Goal: Task Accomplishment & Management: Use online tool/utility

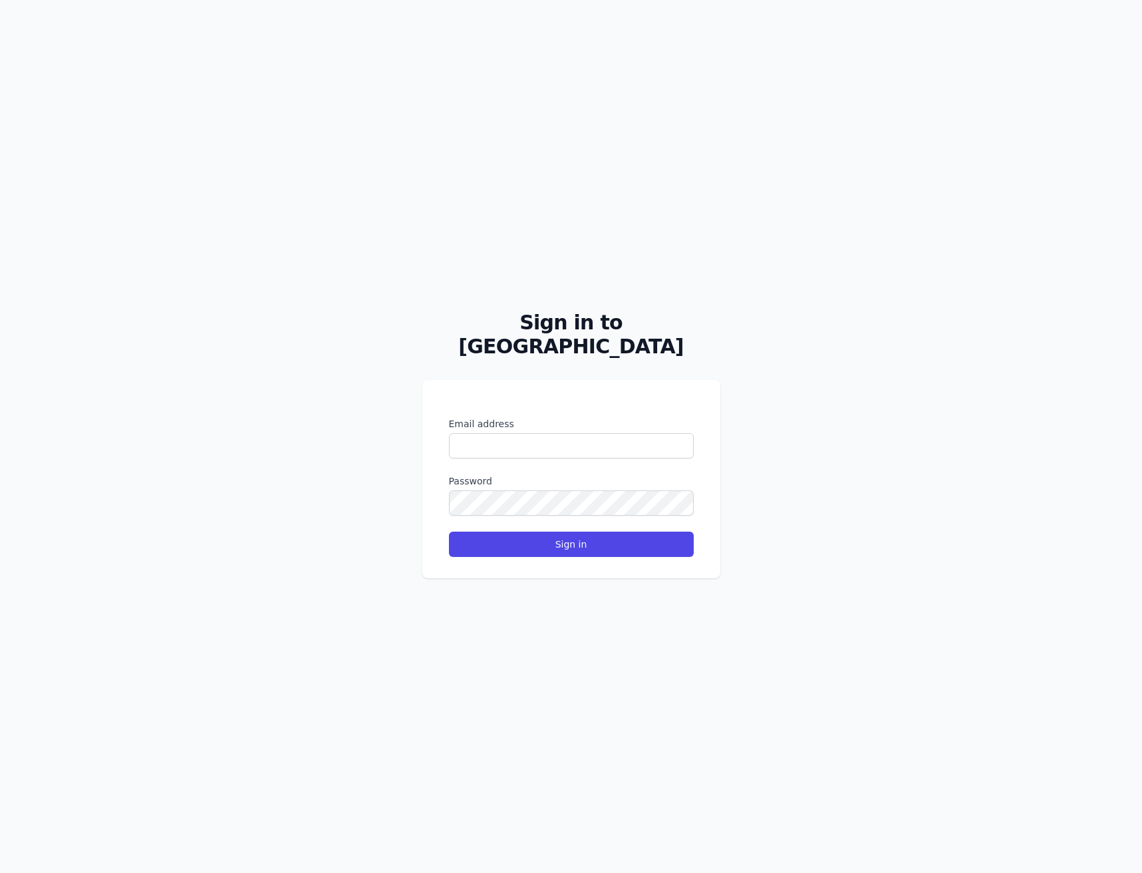
click at [710, 407] on div "Email address Password Sign in" at bounding box center [571, 479] width 298 height 198
click at [496, 433] on input "Email address" at bounding box center [571, 445] width 245 height 25
type input "*****"
type input "**********"
click at [571, 532] on button "Sign in" at bounding box center [571, 543] width 245 height 25
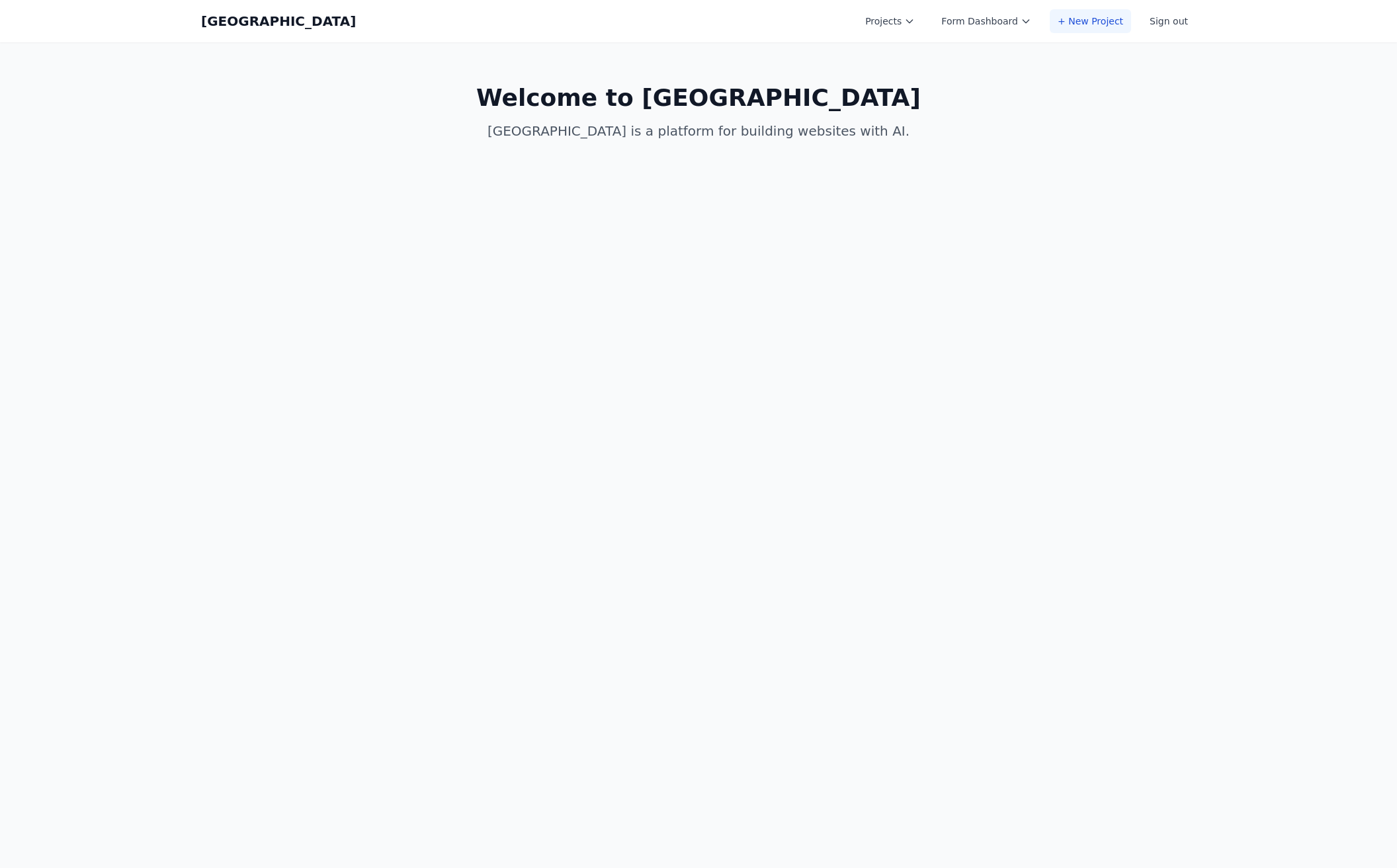
click at [1073, 19] on link "+ New Project" at bounding box center [1090, 21] width 82 height 24
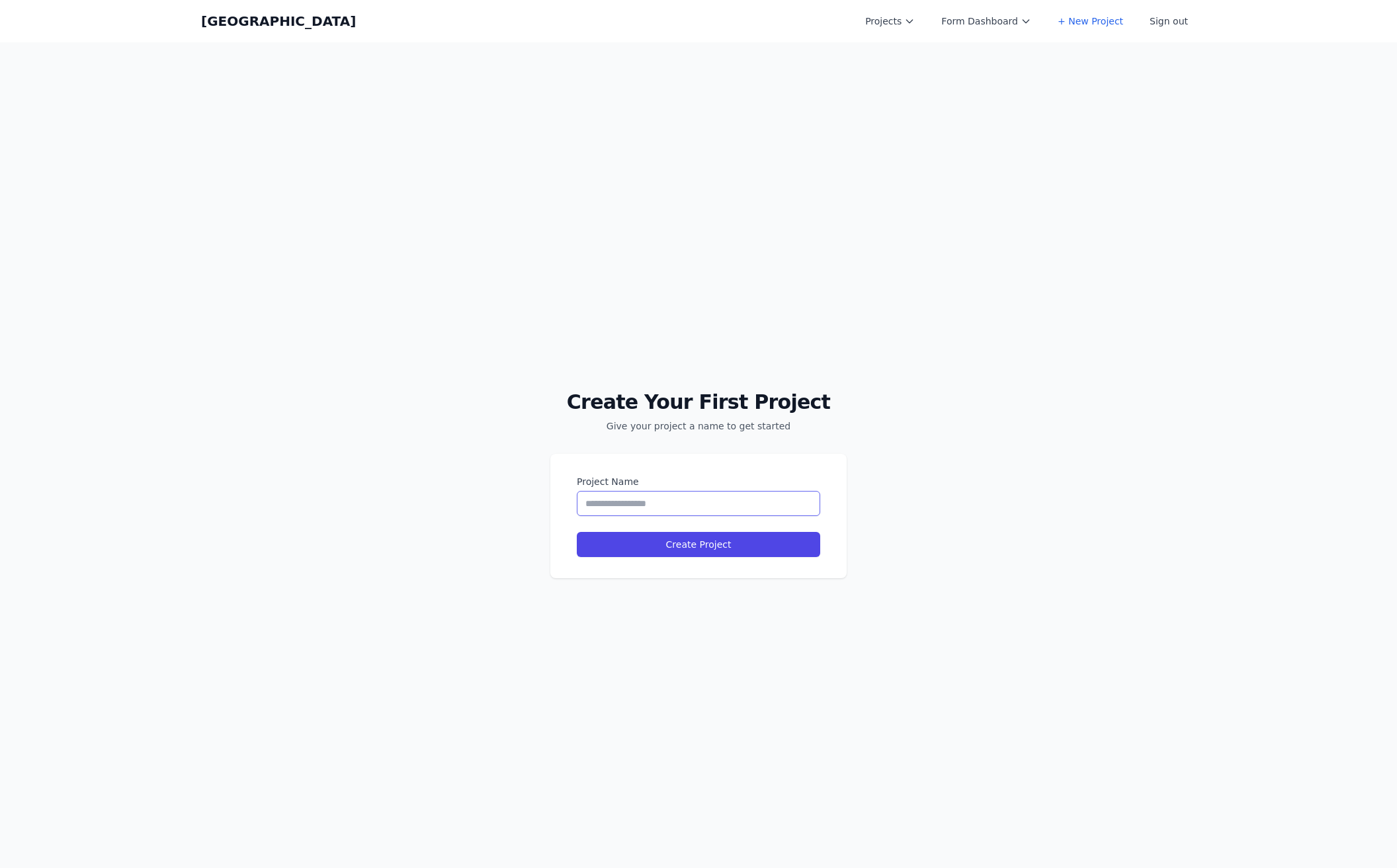
click at [646, 507] on input "Project Name" at bounding box center [698, 502] width 244 height 25
type input "**********"
click at [746, 543] on button "Create Project" at bounding box center [698, 544] width 244 height 25
select select "**"
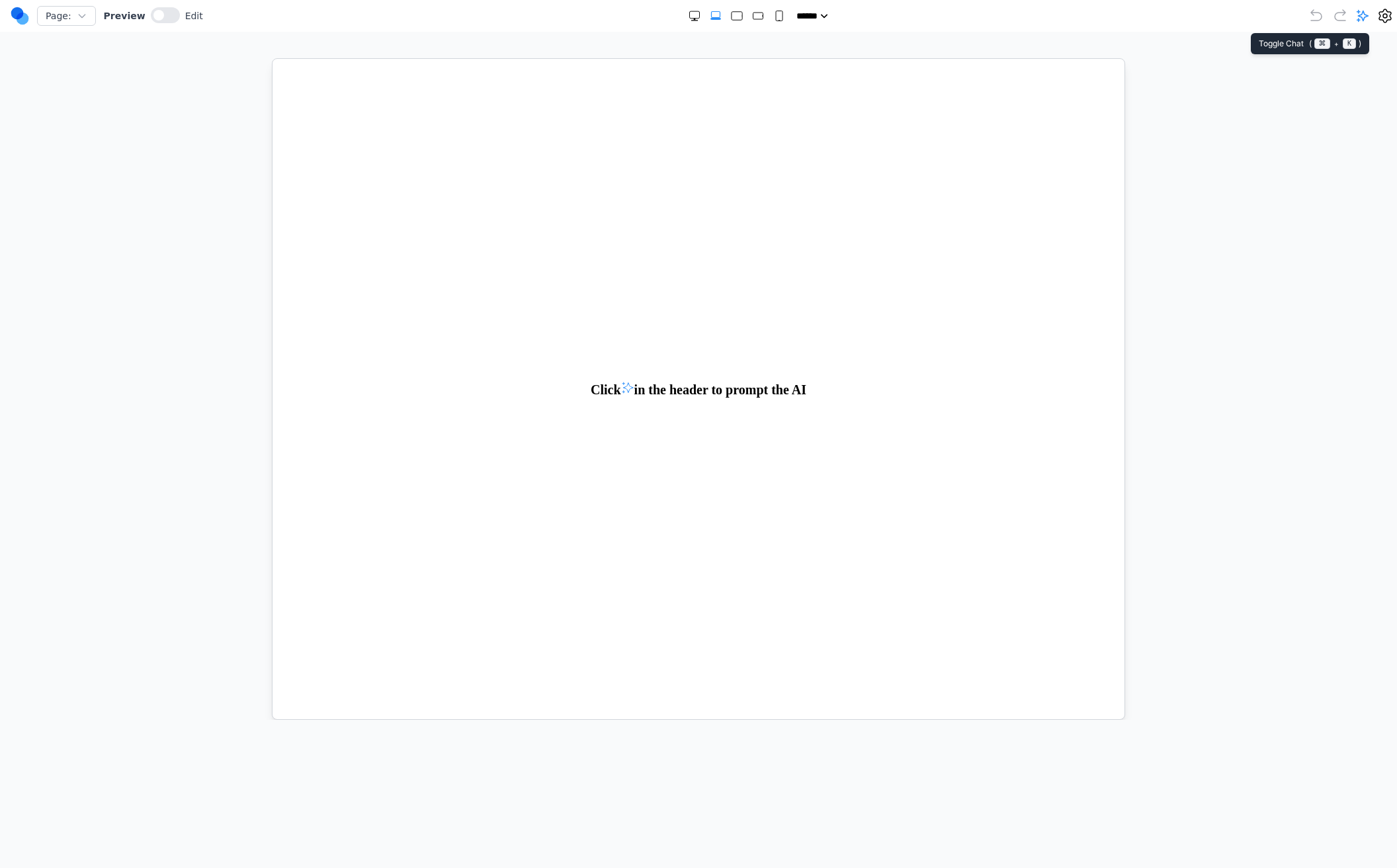
click at [1359, 15] on icon at bounding box center [1361, 15] width 13 height 13
drag, startPoint x: 1330, startPoint y: 29, endPoint x: 1251, endPoint y: 777, distance: 752.2
click at [1251, 777] on textarea at bounding box center [1269, 786] width 210 height 67
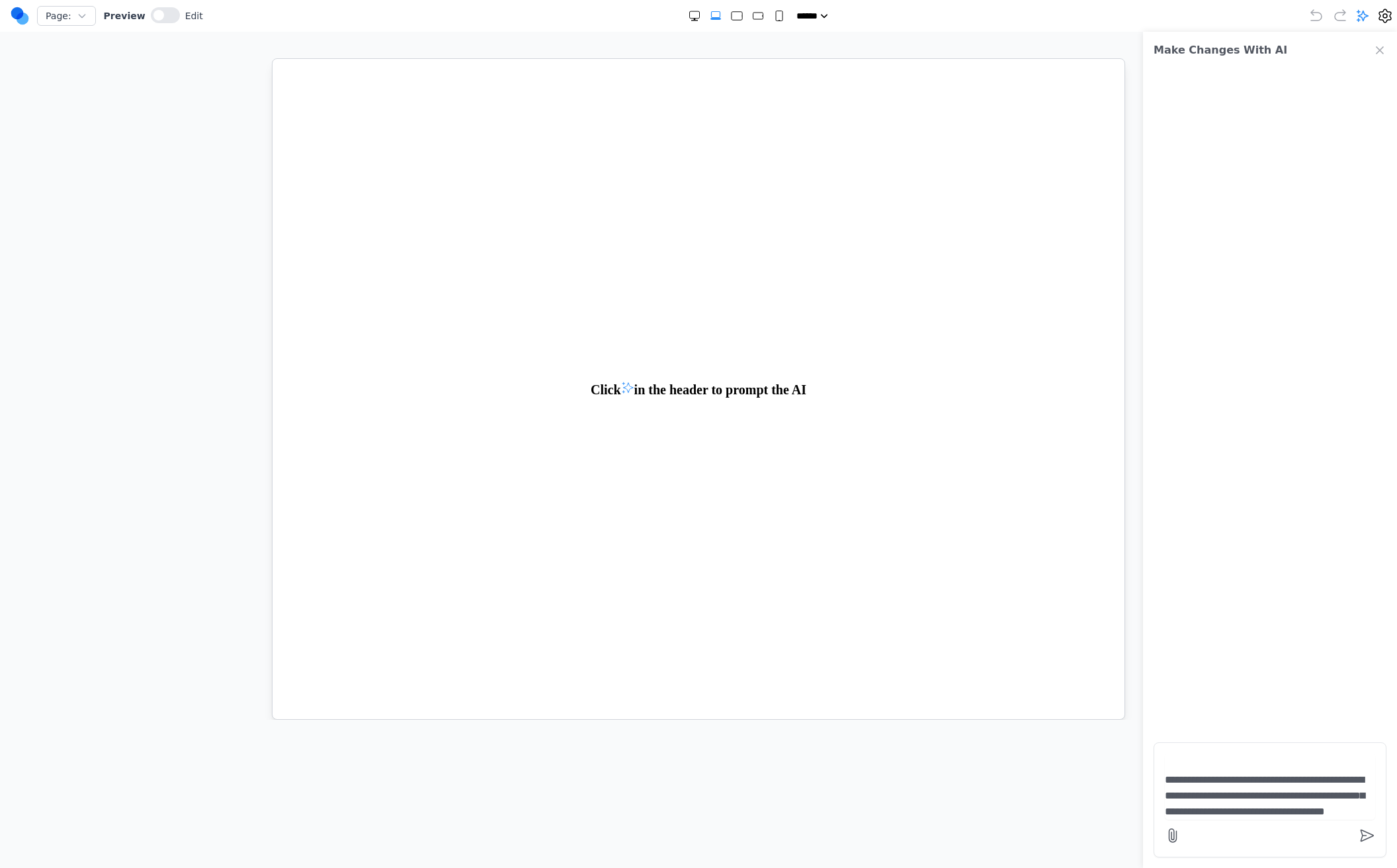
scroll to position [1, 0]
type textarea "**********"
click at [1371, 834] on icon "submit" at bounding box center [1366, 834] width 13 height 11
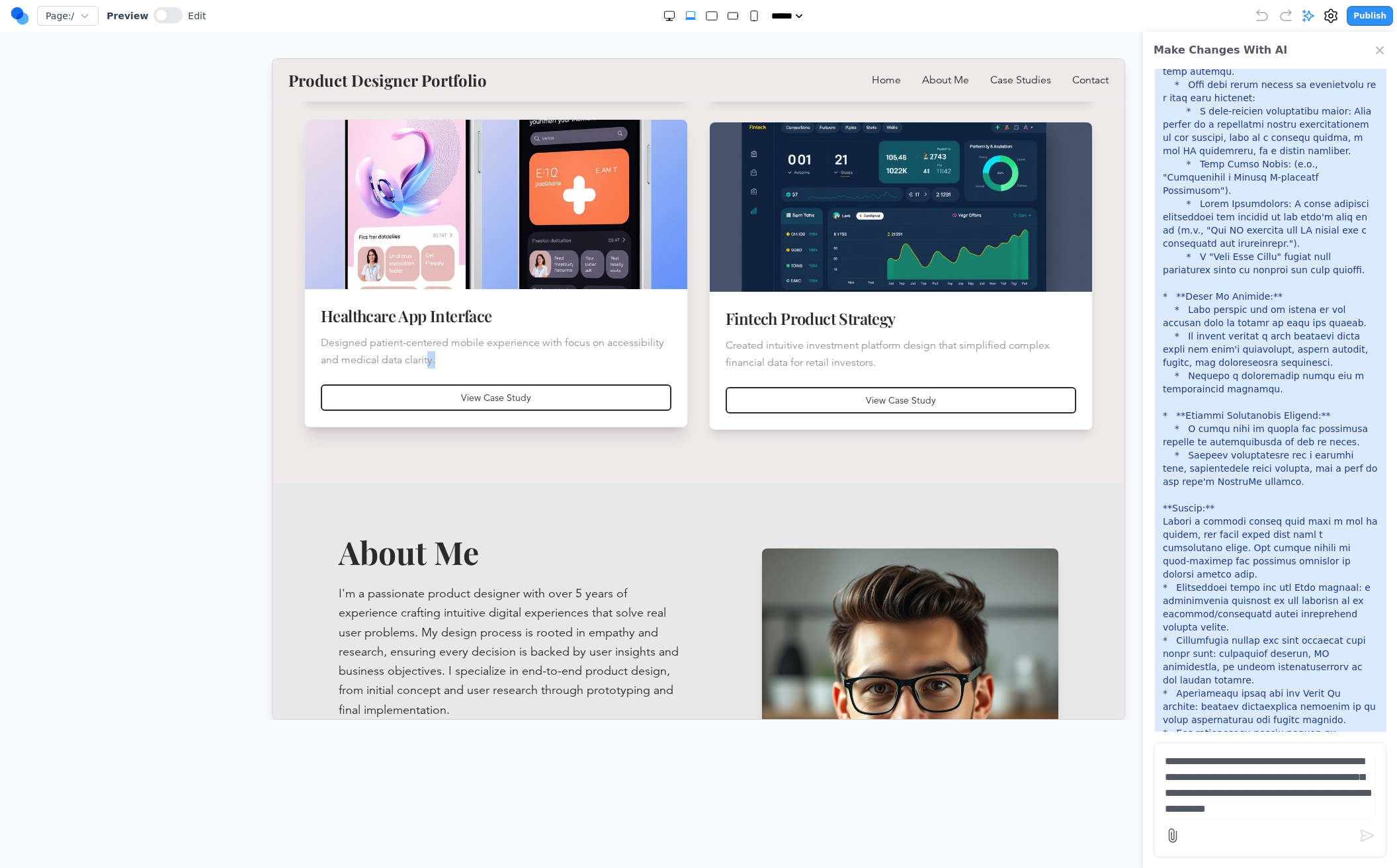
scroll to position [0, 1]
drag, startPoint x: 388, startPoint y: 356, endPoint x: 307, endPoint y: 339, distance: 82.8
click at [307, 339] on div "Healthcare App Interface Designed patient-centered mobile experience with focus…" at bounding box center [495, 336] width 382 height 95
drag, startPoint x: 434, startPoint y: 352, endPoint x: 507, endPoint y: 374, distance: 76.2
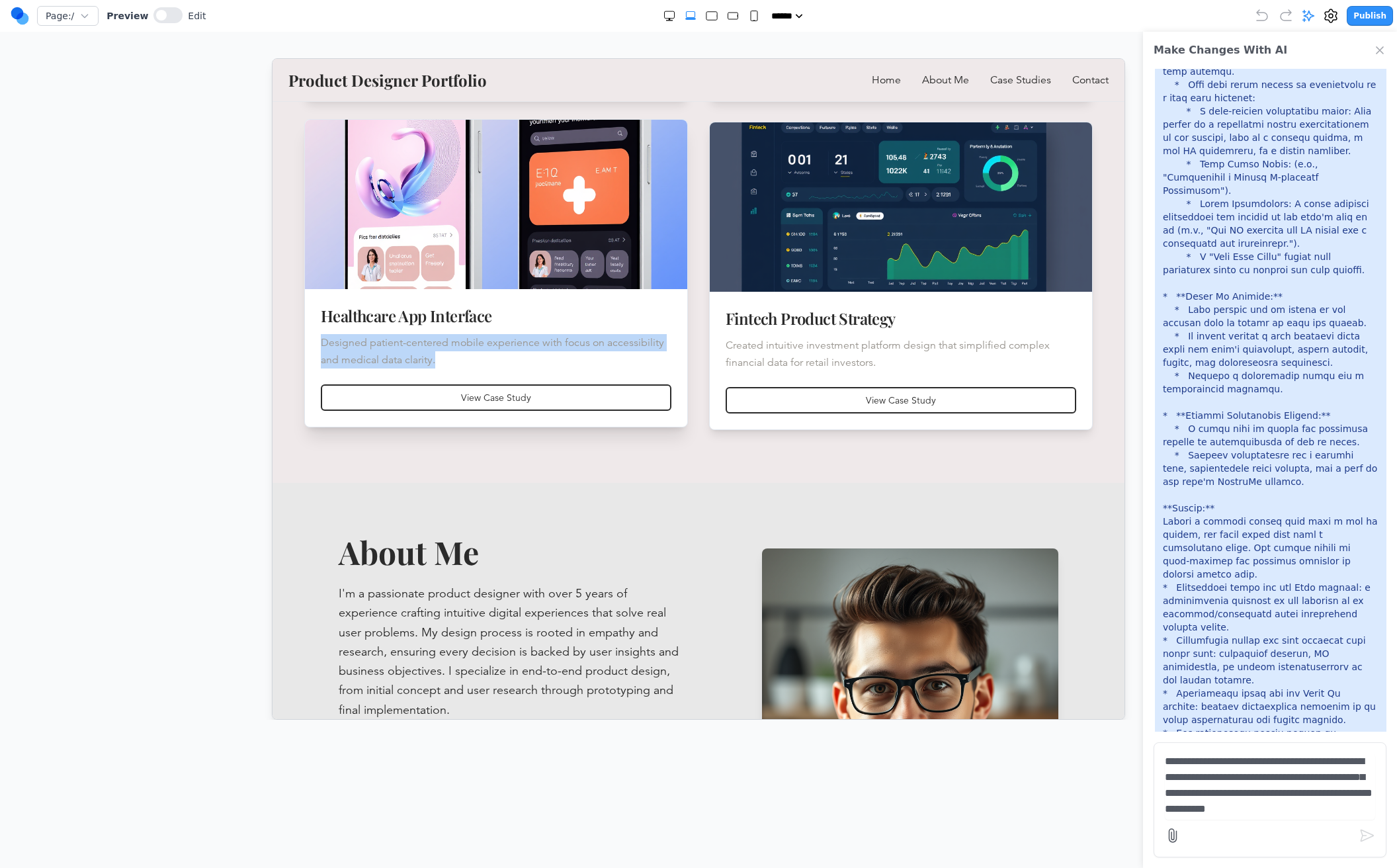
click at [434, 352] on p "Designed patient-centered mobile experience with focus on accessibility and med…" at bounding box center [495, 350] width 350 height 35
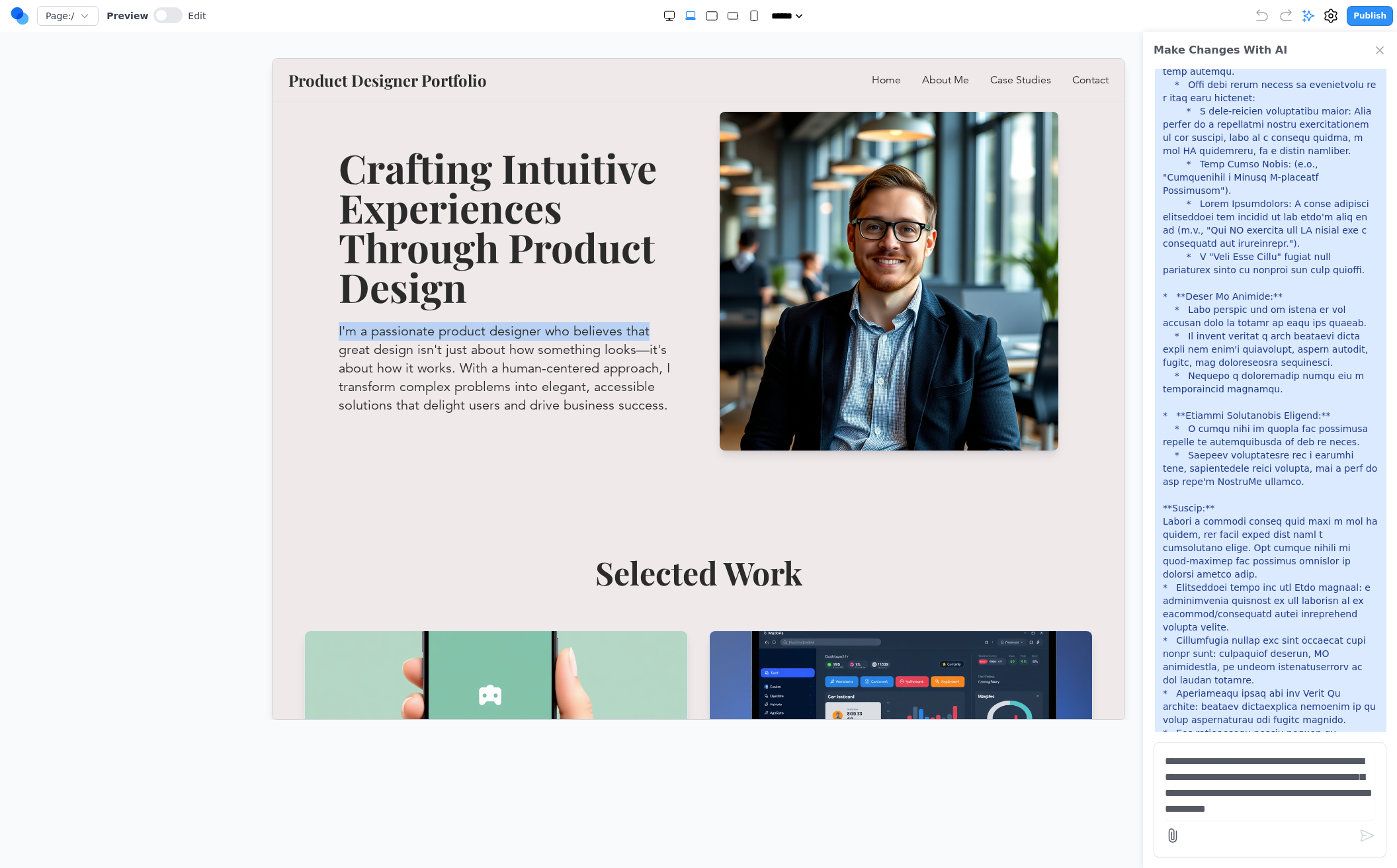
drag, startPoint x: 339, startPoint y: 330, endPoint x: 654, endPoint y: 360, distance: 316.4
click at [656, 341] on p "I'm a passionate product designer who believes that great design isn't just abo…" at bounding box center [507, 367] width 339 height 92
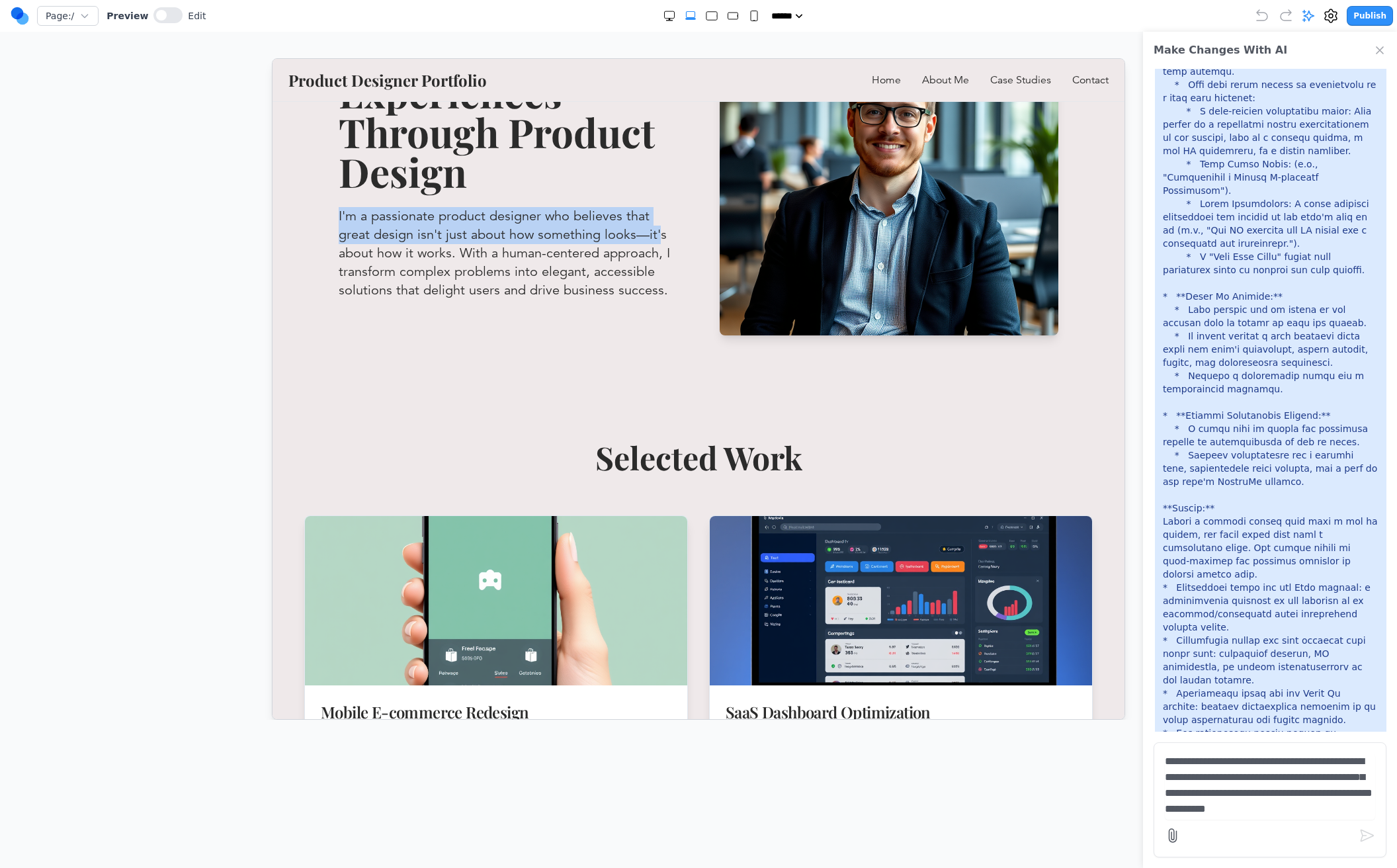
scroll to position [345, 0]
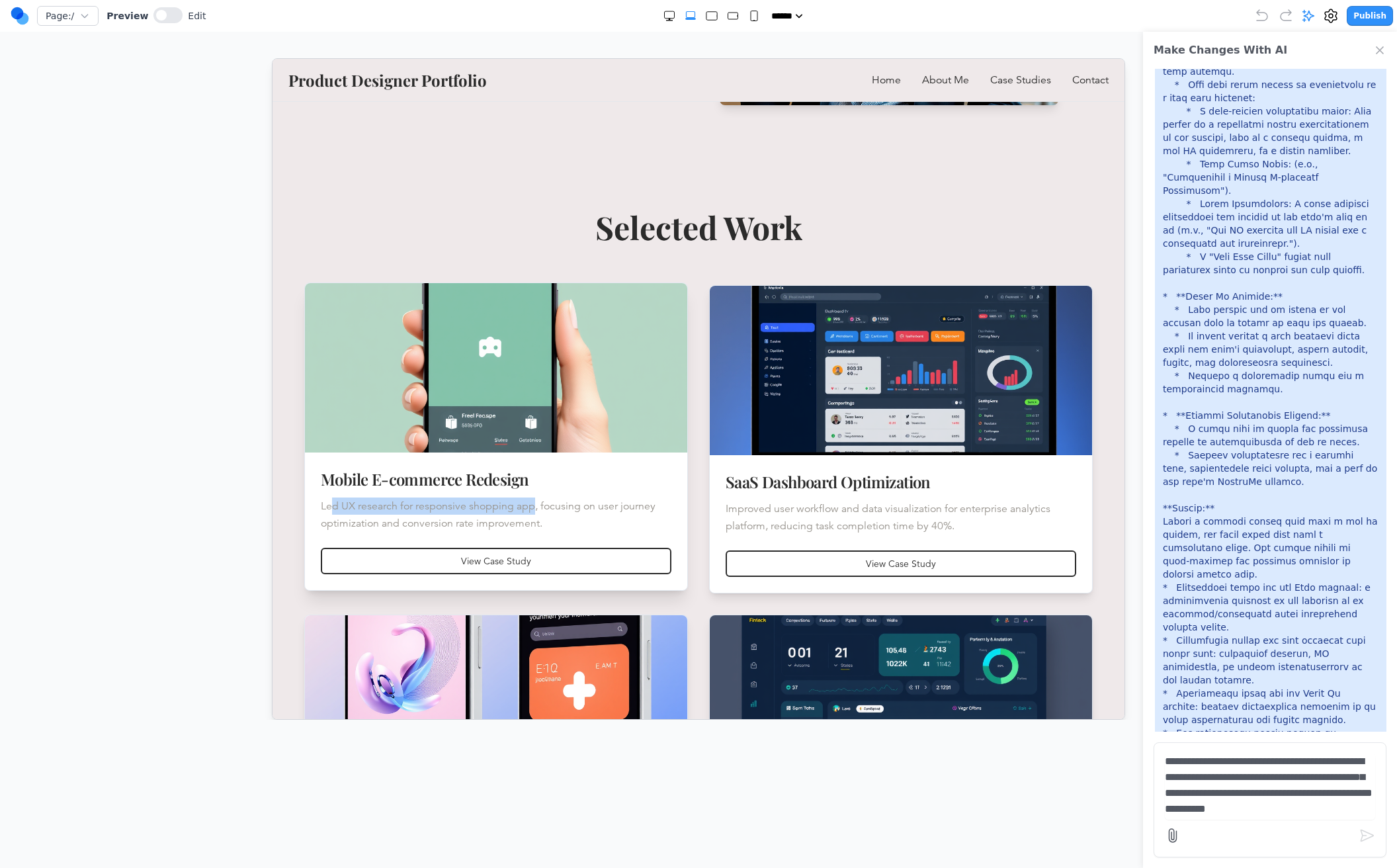
drag, startPoint x: 334, startPoint y: 504, endPoint x: 534, endPoint y: 504, distance: 200.0
click at [534, 504] on p "Led UX research for responsive shopping app, focusing on user journey optimizat…" at bounding box center [495, 513] width 350 height 35
click at [540, 504] on p "Led UX research for responsive shopping app, focusing on user journey optimizat…" at bounding box center [495, 513] width 350 height 35
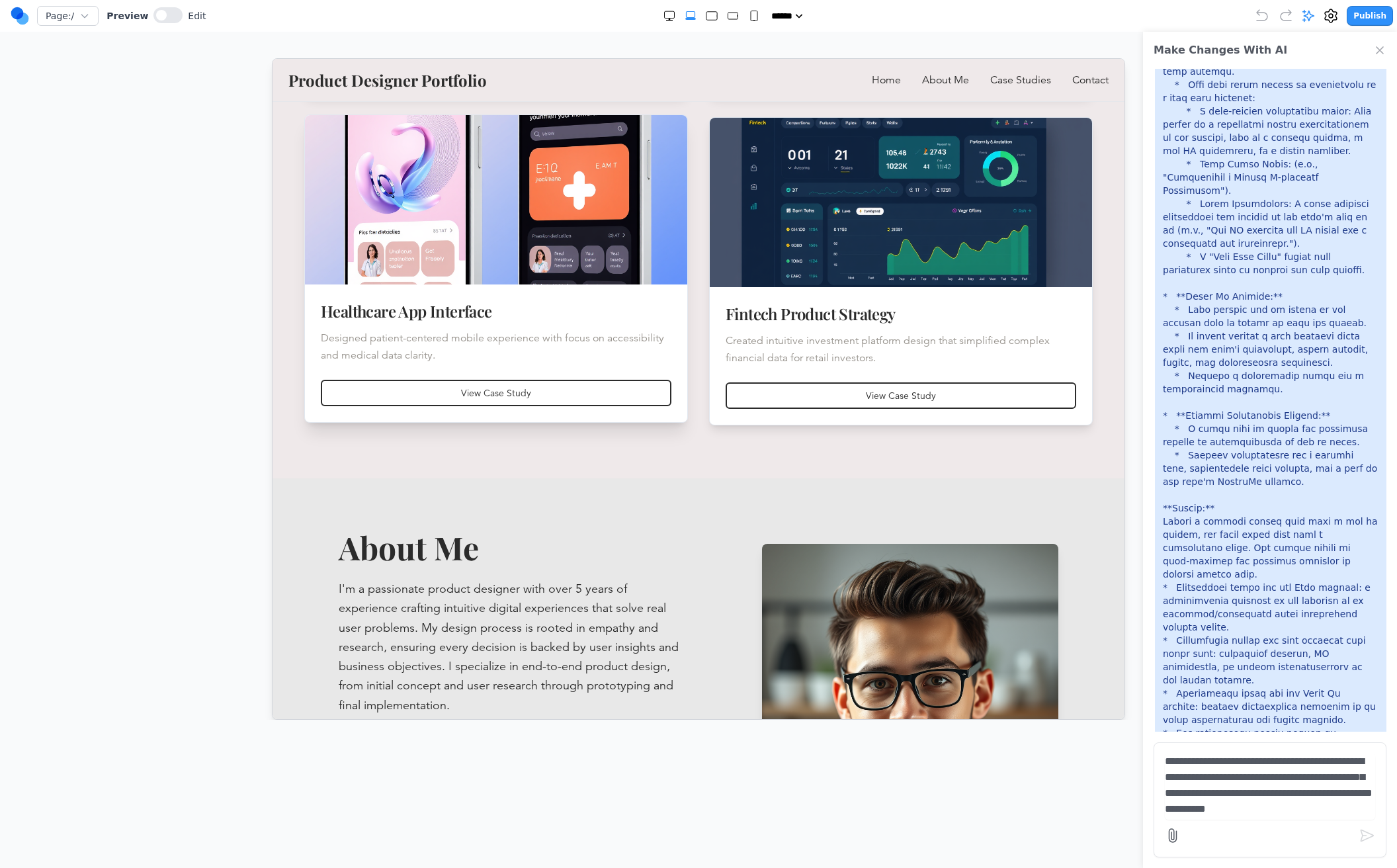
scroll to position [844, 0]
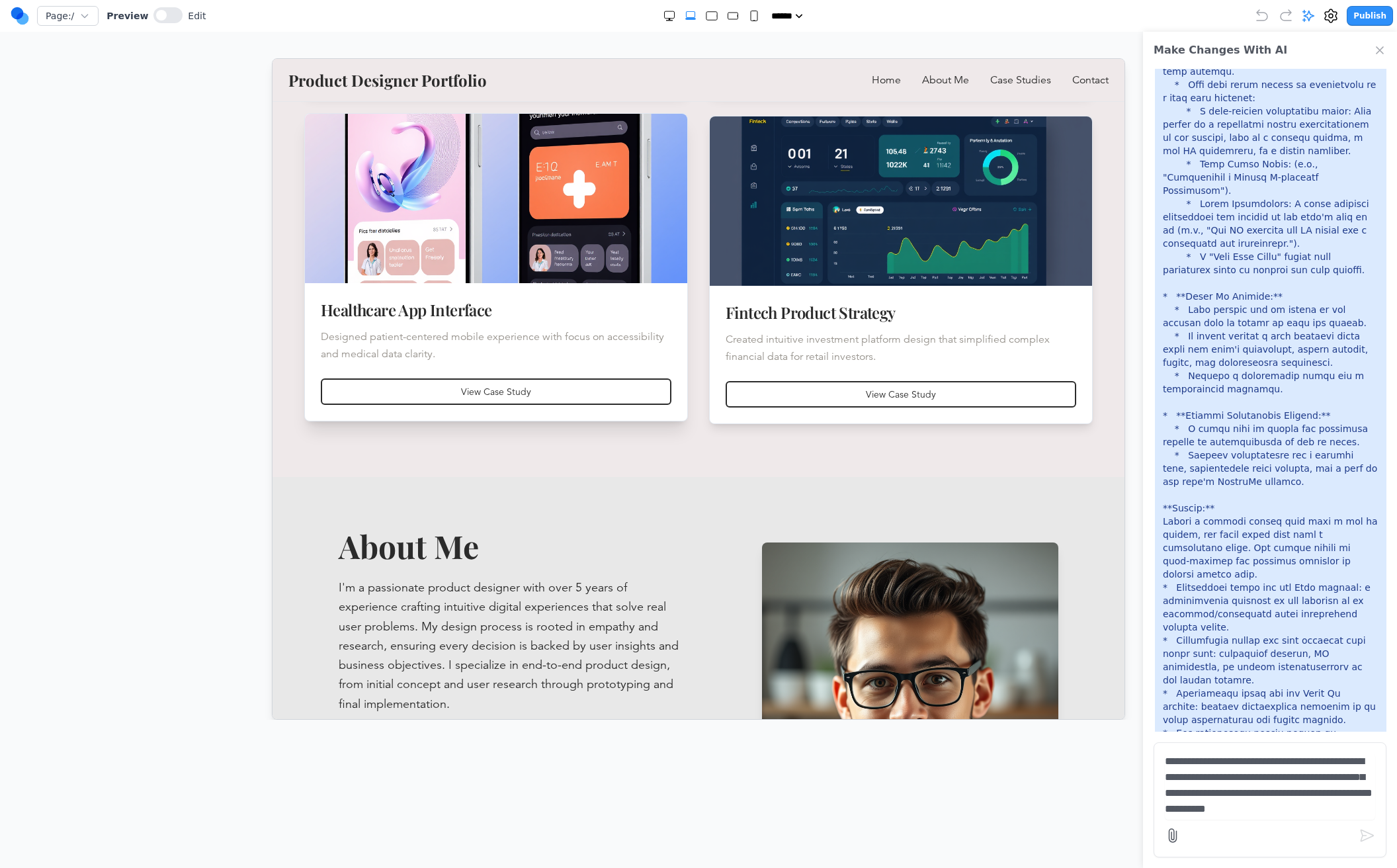
drag, startPoint x: 440, startPoint y: 354, endPoint x: 430, endPoint y: 354, distance: 10.0
click at [434, 355] on p "Designed patient-centered mobile experience with focus on accessibility and med…" at bounding box center [495, 344] width 350 height 35
drag, startPoint x: 441, startPoint y: 353, endPoint x: 380, endPoint y: 348, distance: 61.2
click at [380, 348] on p "Designed patient-centered mobile experience with focus on accessibility and med…" at bounding box center [495, 344] width 350 height 35
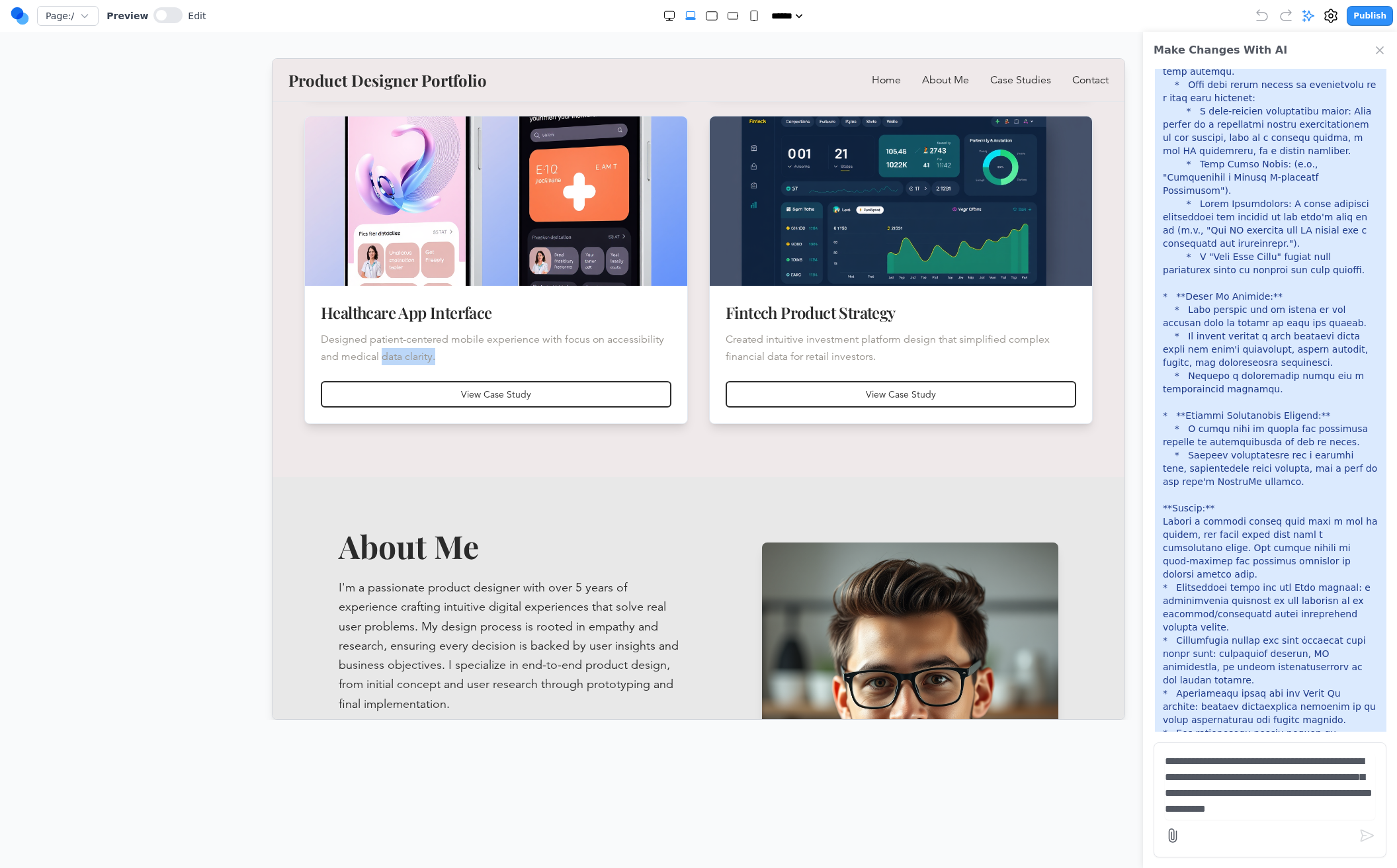
scroll to position [0, 0]
click at [1224, 769] on textarea "**********" at bounding box center [1269, 786] width 210 height 67
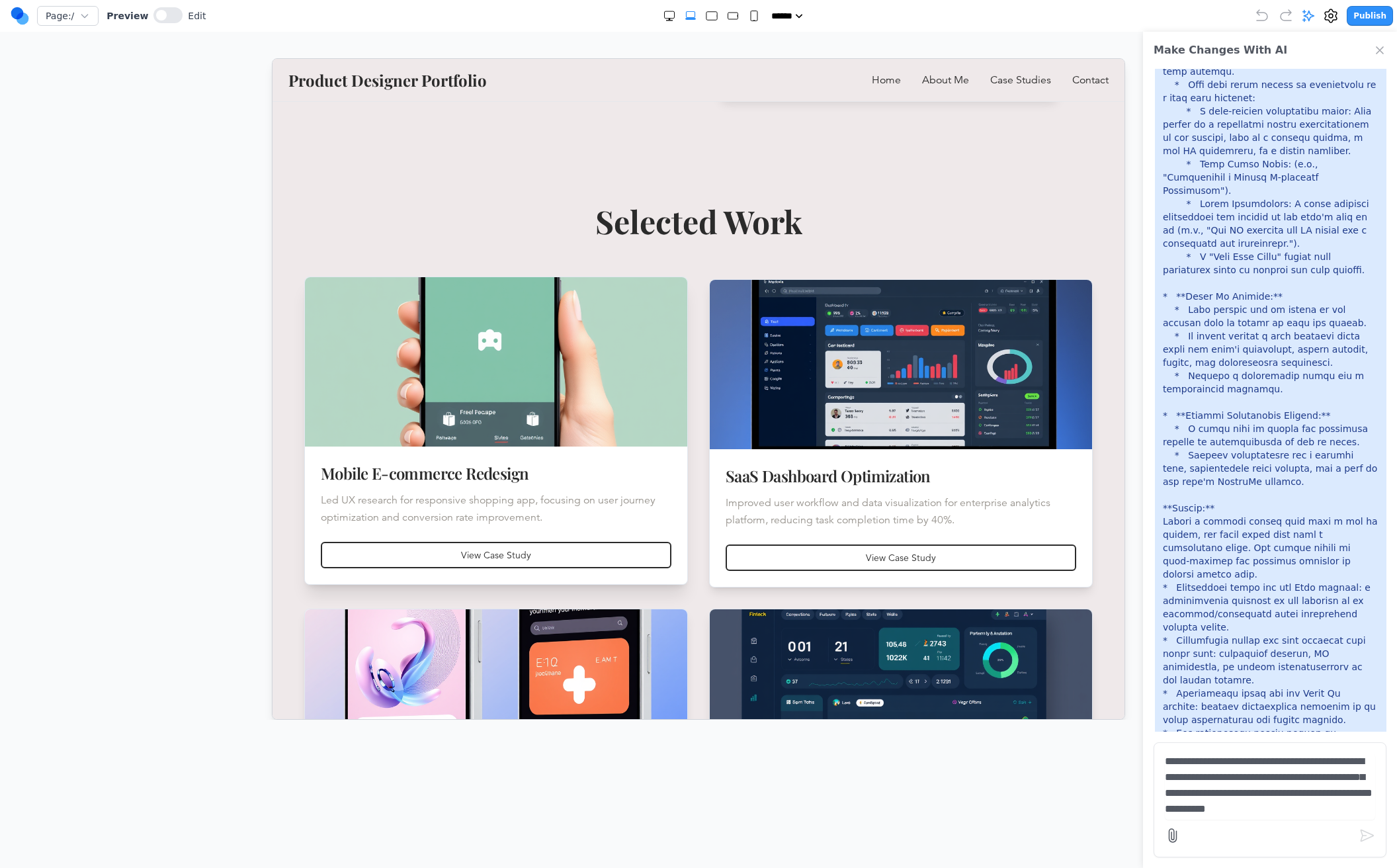
scroll to position [396, 0]
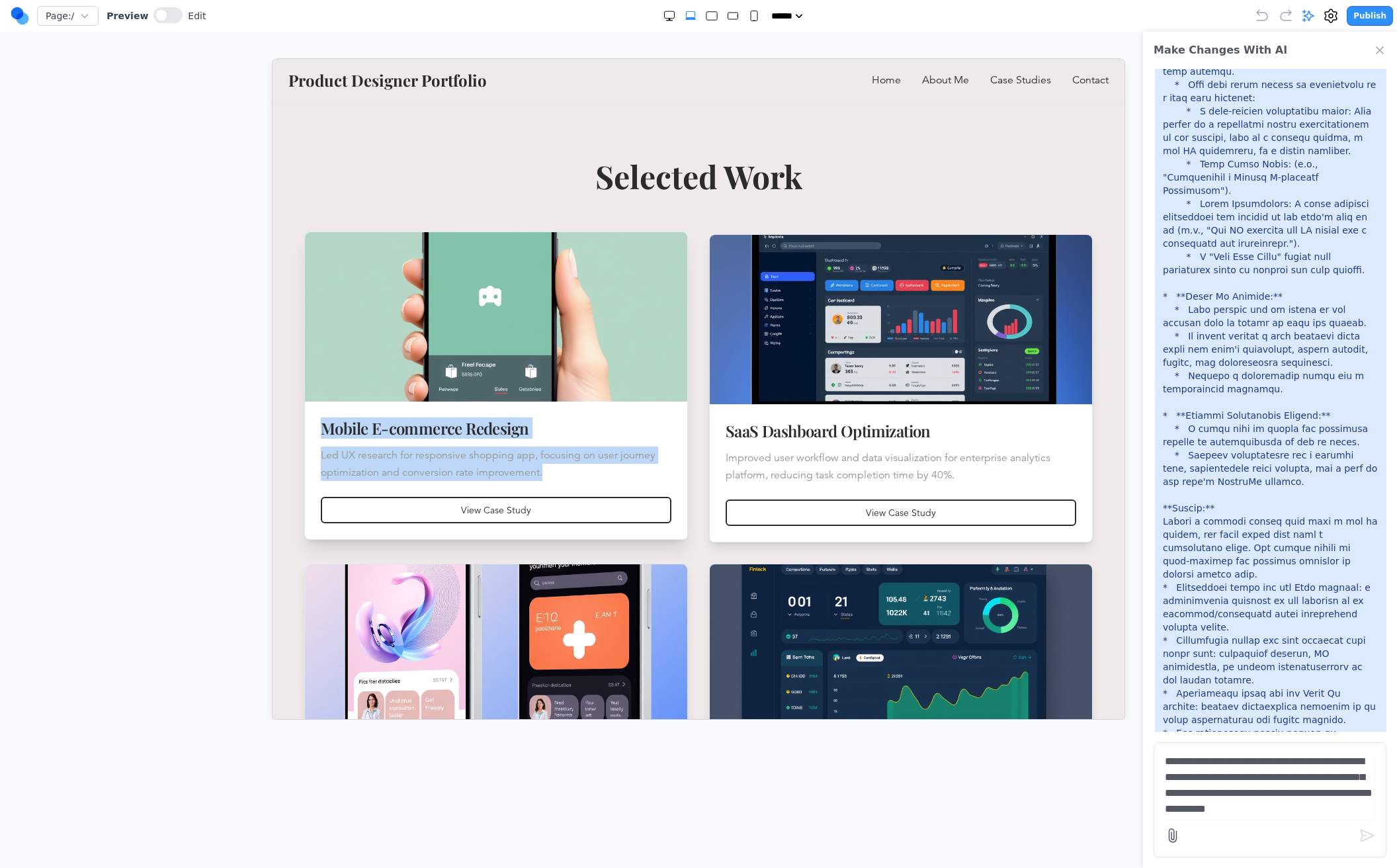
drag, startPoint x: 542, startPoint y: 474, endPoint x: 309, endPoint y: 437, distance: 235.9
click at [309, 437] on div "Mobile E-commerce Redesign Led UX research for responsive shopping app, focusin…" at bounding box center [495, 448] width 382 height 95
click at [347, 465] on p "Led UX research for responsive shopping app, focusing on user journey optimizat…" at bounding box center [495, 462] width 350 height 35
drag, startPoint x: 510, startPoint y: 473, endPoint x: 319, endPoint y: 454, distance: 191.9
click at [319, 454] on div "Mobile E-commerce Redesign Led UX research for responsive shopping app, focusin…" at bounding box center [495, 448] width 382 height 95
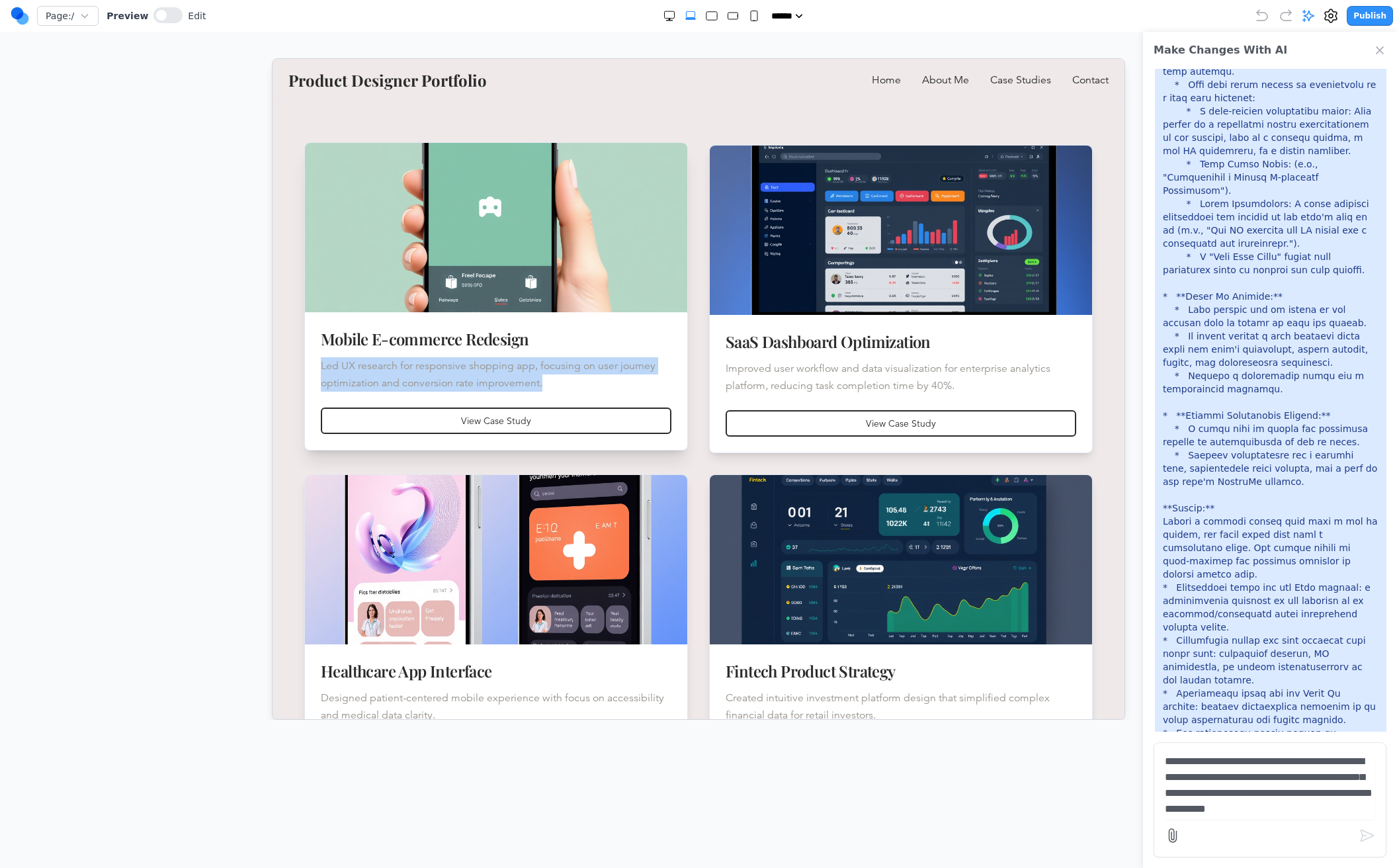
scroll to position [485, 0]
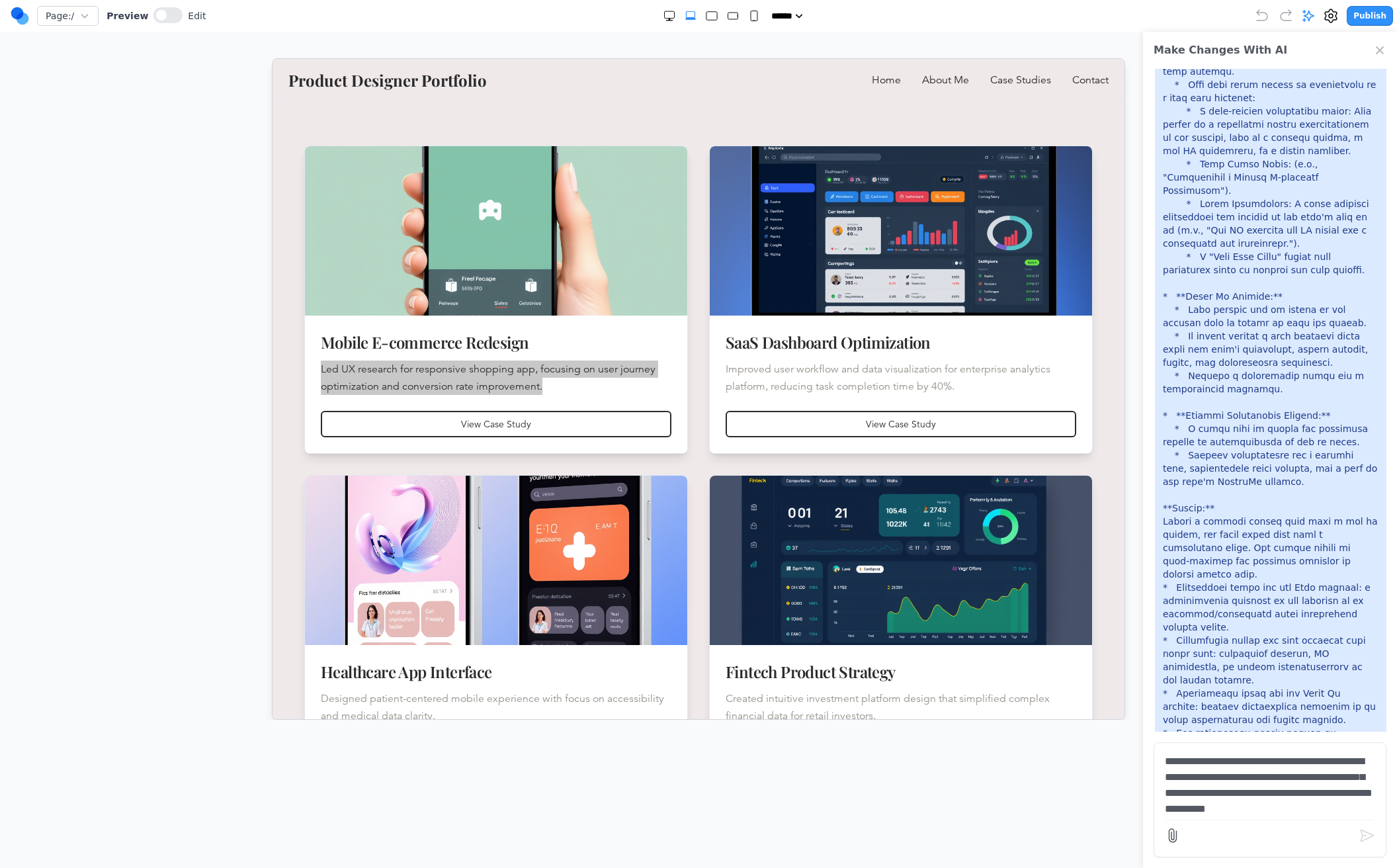
click at [1232, 776] on textarea "**********" at bounding box center [1269, 786] width 210 height 67
type textarea "**********"
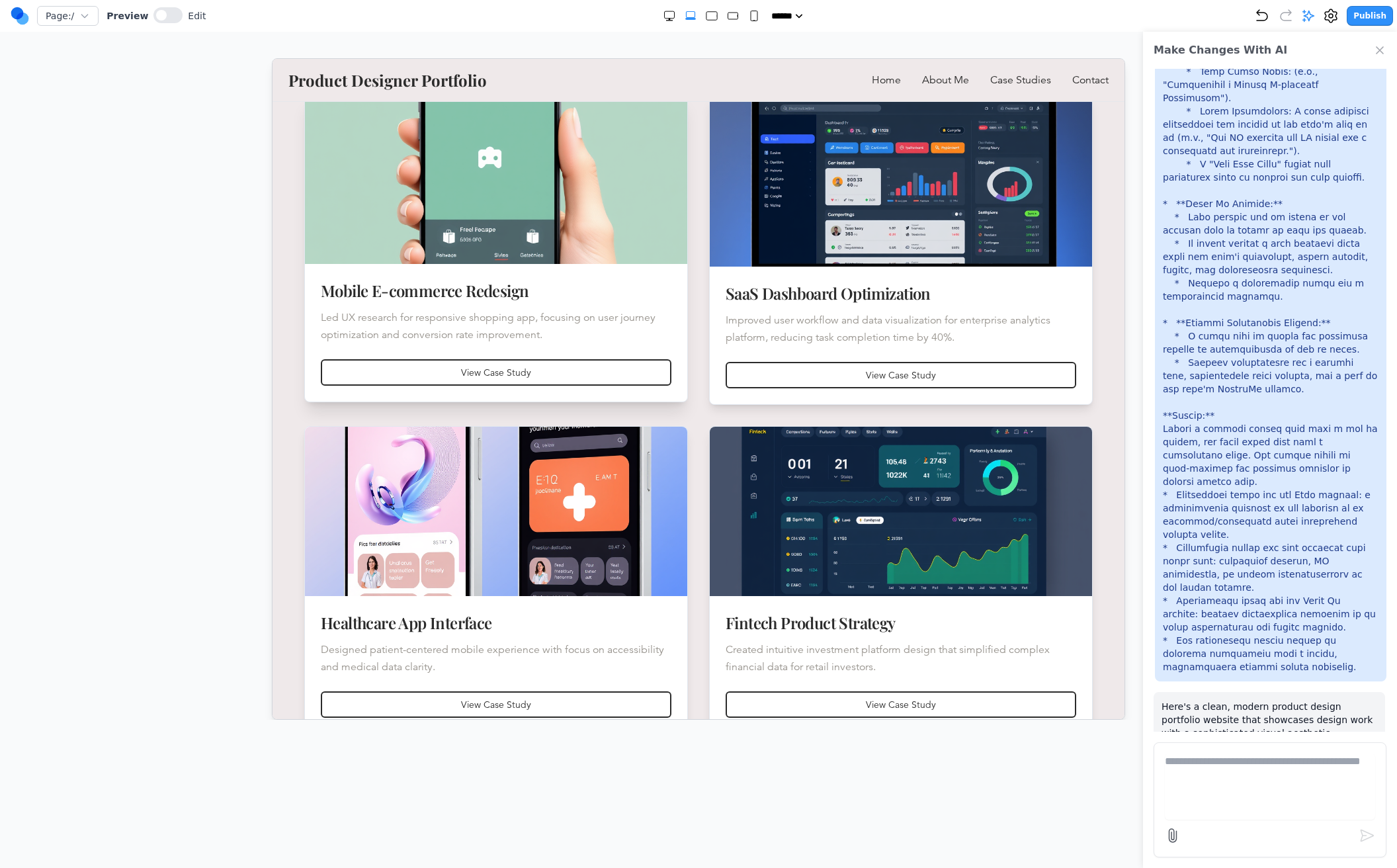
scroll to position [536, 0]
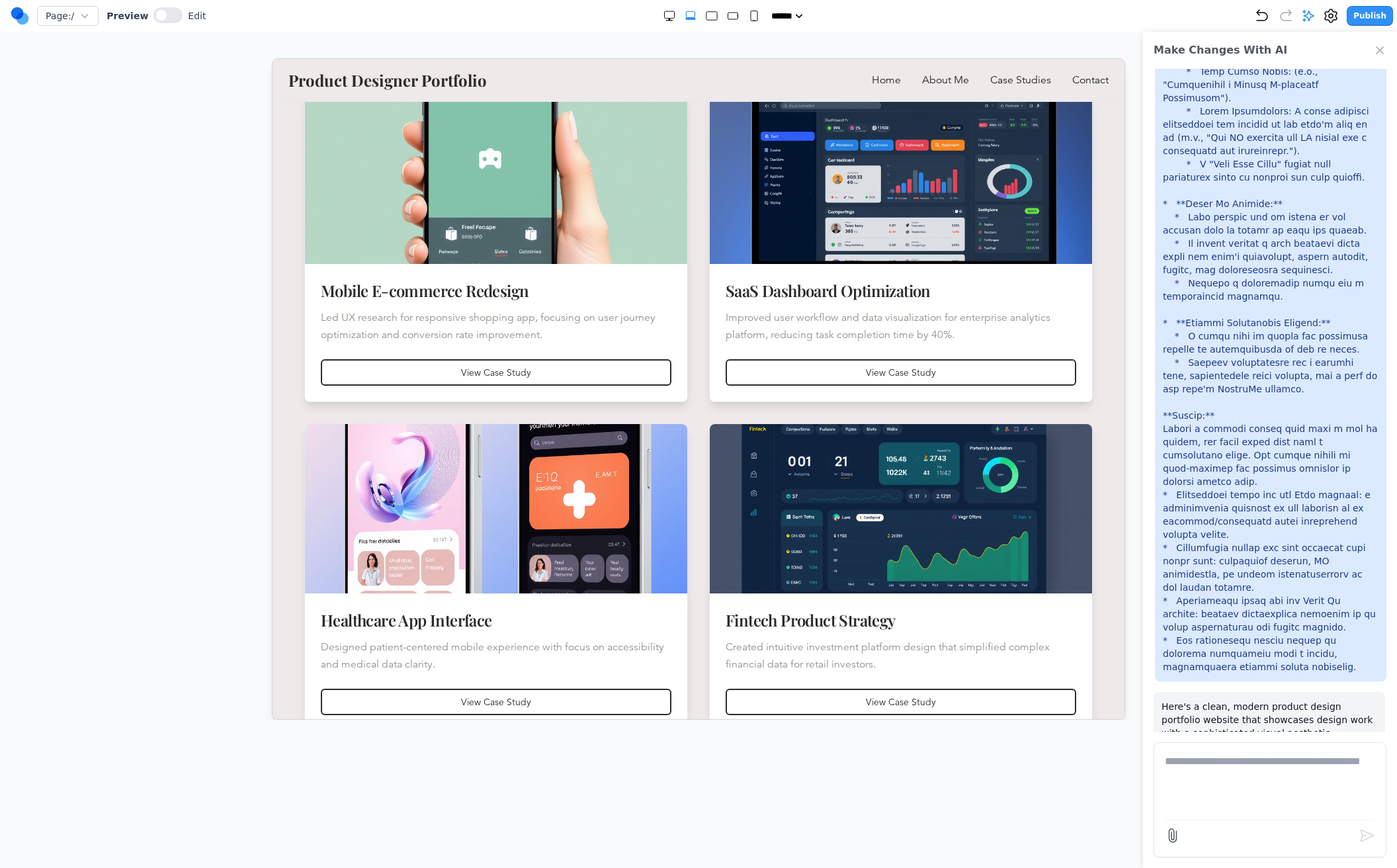
drag, startPoint x: 168, startPoint y: 13, endPoint x: 187, endPoint y: 47, distance: 38.9
click at [187, 47] on div "Page: / Preview Edit ***** ***** ****** ****** ****** Publish Make Changes With…" at bounding box center [698, 360] width 1397 height 720
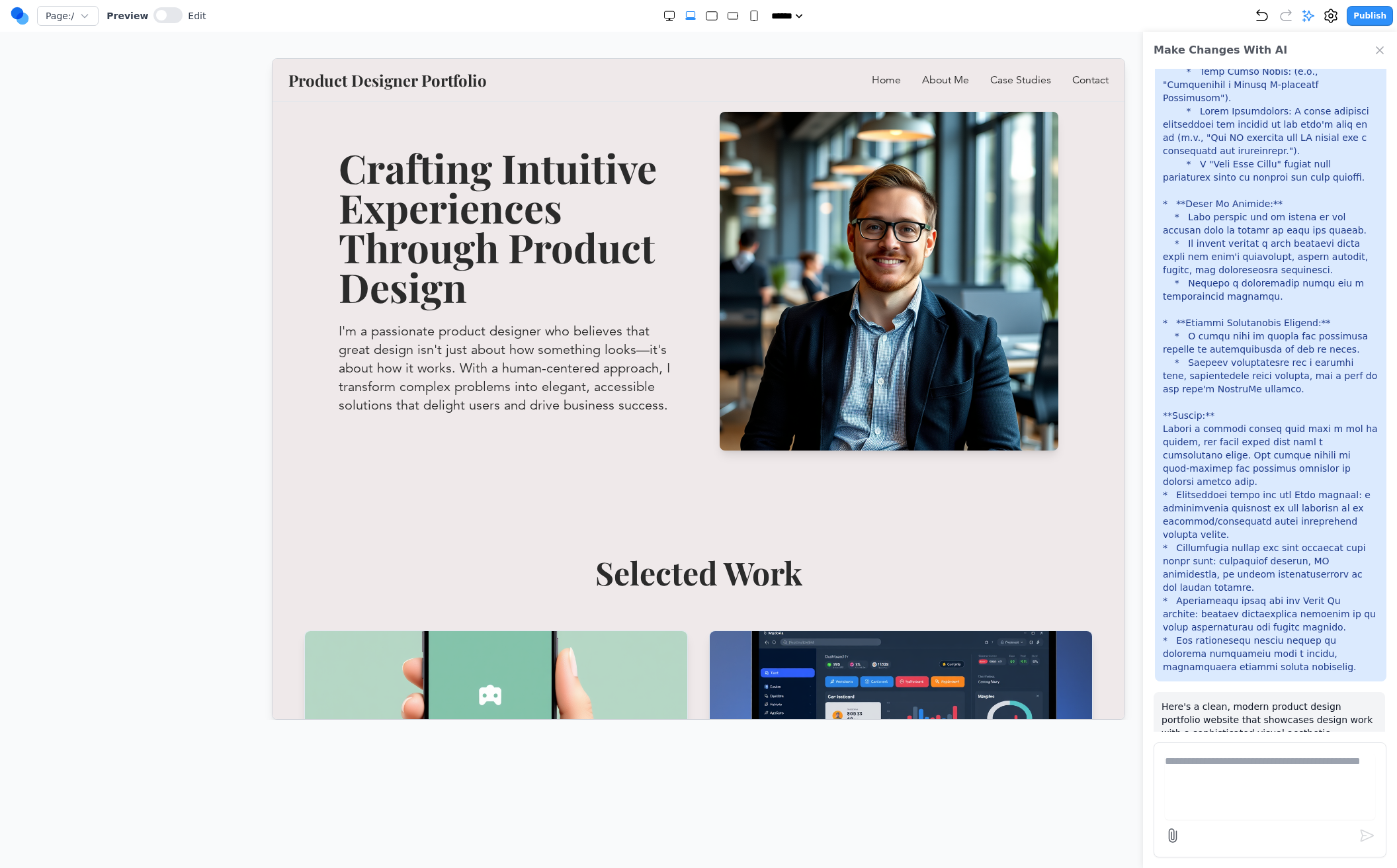
scroll to position [0, 0]
click at [167, 17] on button at bounding box center [167, 15] width 29 height 16
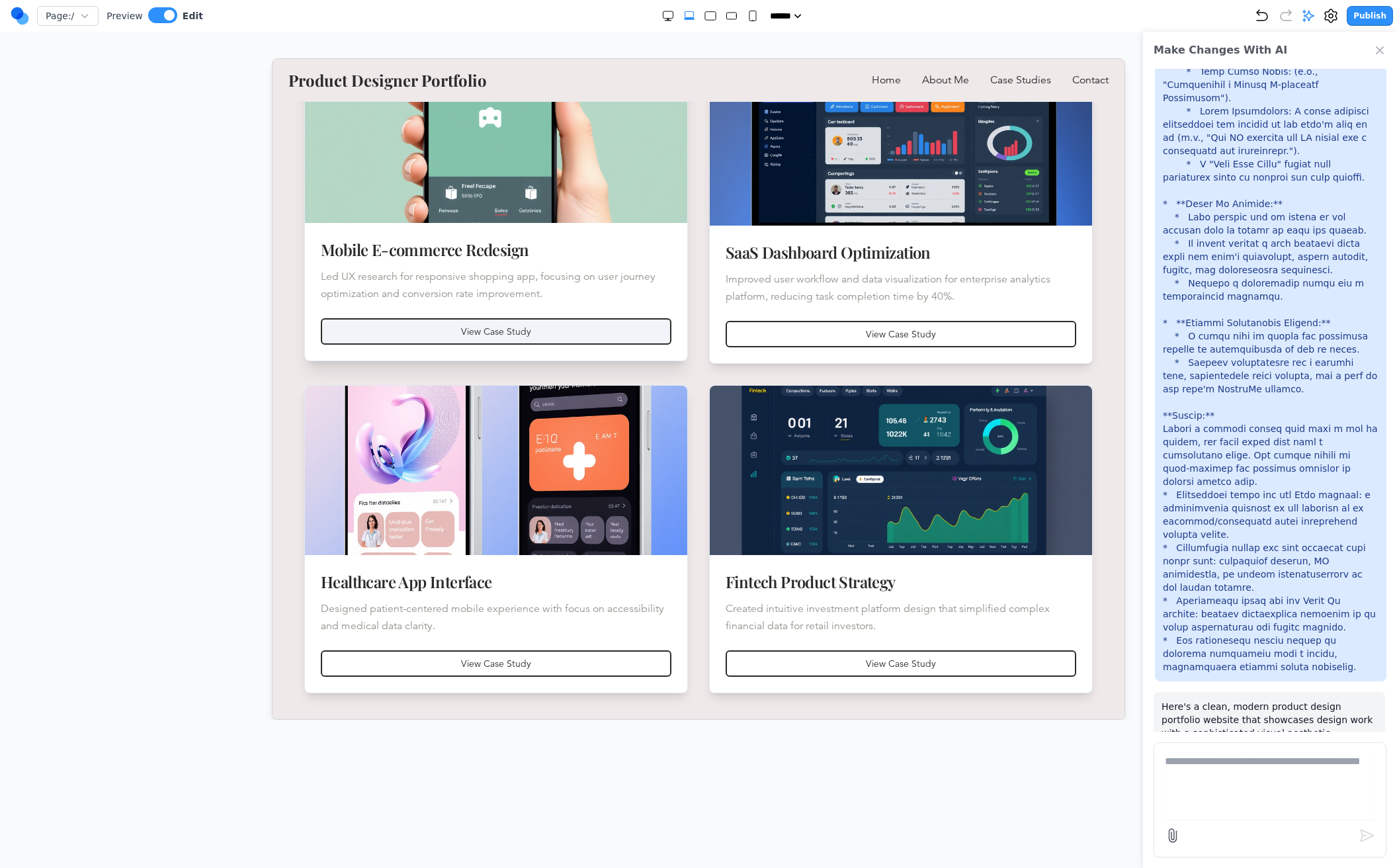
scroll to position [579, 0]
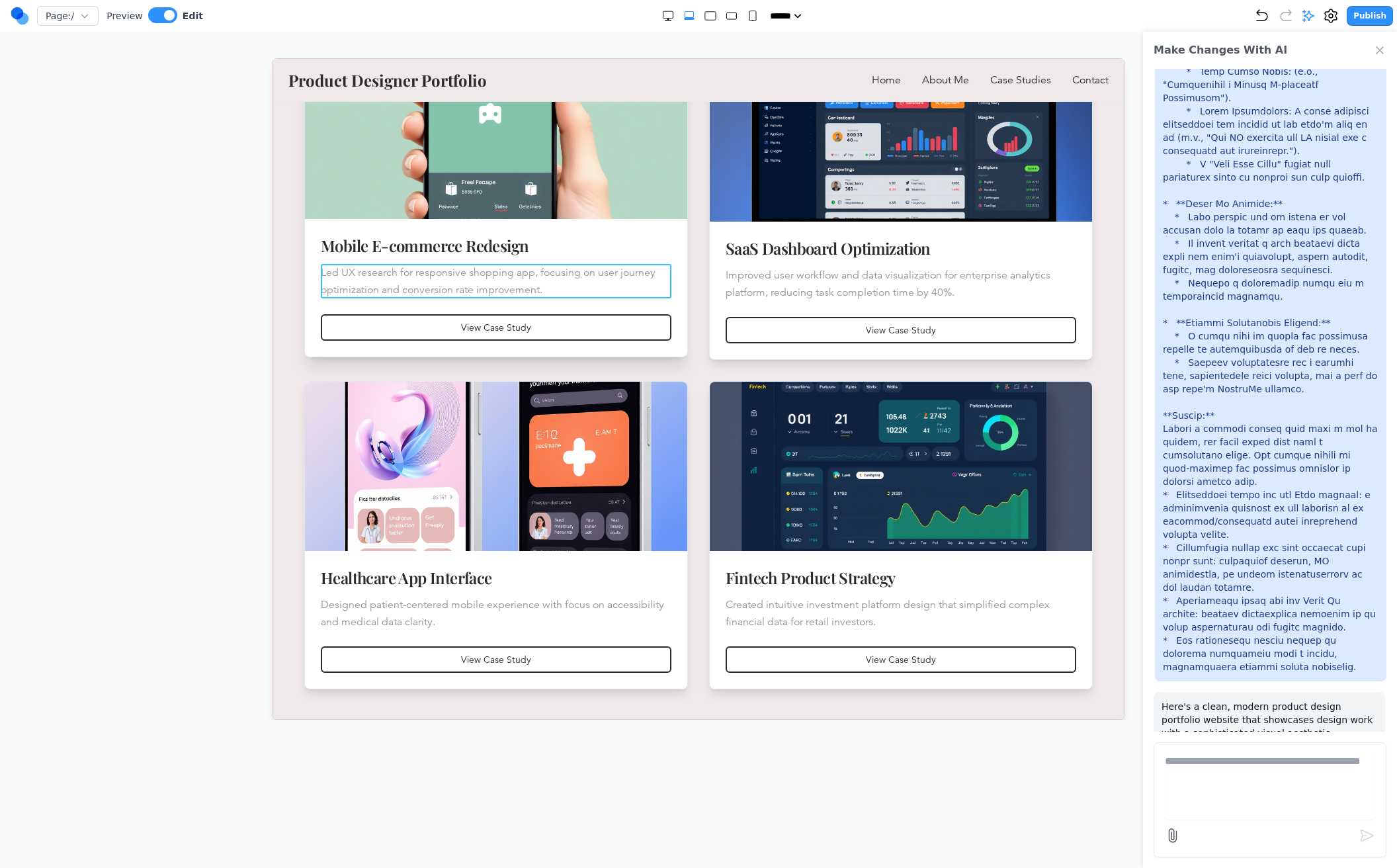
click at [485, 279] on p "Led UX research for responsive shopping app, focusing on user journey optimizat…" at bounding box center [495, 280] width 350 height 35
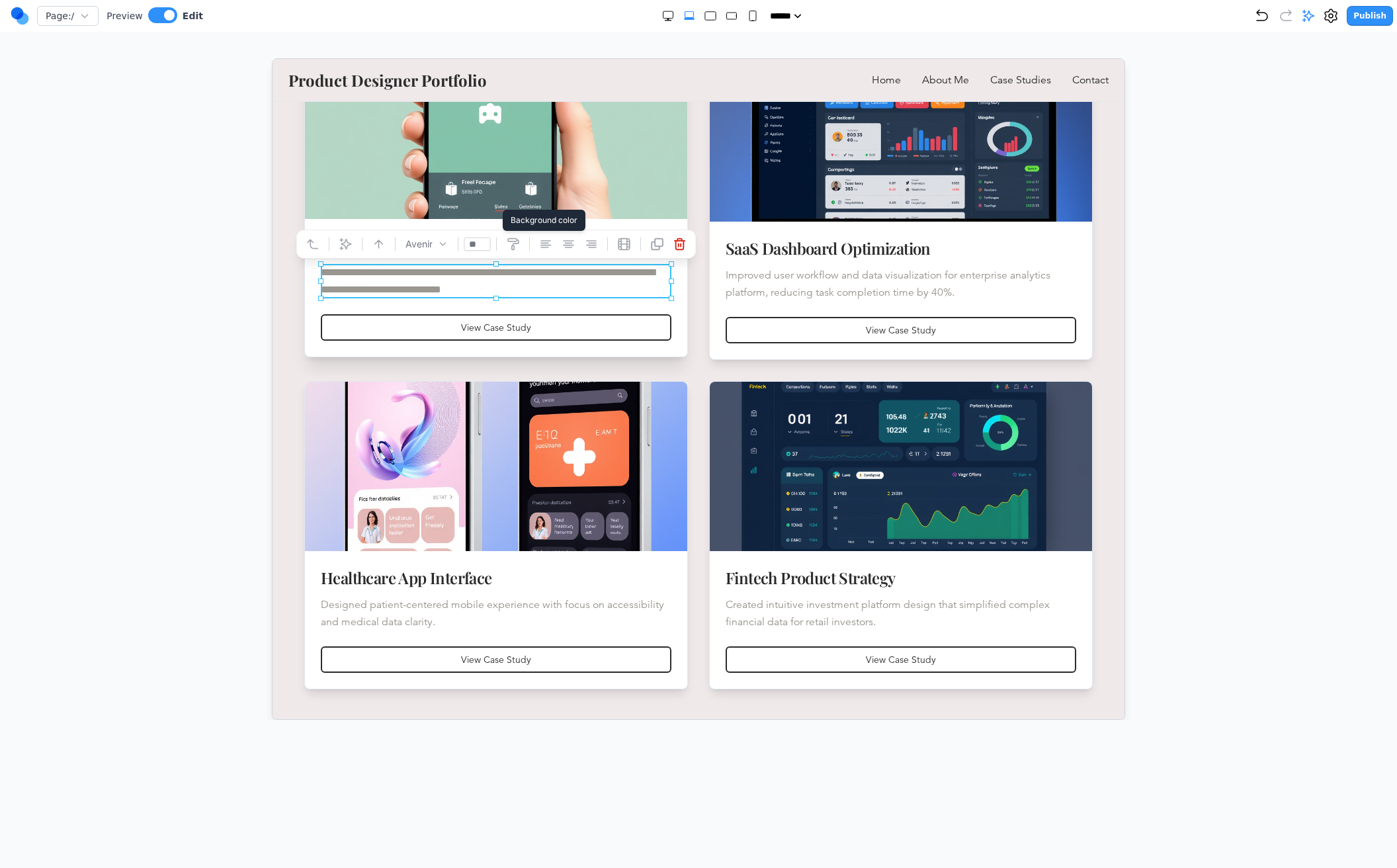
click at [506, 245] on icon at bounding box center [512, 243] width 13 height 13
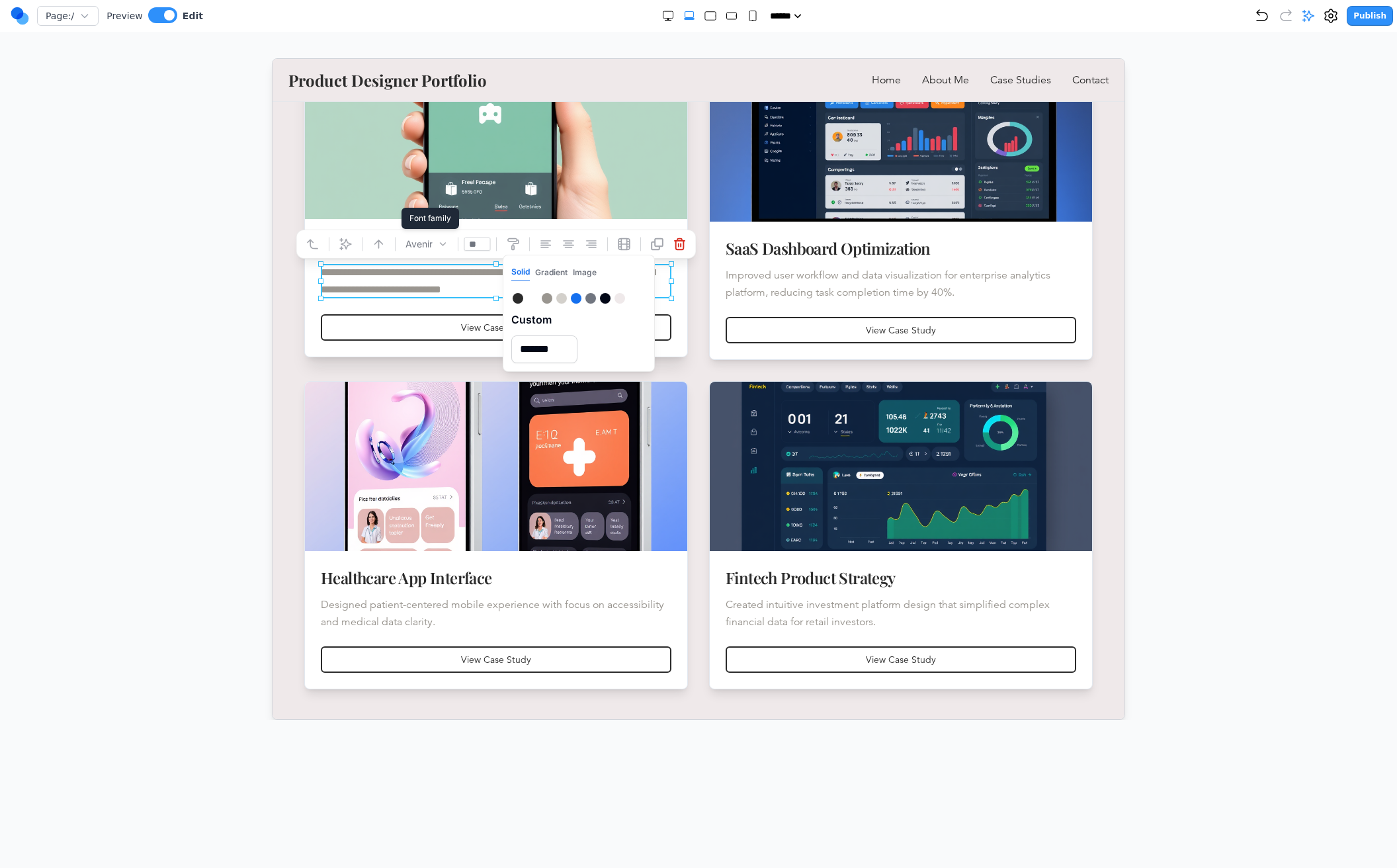
click at [441, 244] on icon at bounding box center [441, 243] width 5 height 3
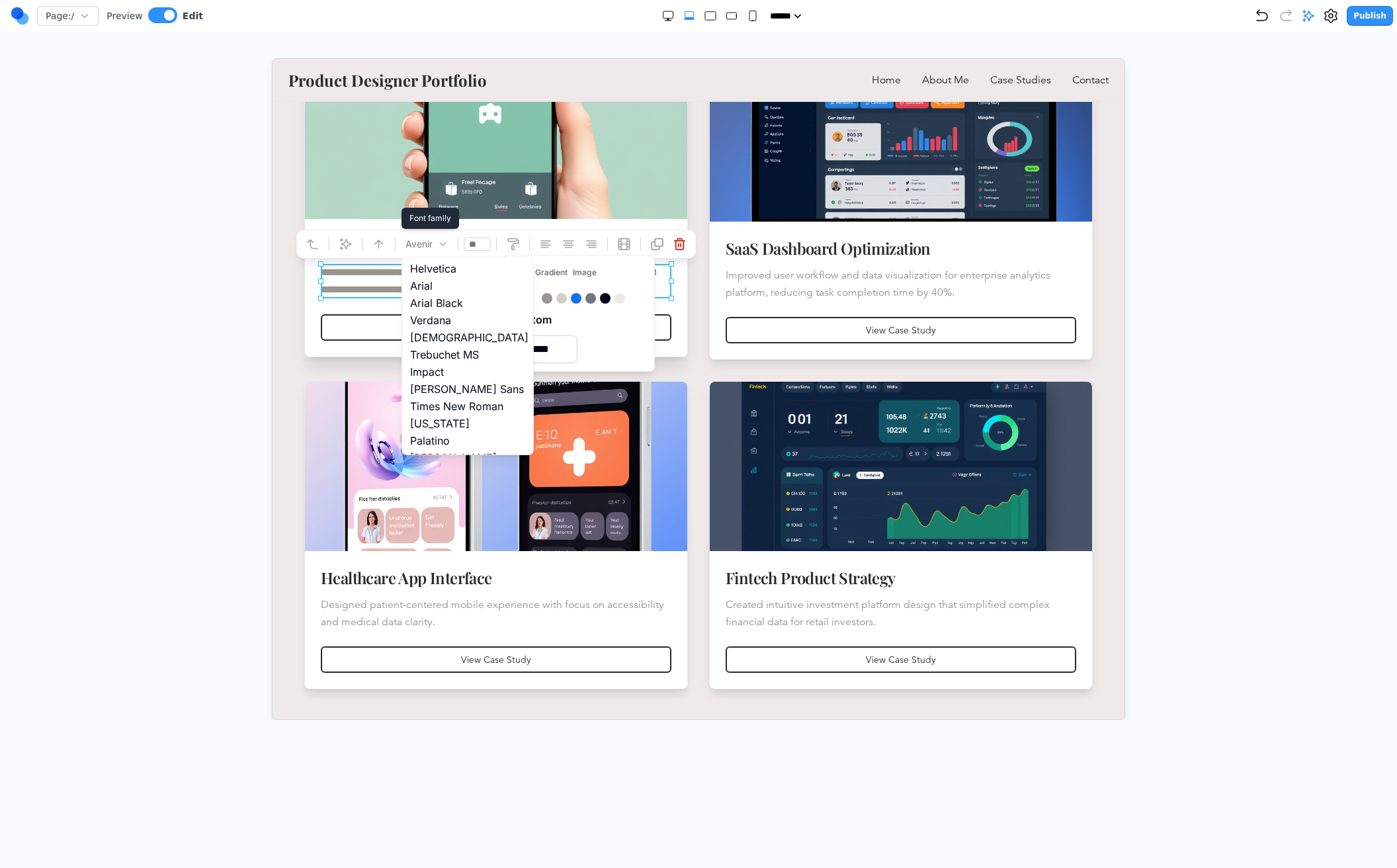
click at [441, 244] on icon at bounding box center [441, 243] width 5 height 3
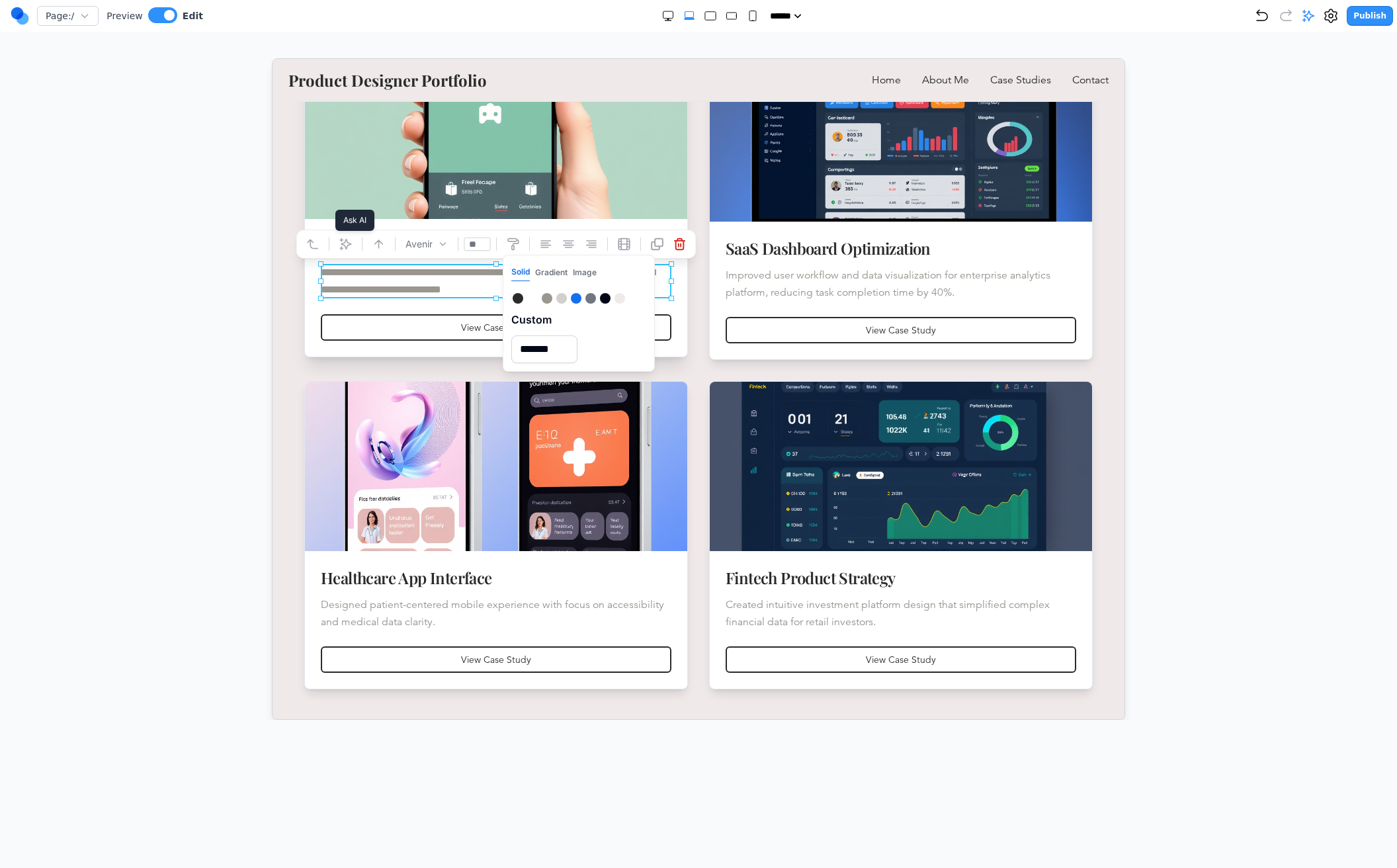
click at [343, 244] on icon at bounding box center [345, 243] width 13 height 13
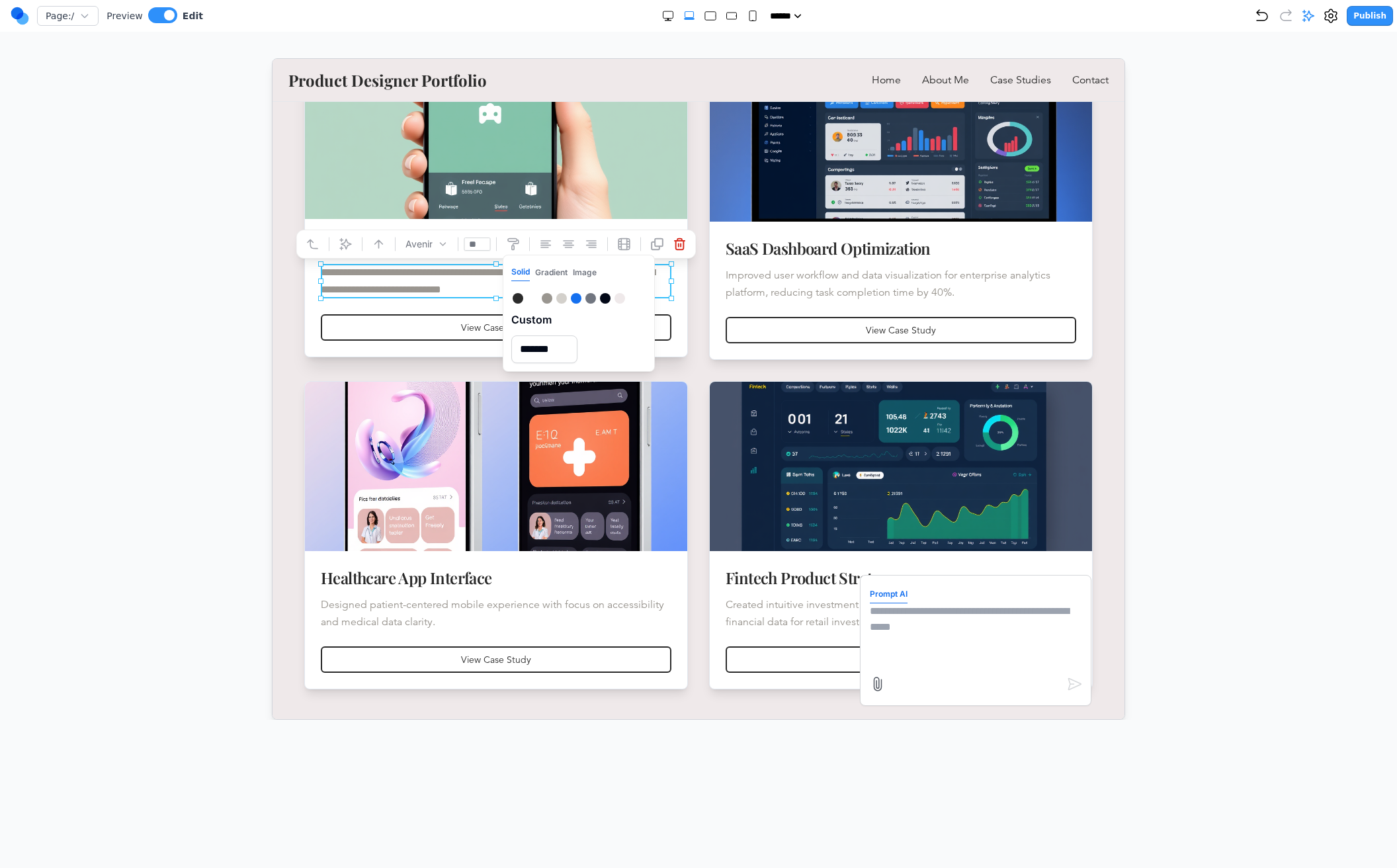
click at [917, 627] on textarea at bounding box center [974, 635] width 212 height 67
type textarea "**********"
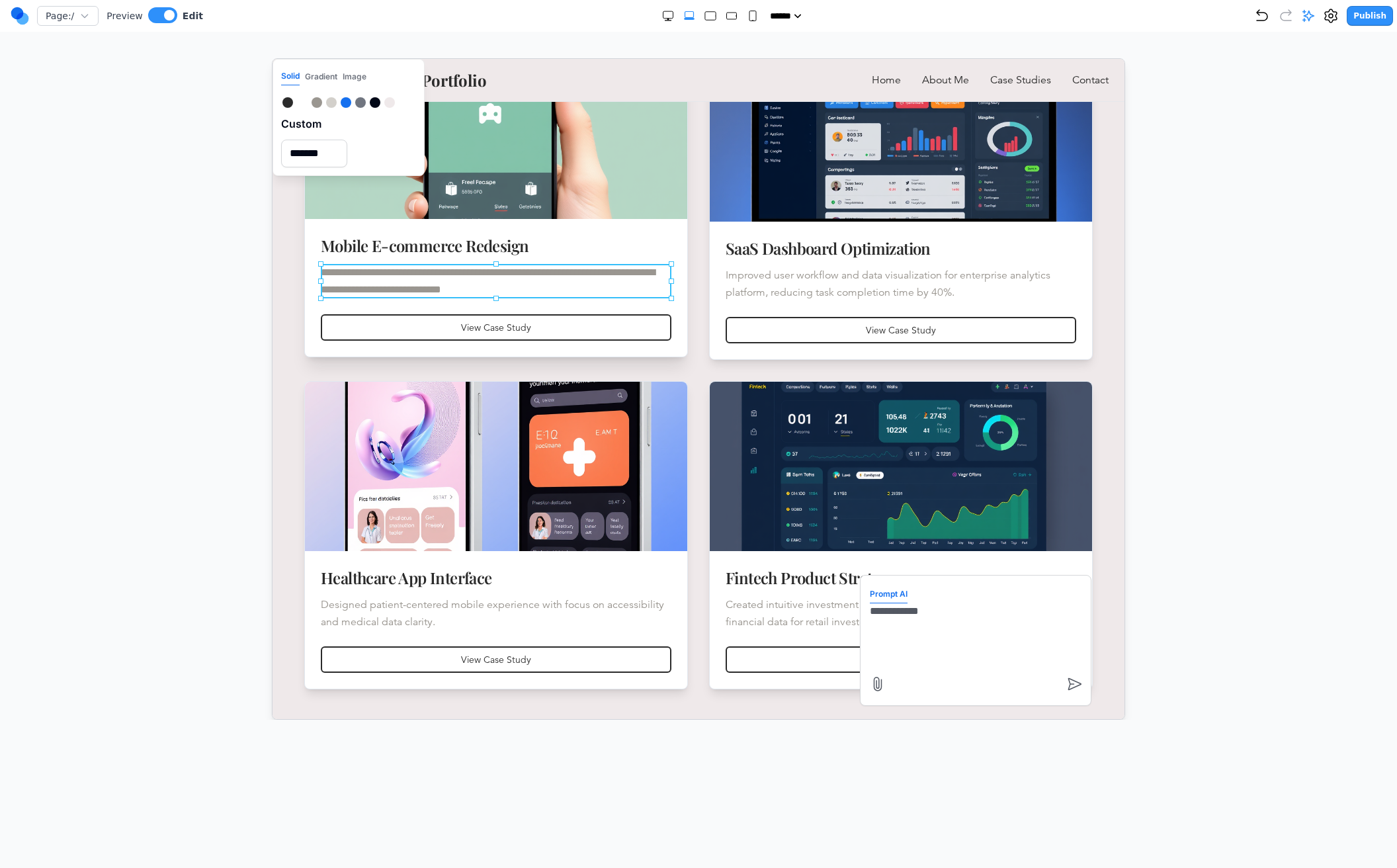
click at [447, 285] on p "**********" at bounding box center [495, 280] width 350 height 35
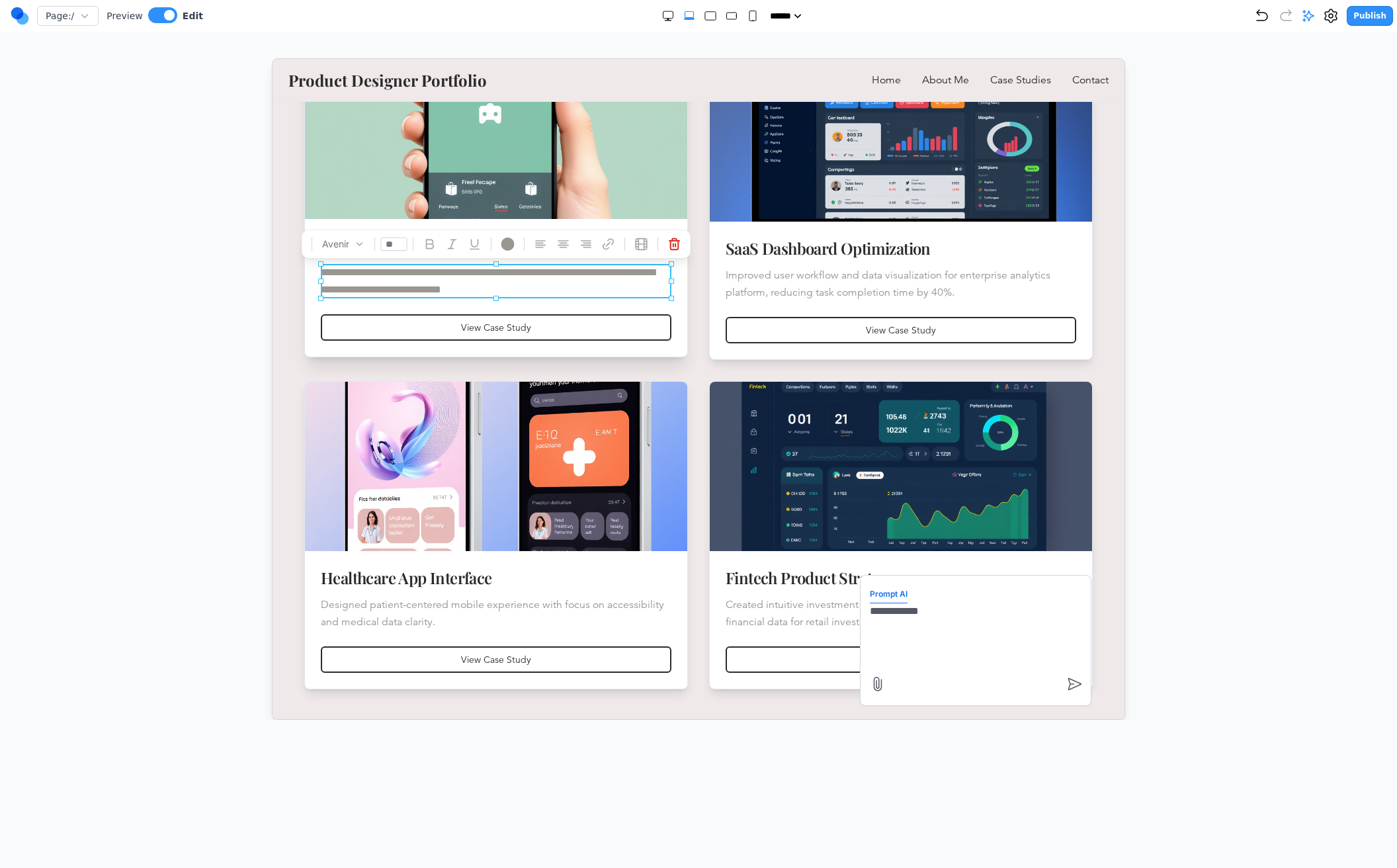
click at [447, 285] on p "**********" at bounding box center [495, 280] width 350 height 35
click at [505, 239] on div at bounding box center [506, 243] width 13 height 13
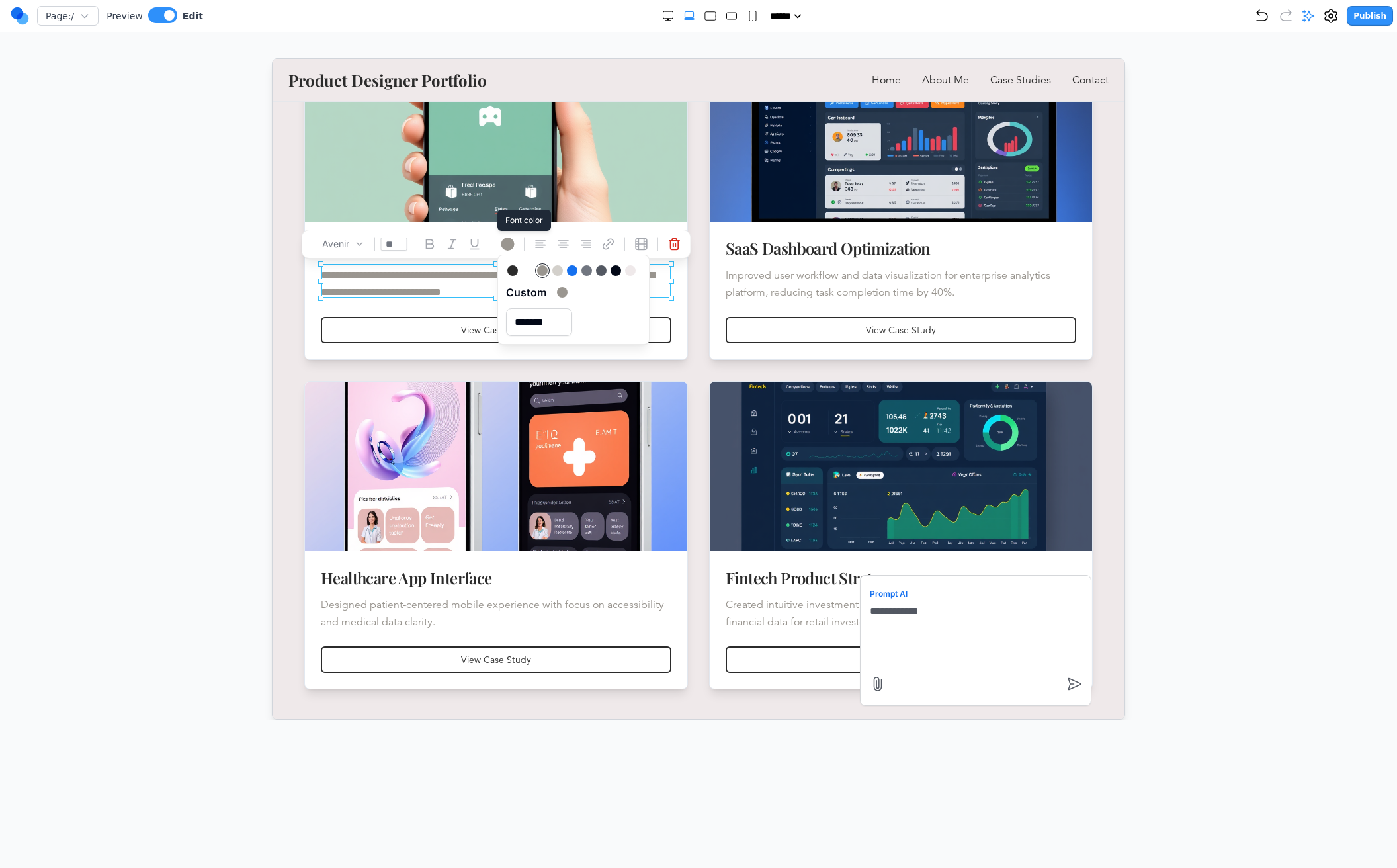
click at [512, 269] on div at bounding box center [511, 269] width 11 height 11
type input "*******"
click span "**********"
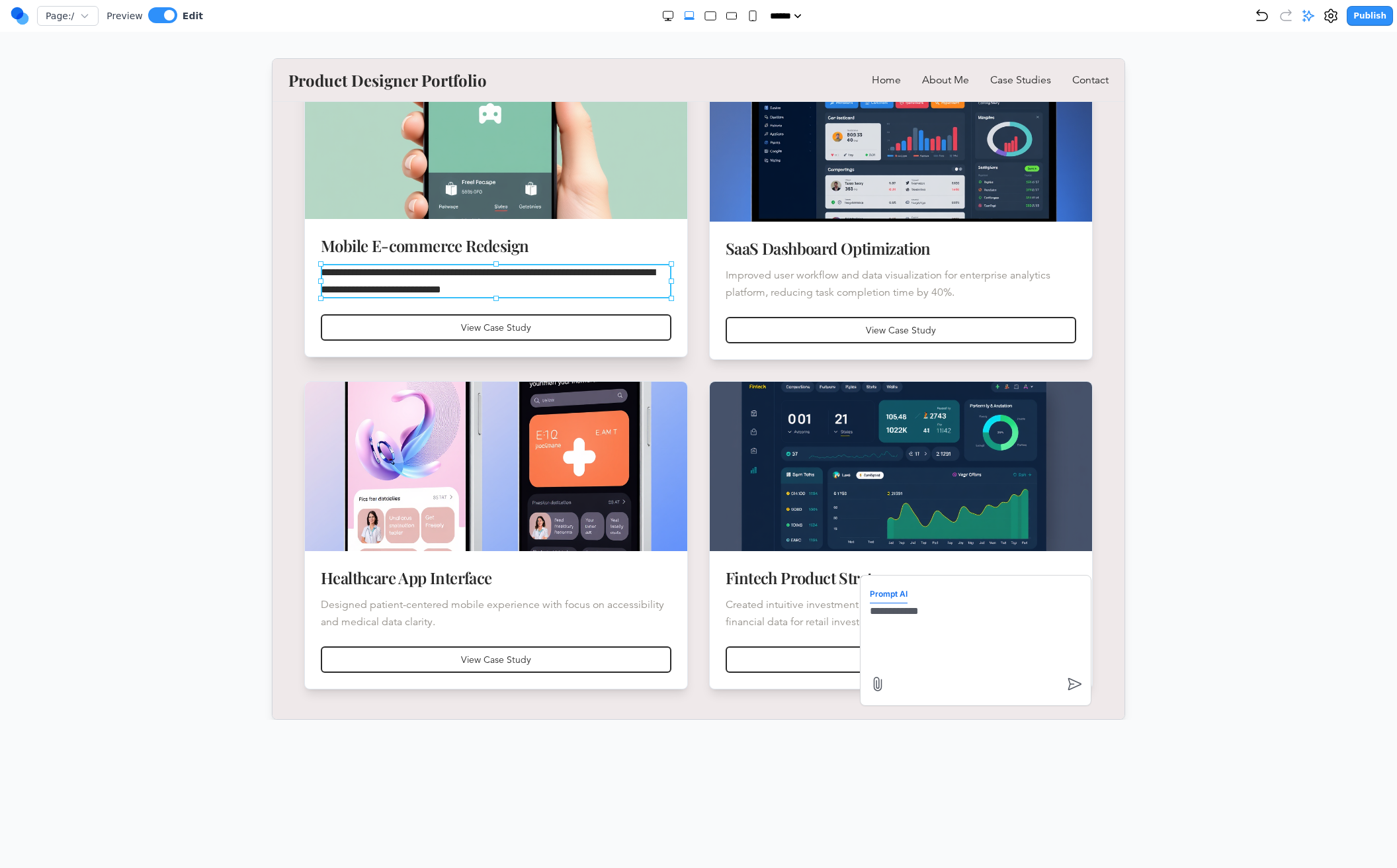
click at [551, 288] on p "**********" at bounding box center [495, 280] width 350 height 35
drag, startPoint x: 550, startPoint y: 288, endPoint x: 321, endPoint y: 272, distance: 229.6
click at [321, 272] on p "**********" at bounding box center [495, 280] width 350 height 35
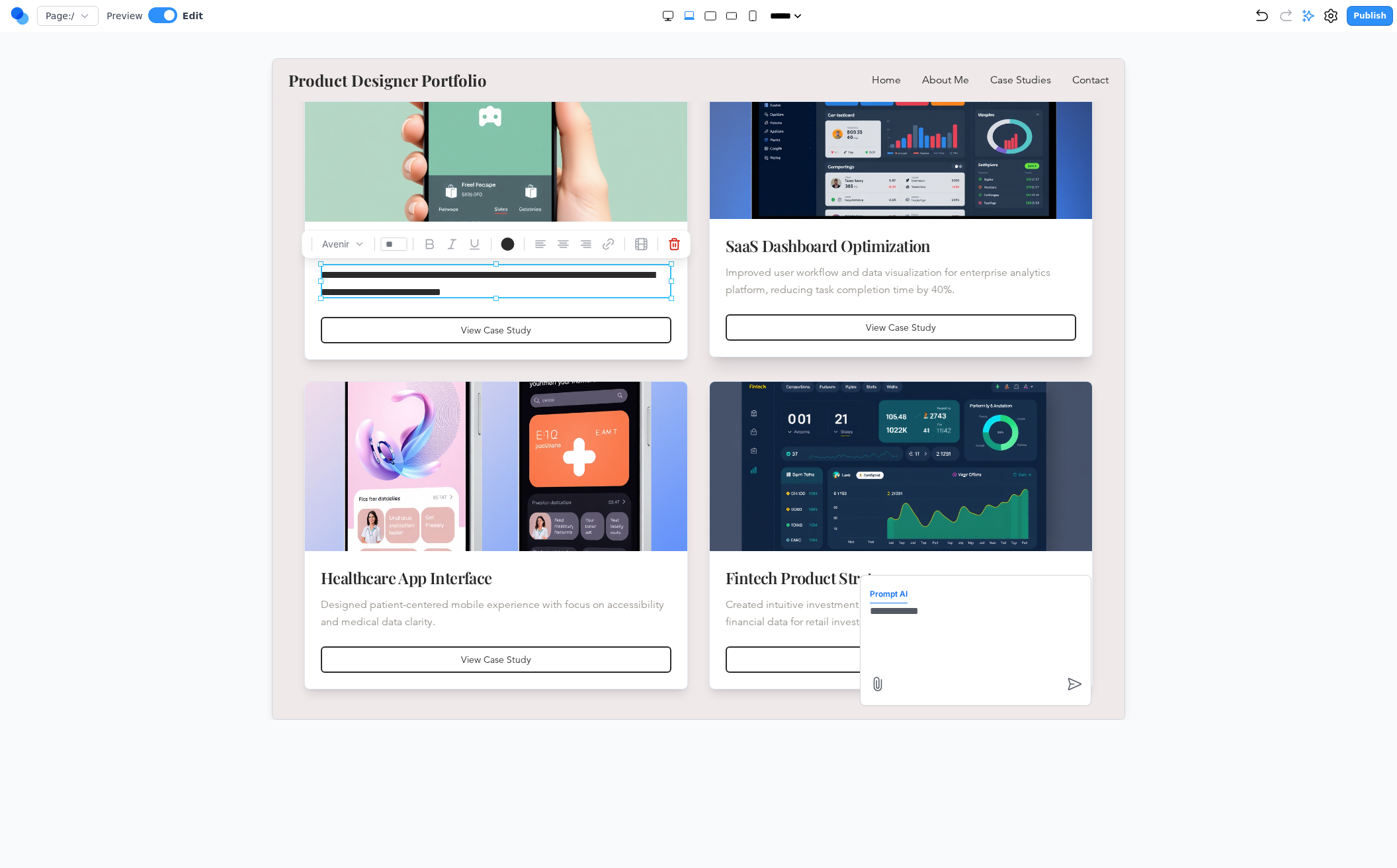
click at [753, 276] on p "Improved user workflow and data visualization for enterprise analytics platform…" at bounding box center [900, 280] width 350 height 35
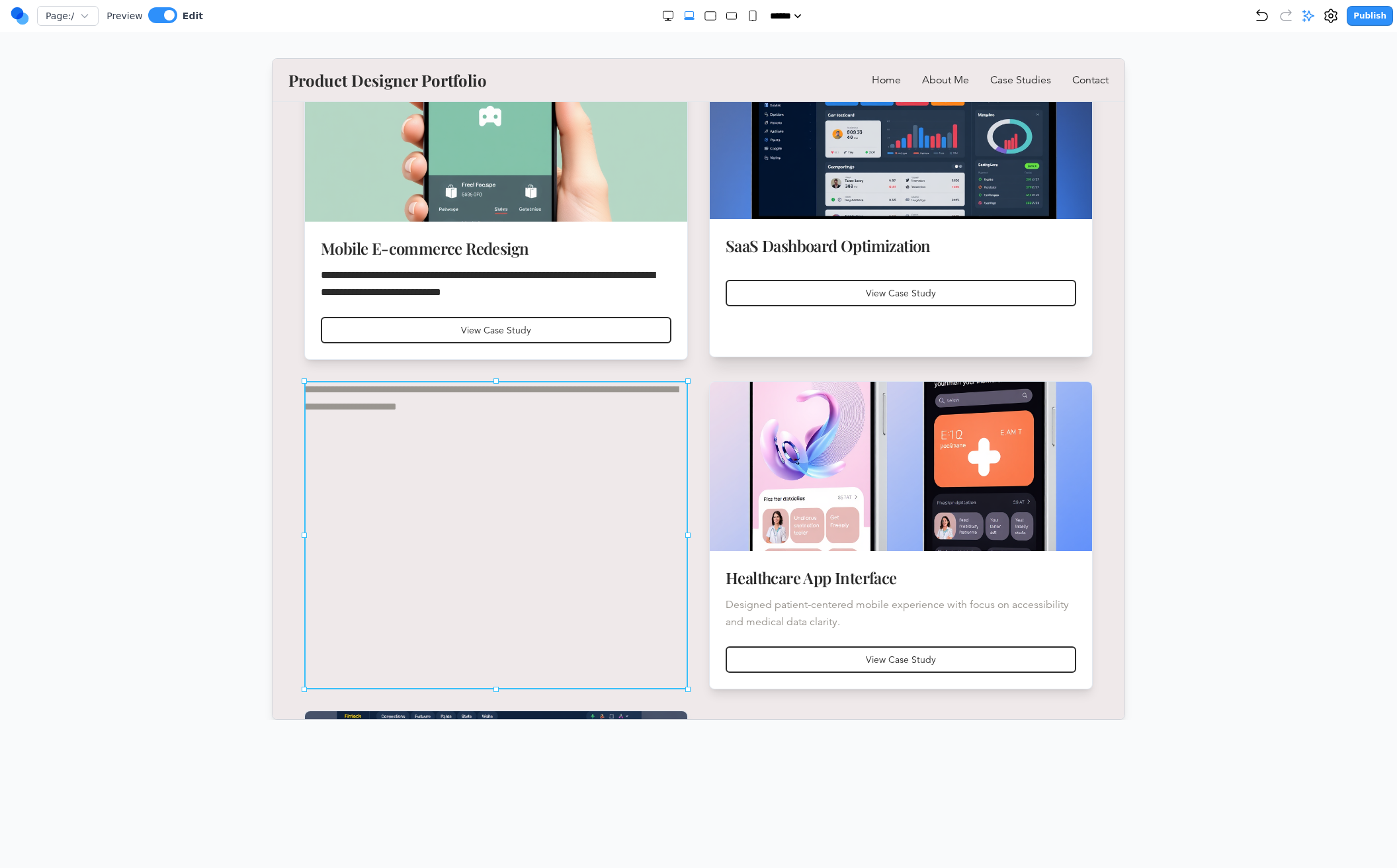
drag, startPoint x: 970, startPoint y: 286, endPoint x: 688, endPoint y: 260, distance: 283.2
click at [1263, 12] on icon "Undo" at bounding box center [1262, 16] width 16 height 16
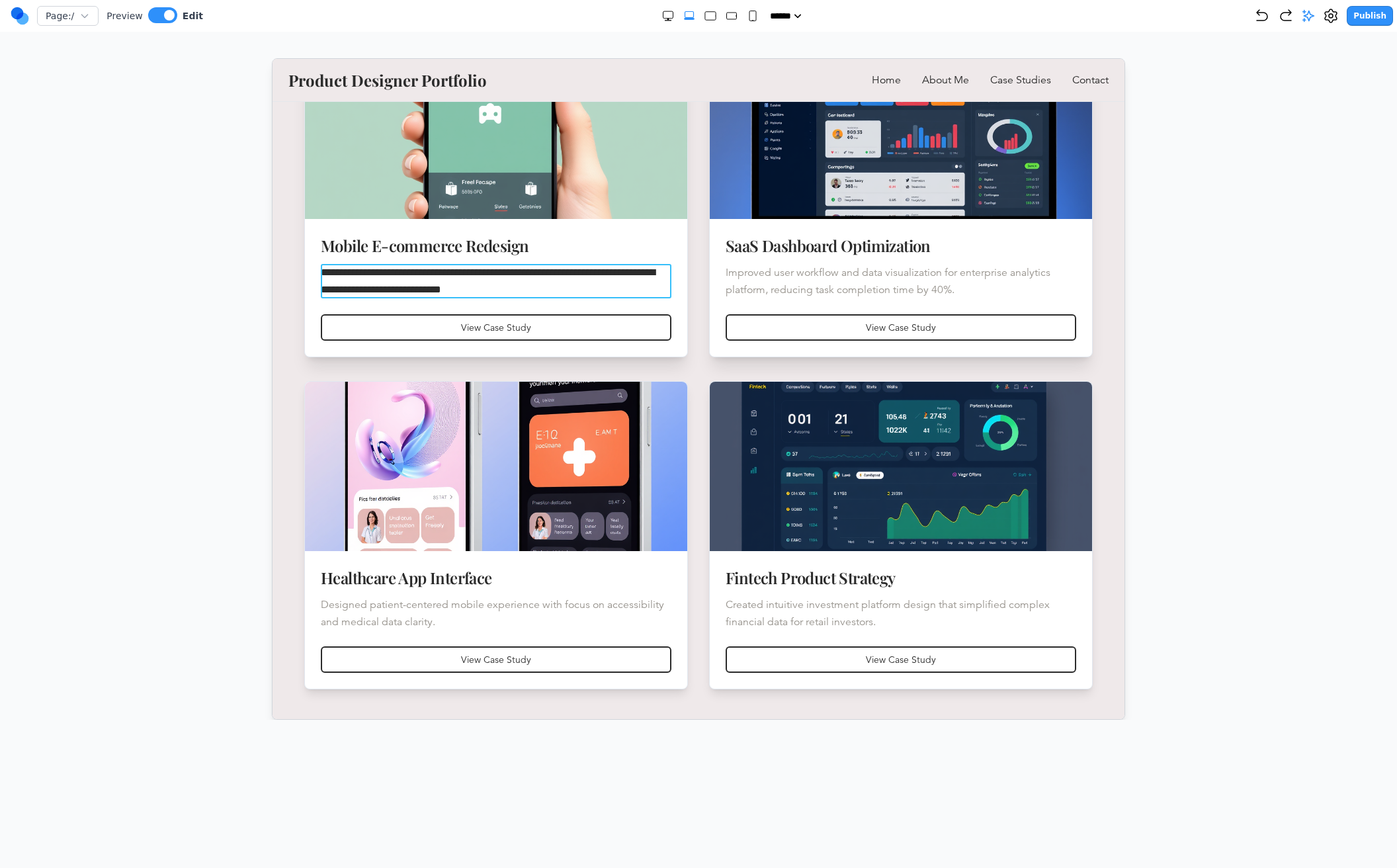
click at [457, 285] on span "**********" at bounding box center [487, 279] width 334 height 27
drag, startPoint x: 562, startPoint y: 293, endPoint x: 317, endPoint y: 270, distance: 246.1
click at [352, 274] on span "**********" at bounding box center [487, 279] width 334 height 27
drag, startPoint x: 578, startPoint y: 290, endPoint x: 314, endPoint y: 265, distance: 265.2
click at [597, 281] on p "**********" at bounding box center [495, 280] width 350 height 35
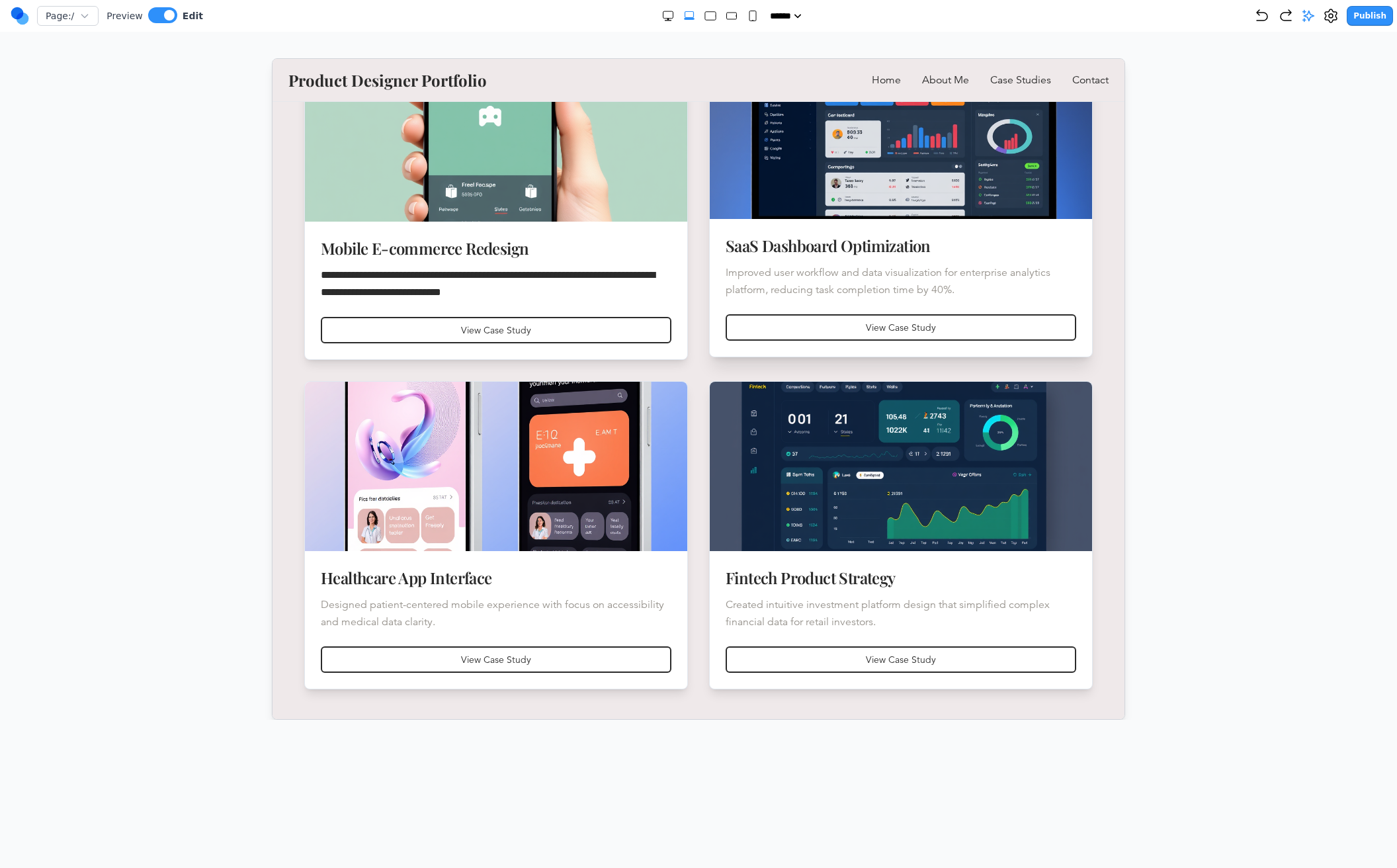
click at [826, 292] on p "Improved user workflow and data visualization for enterprise analytics platform…" at bounding box center [900, 280] width 350 height 35
drag, startPoint x: 954, startPoint y: 288, endPoint x: 928, endPoint y: 287, distance: 26.0
click at [928, 287] on p "**********" at bounding box center [900, 280] width 350 height 35
drag, startPoint x: 972, startPoint y: 287, endPoint x: 934, endPoint y: 286, distance: 38.0
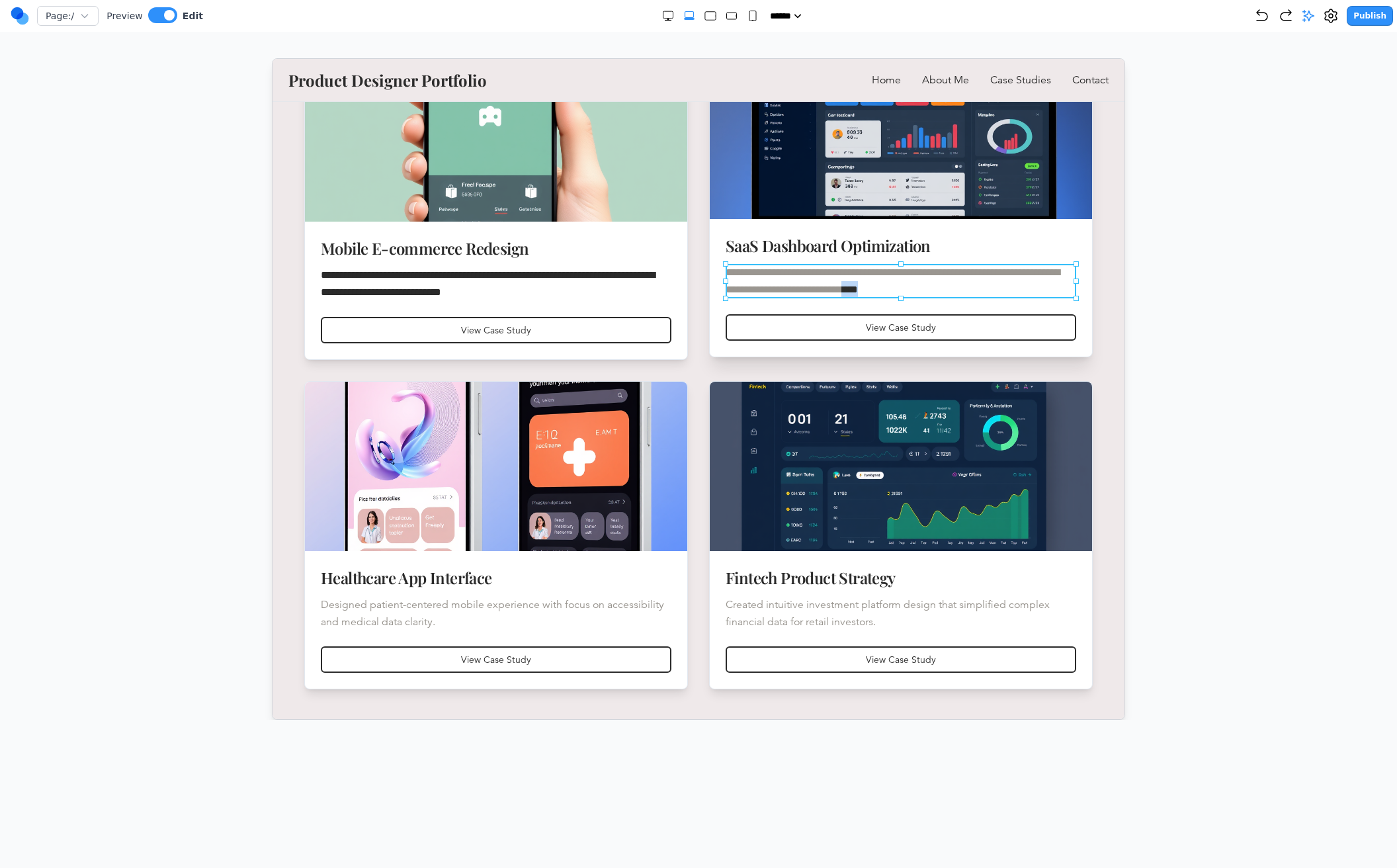
click at [934, 286] on p "**********" at bounding box center [900, 280] width 350 height 35
click at [920, 287] on p "**********" at bounding box center [900, 280] width 350 height 35
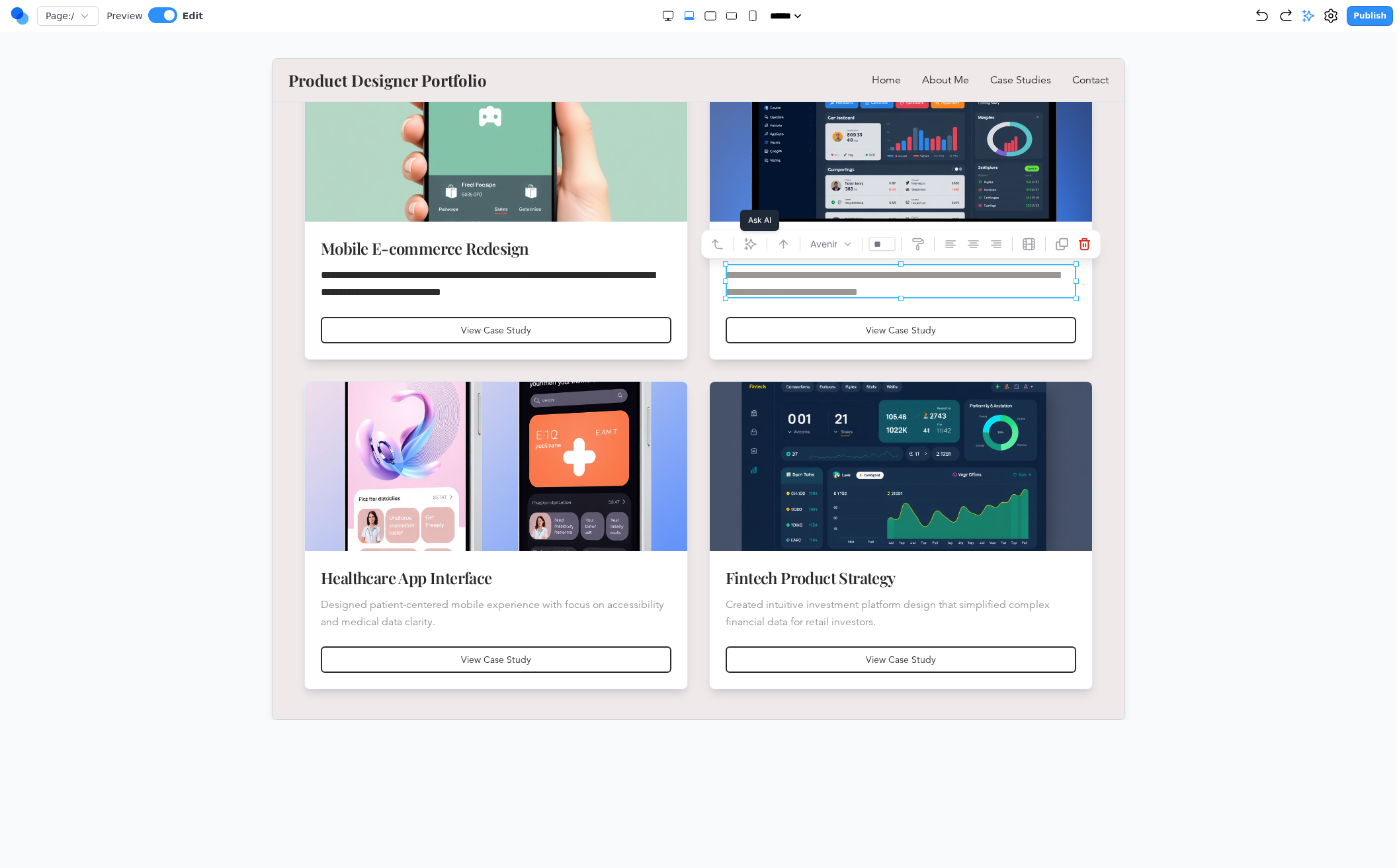
click at [754, 245] on icon at bounding box center [750, 243] width 13 height 13
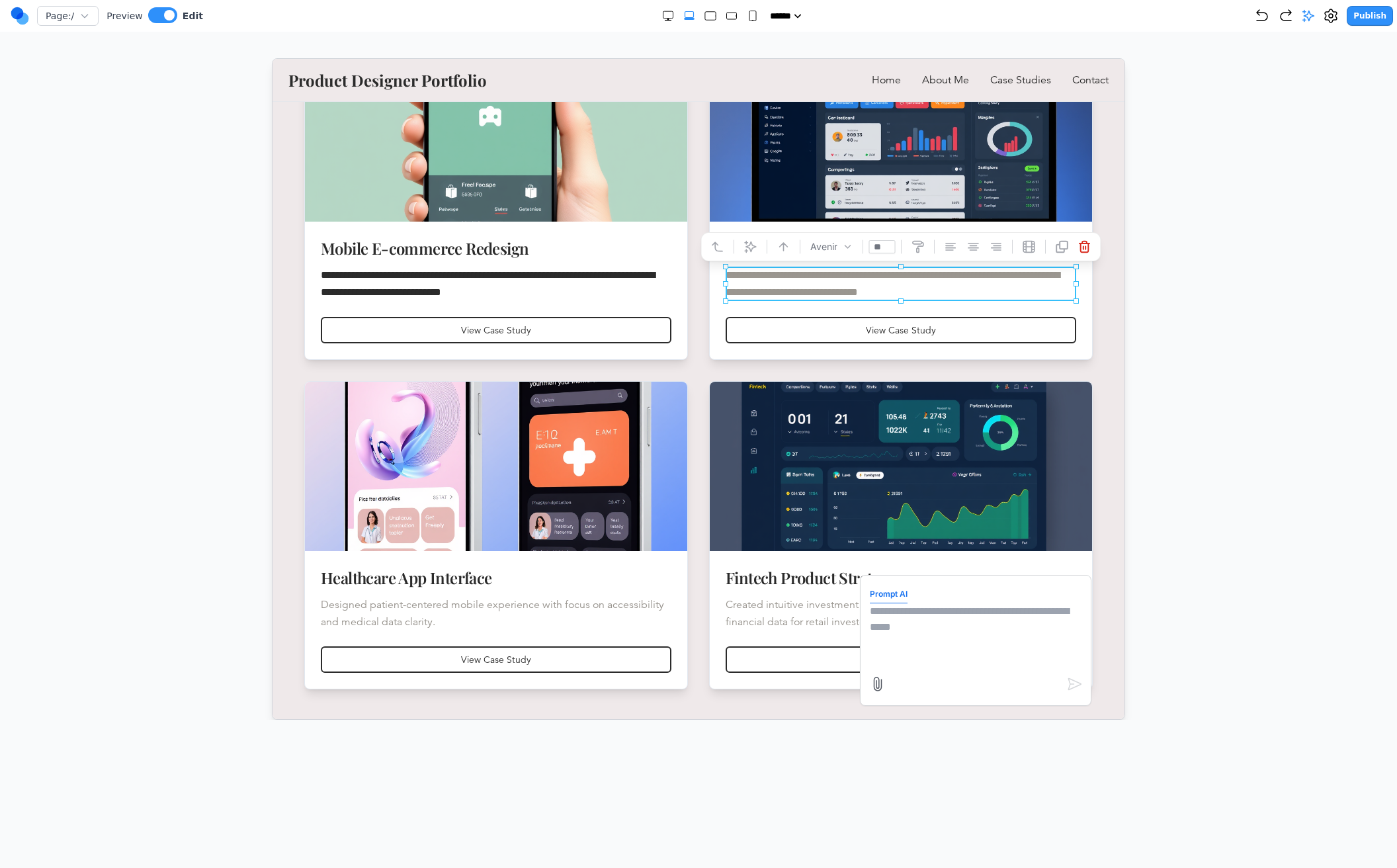
click at [949, 623] on textarea at bounding box center [974, 635] width 212 height 67
type textarea "**********"
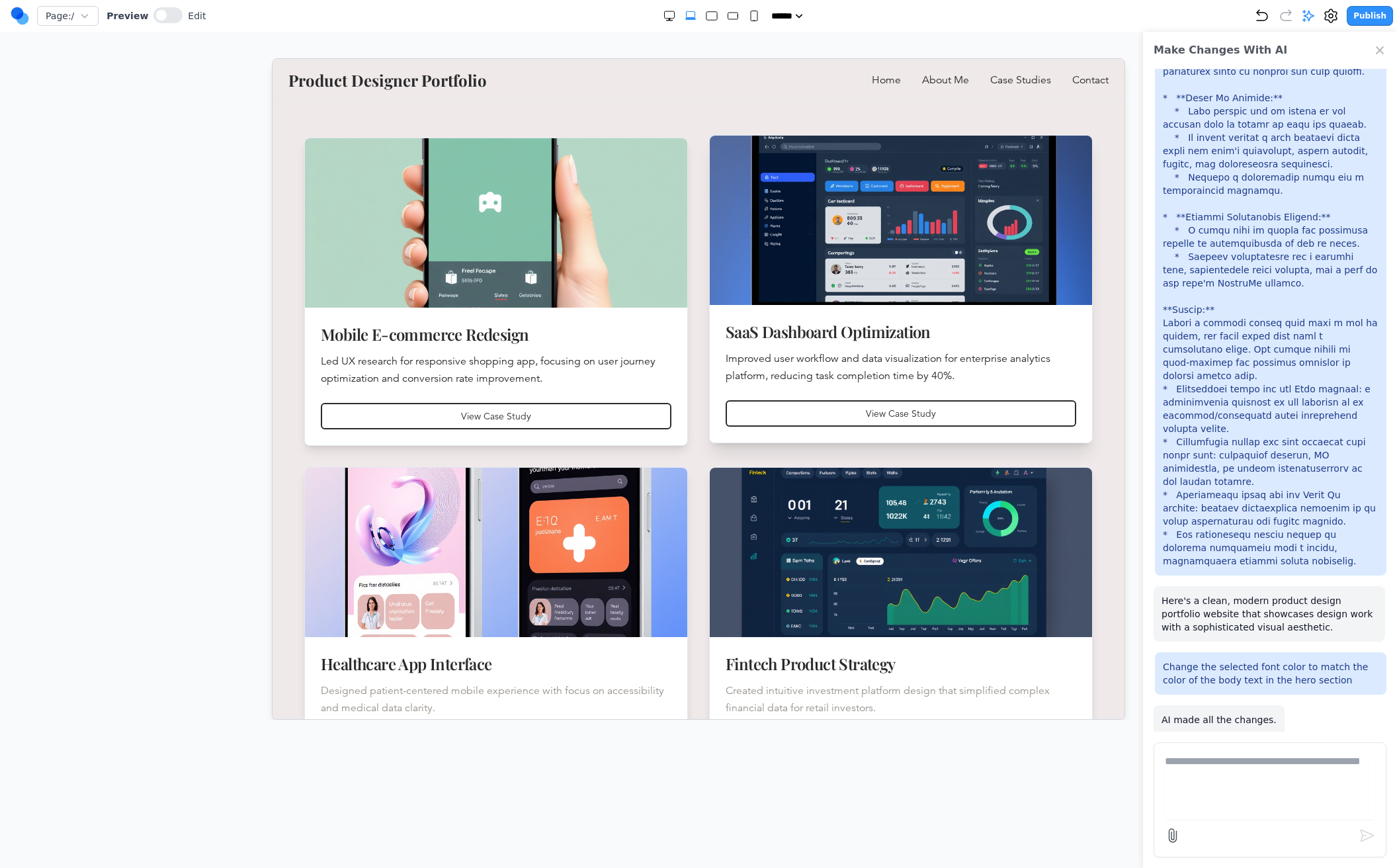
scroll to position [494, 0]
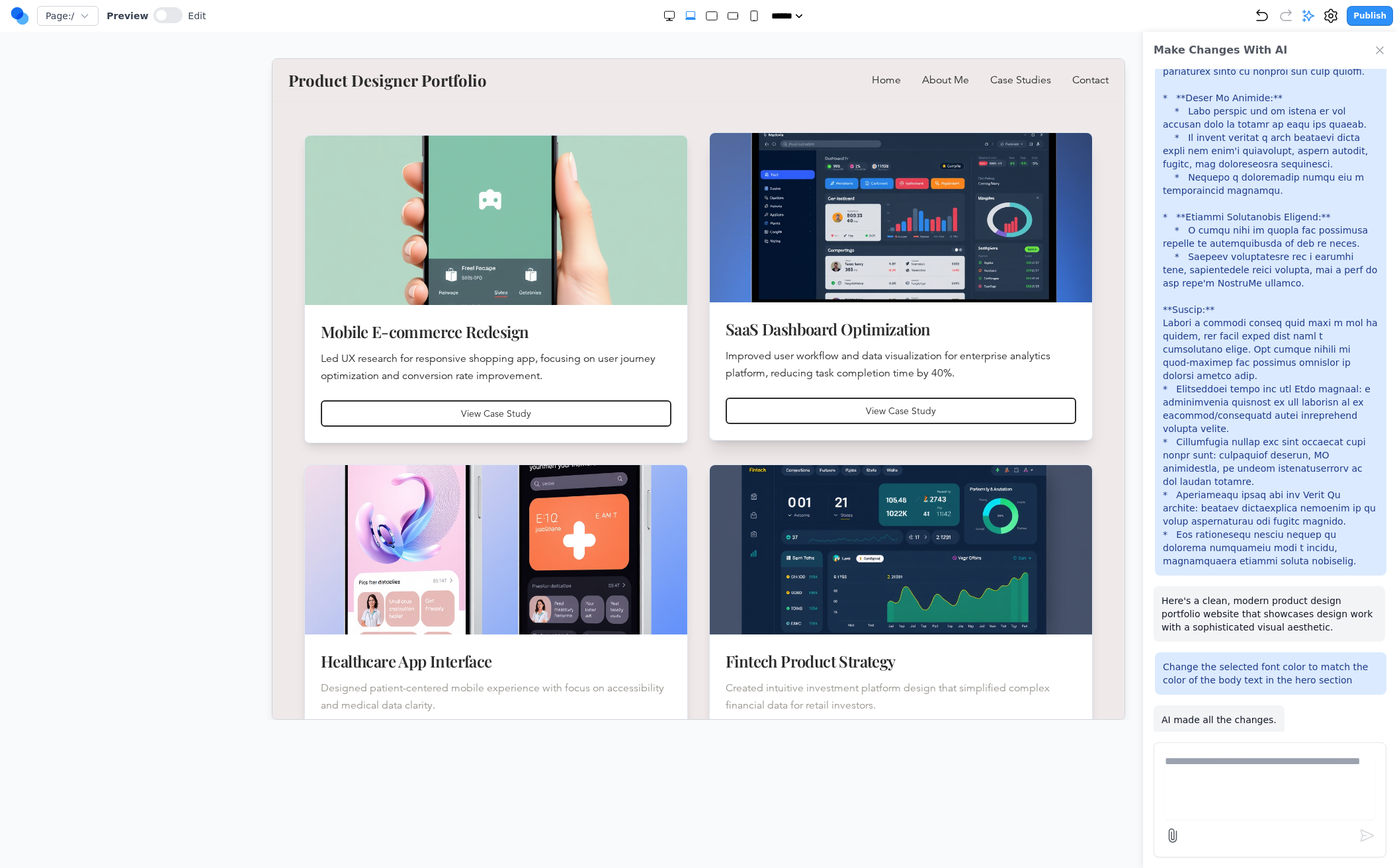
click at [934, 374] on p "Improved user workflow and data visualization for enterprise analytics platform…" at bounding box center [900, 364] width 350 height 35
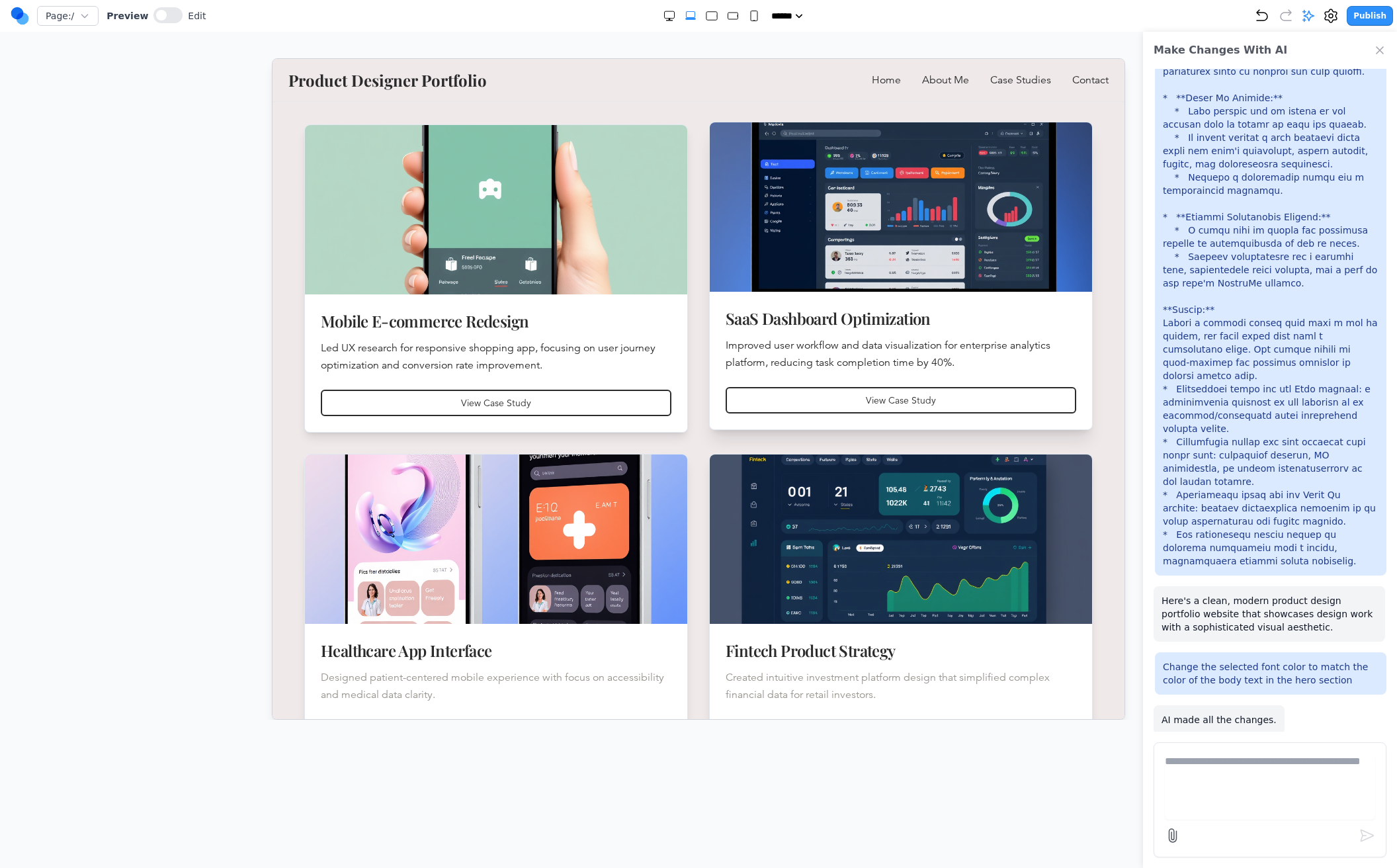
scroll to position [508, 0]
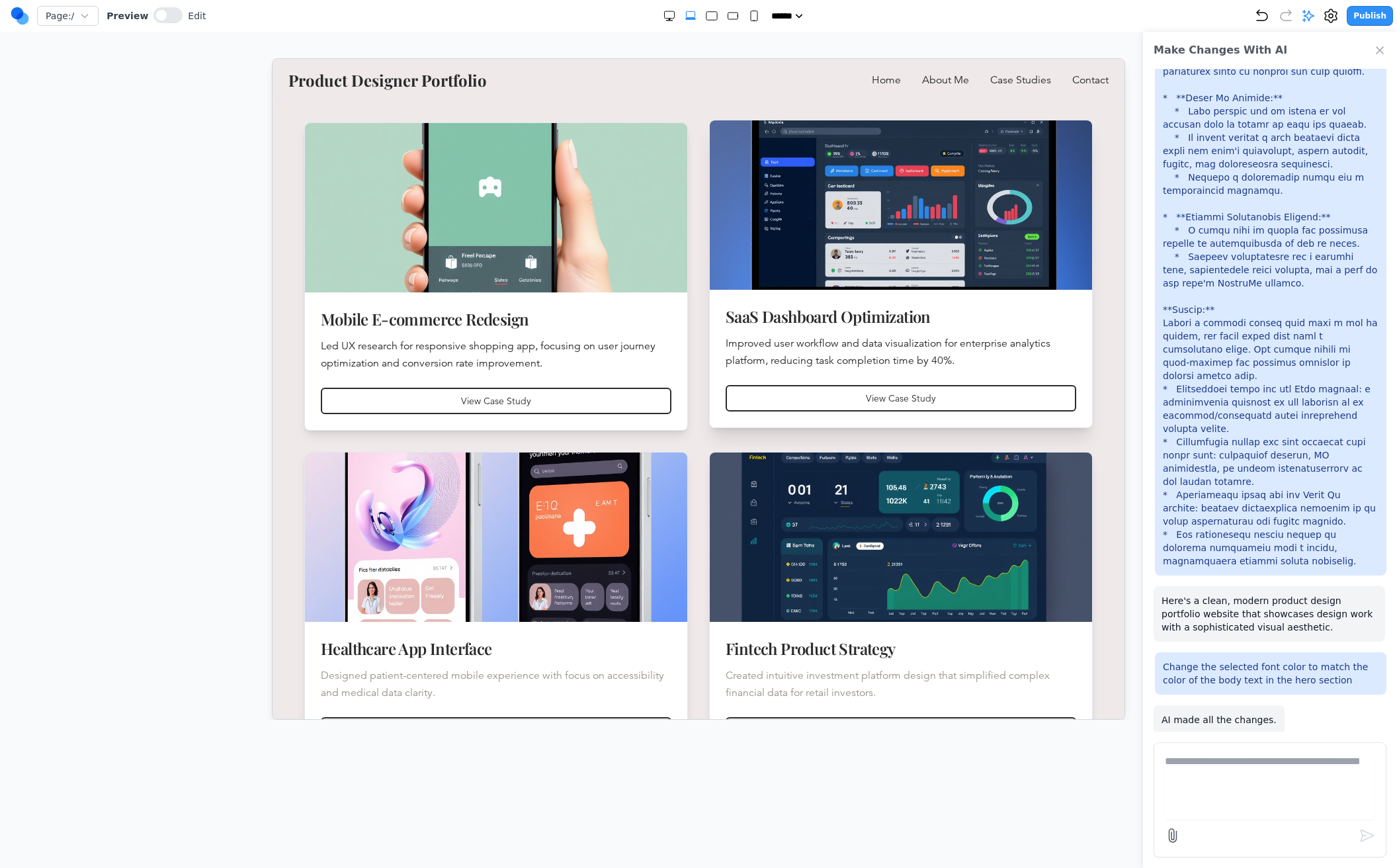
click at [943, 344] on p "Improved user workflow and data visualization for enterprise analytics platform…" at bounding box center [900, 351] width 350 height 35
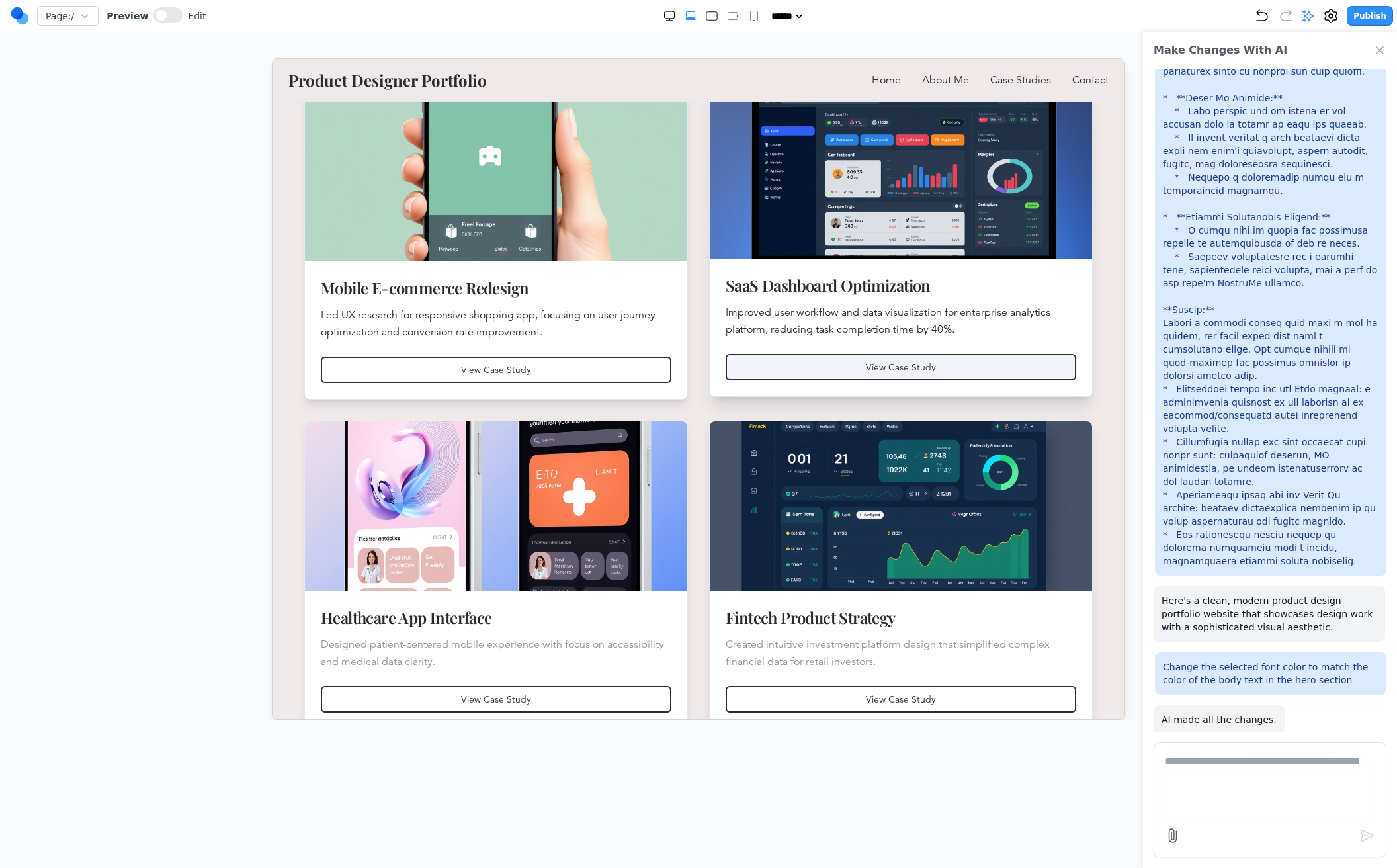
scroll to position [538, 0]
click at [951, 329] on p "Improved user workflow and data visualization for enterprise analytics platform…" at bounding box center [900, 320] width 350 height 35
click at [955, 329] on p "Improved user workflow and data visualization for enterprise analytics platform…" at bounding box center [900, 320] width 350 height 35
drag, startPoint x: 953, startPoint y: 329, endPoint x: 835, endPoint y: 324, distance: 118.1
click at [835, 324] on p "Improved user workflow and data visualization for enterprise analytics platform…" at bounding box center [900, 320] width 350 height 35
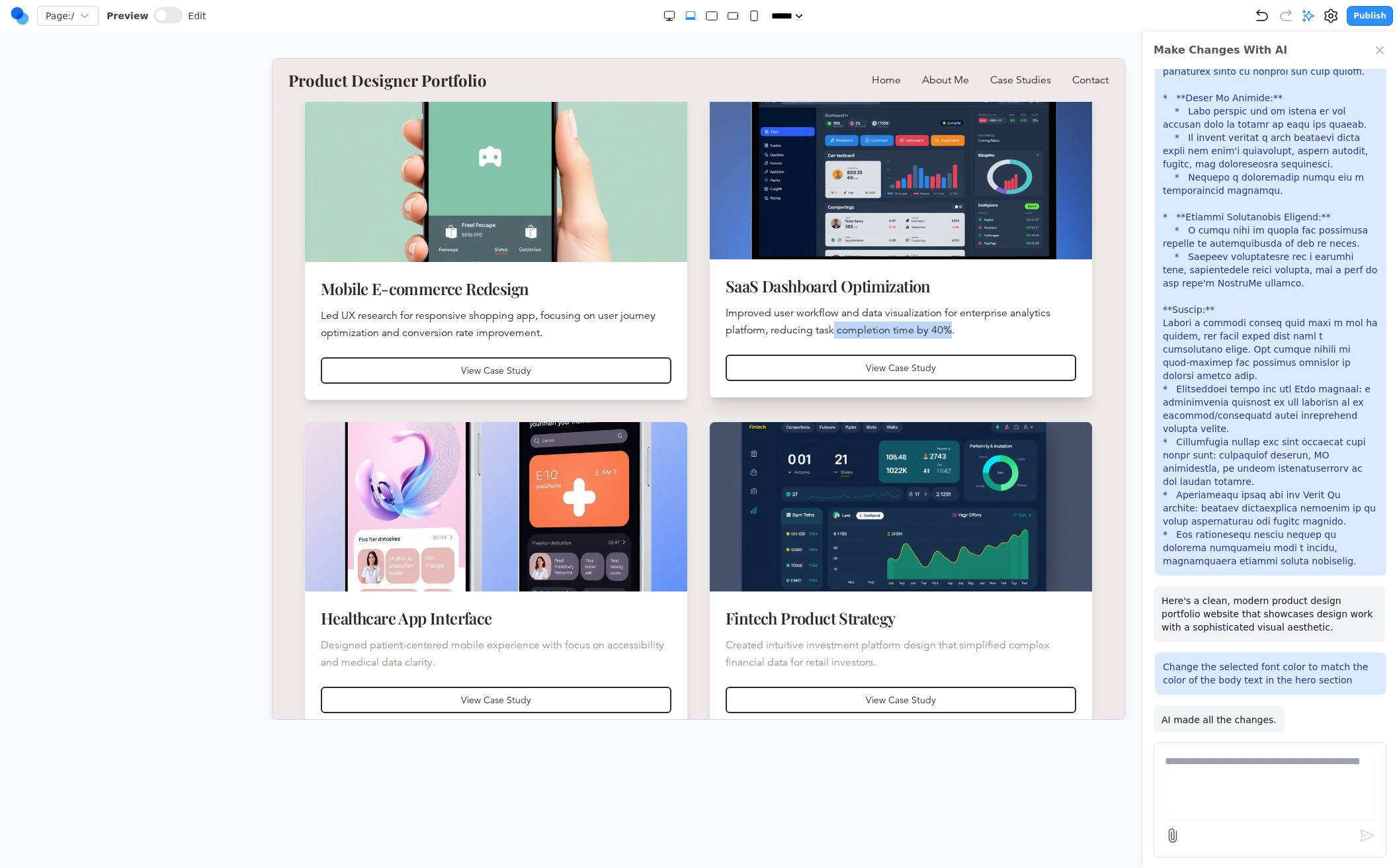
click at [835, 324] on p "Improved user workflow and data visualization for enterprise analytics platform…" at bounding box center [900, 320] width 350 height 35
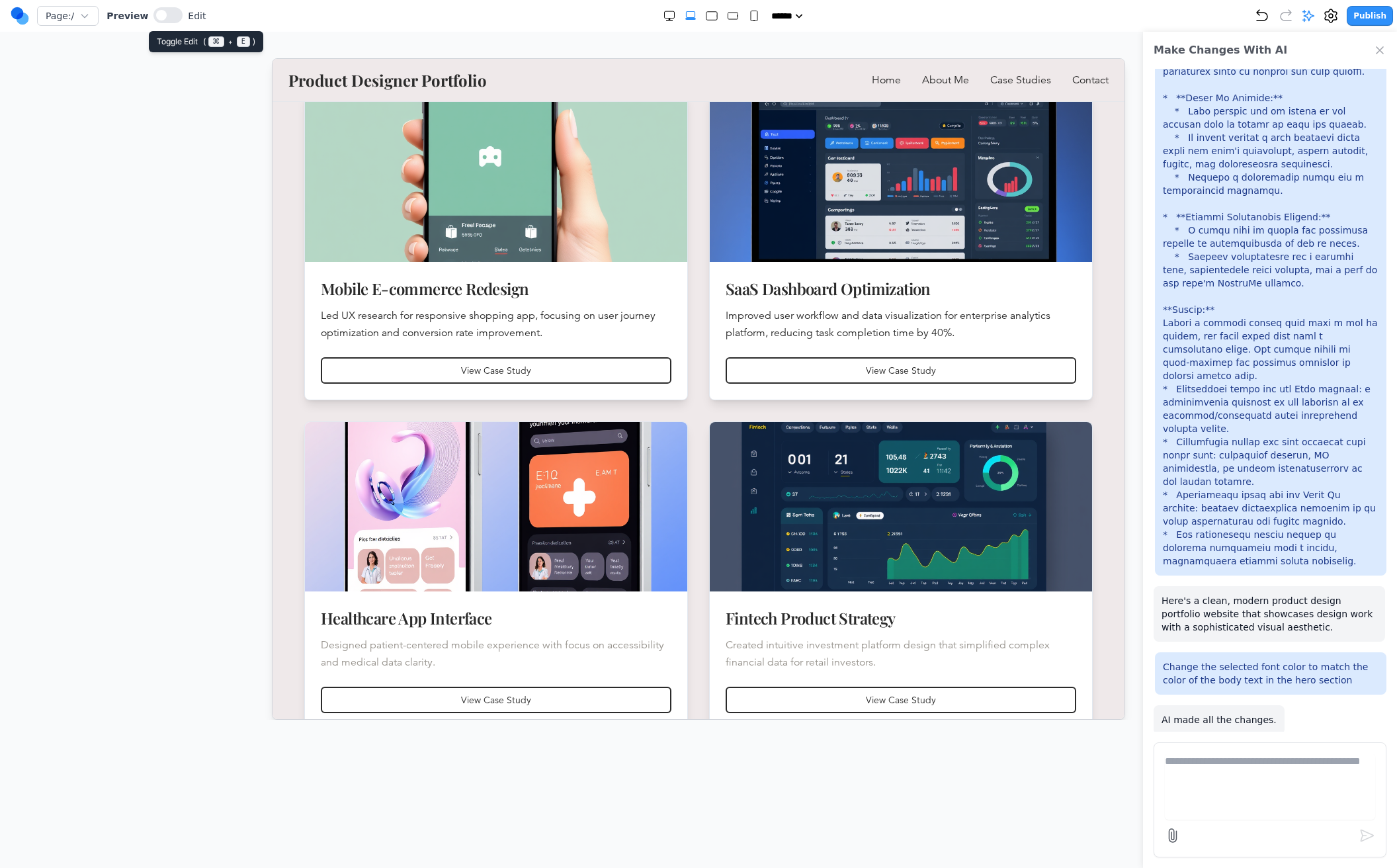
drag, startPoint x: 163, startPoint y: 11, endPoint x: 232, endPoint y: 49, distance: 78.8
click at [163, 13] on button at bounding box center [167, 15] width 29 height 16
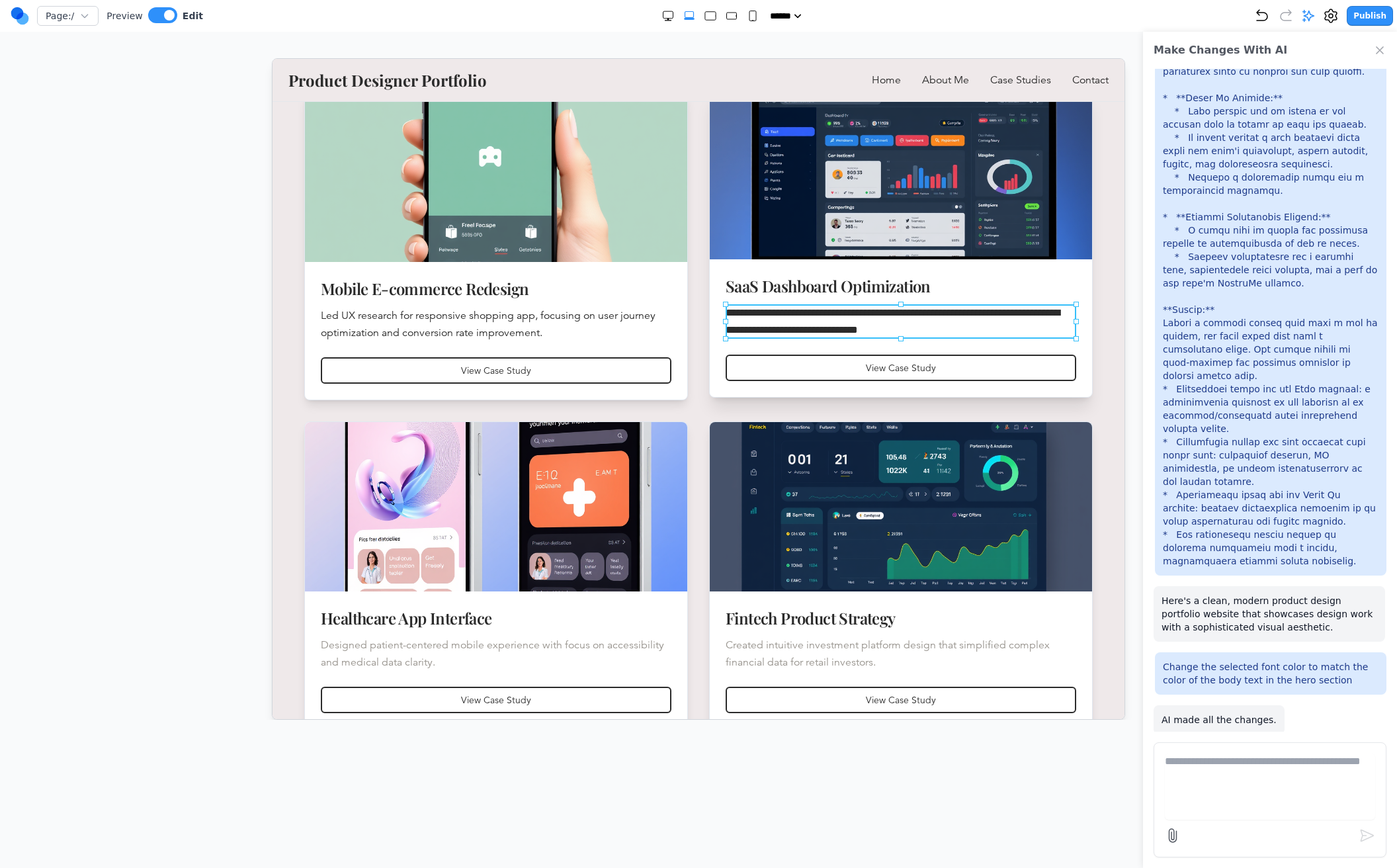
click at [960, 335] on p "**********" at bounding box center [900, 320] width 350 height 35
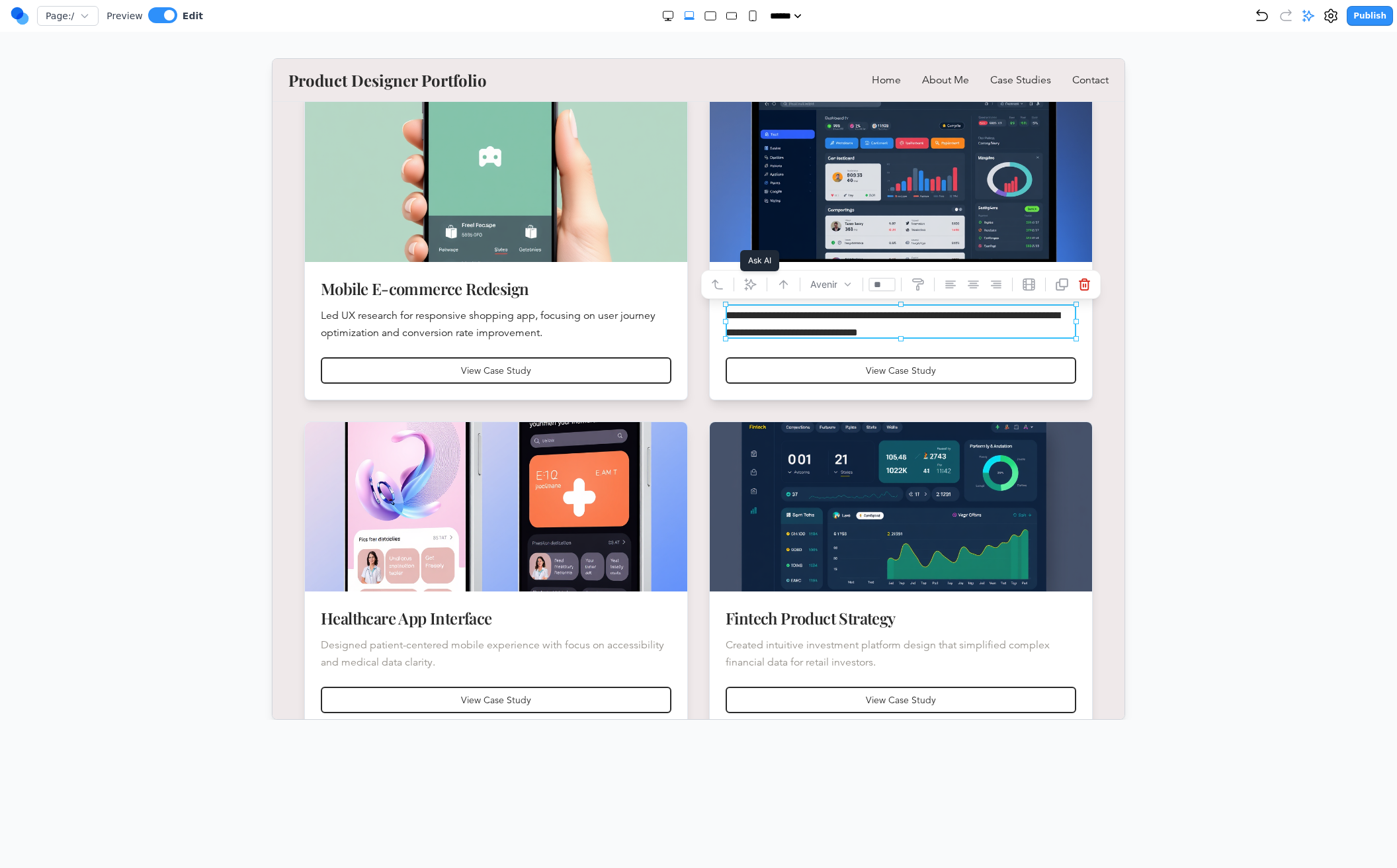
click at [747, 281] on icon at bounding box center [750, 283] width 13 height 13
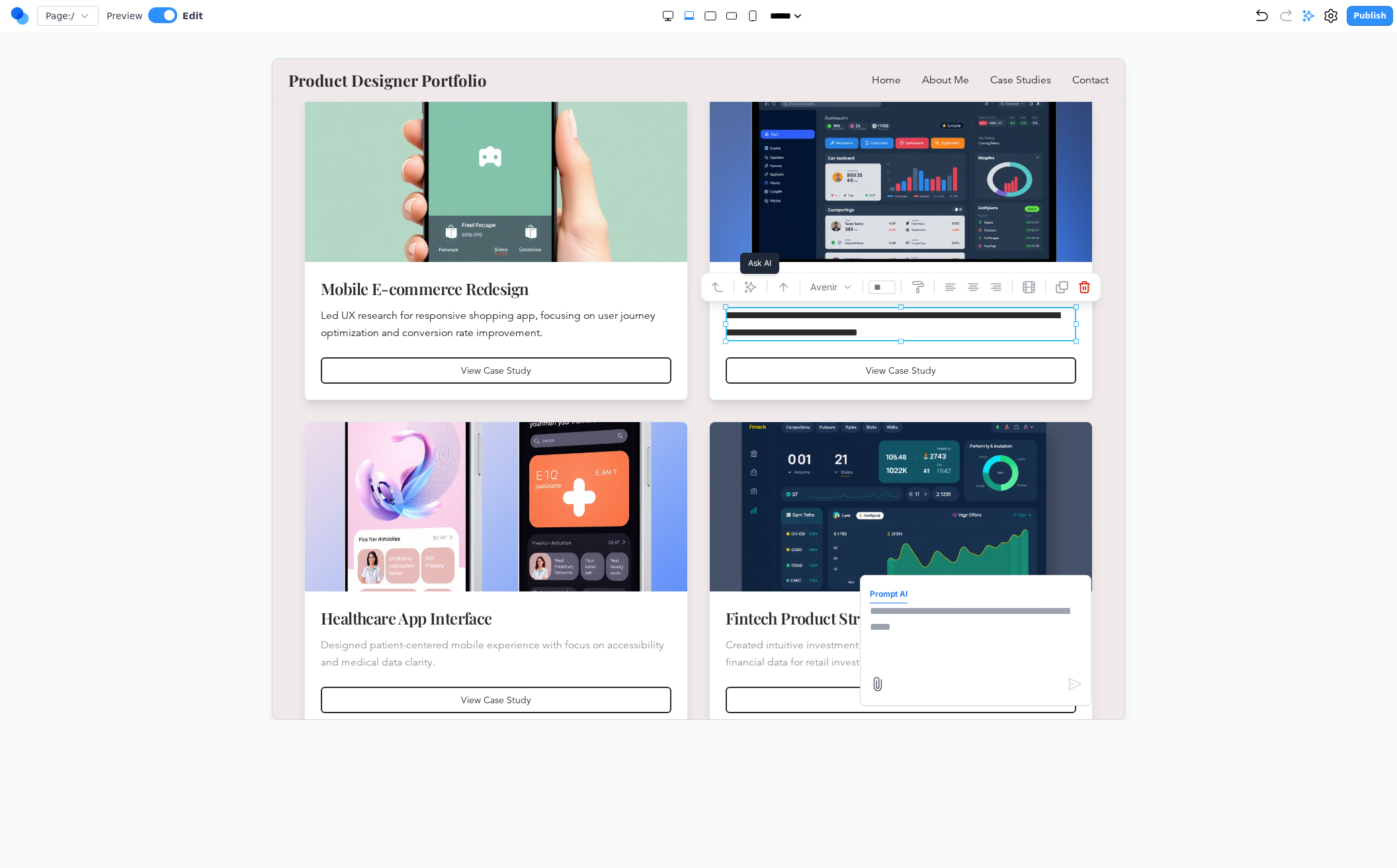
click at [746, 283] on icon at bounding box center [749, 286] width 11 height 11
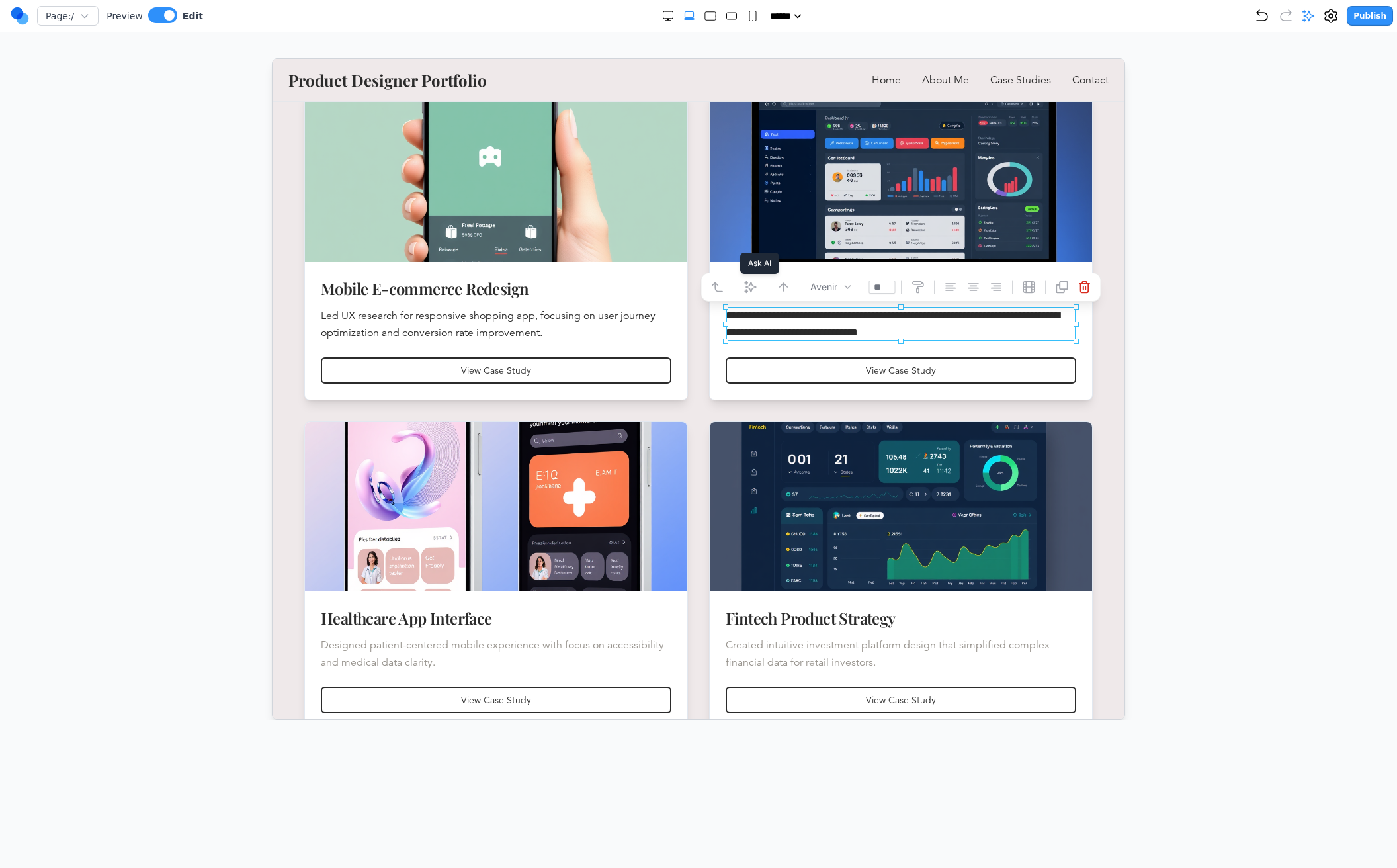
click at [755, 285] on icon at bounding box center [749, 286] width 11 height 11
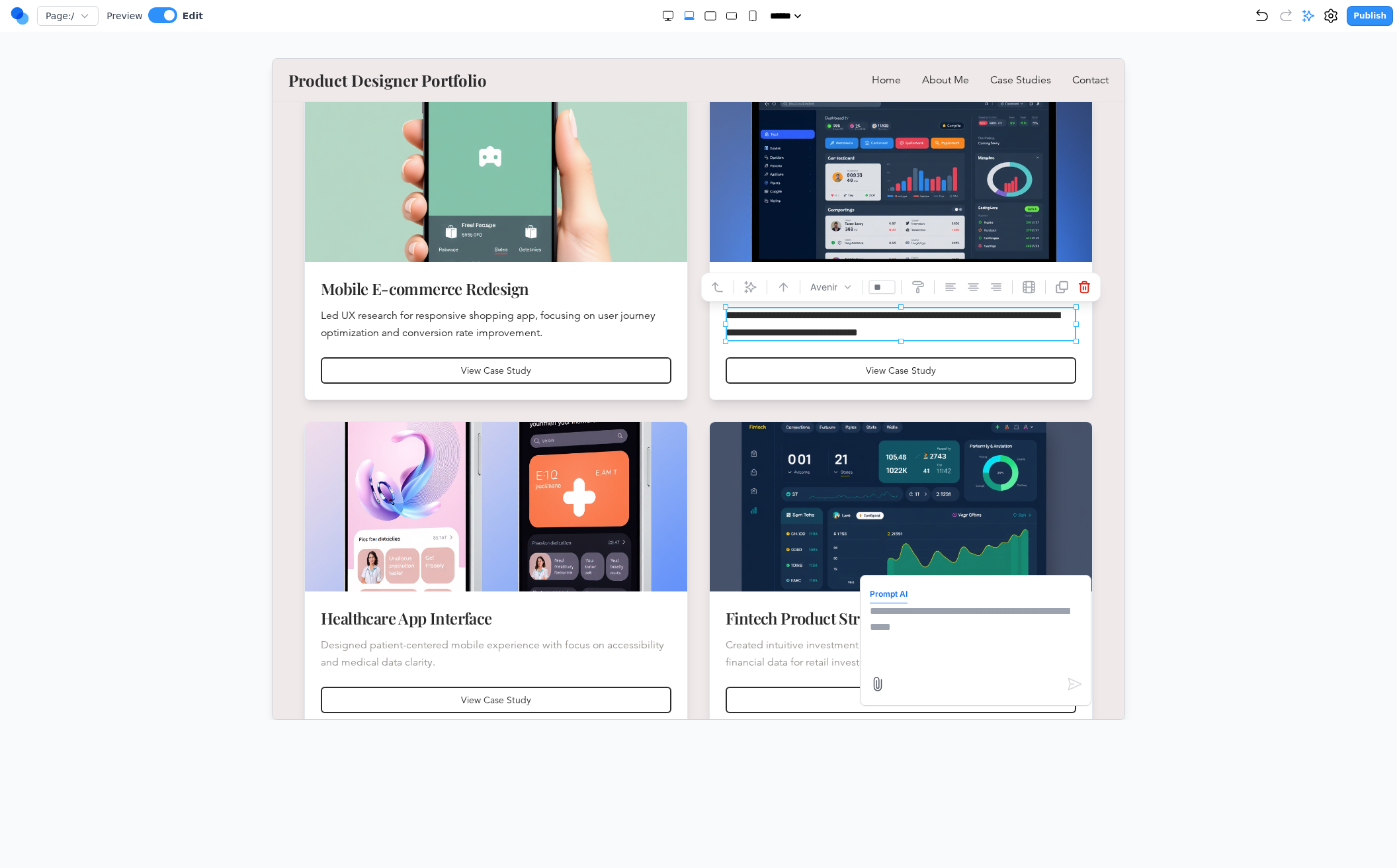
click at [921, 621] on textarea at bounding box center [974, 635] width 212 height 67
type textarea "**********"
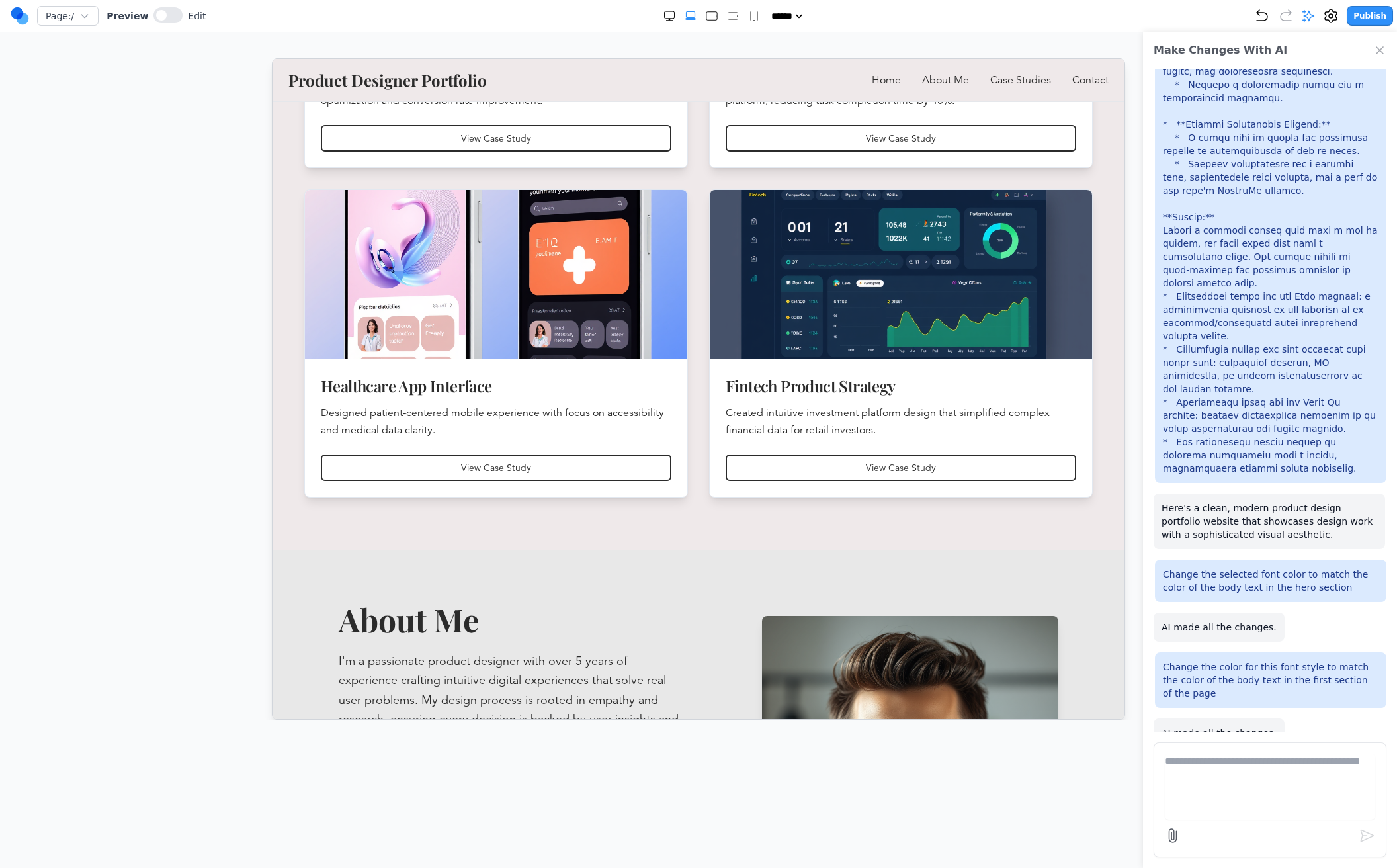
scroll to position [777, 0]
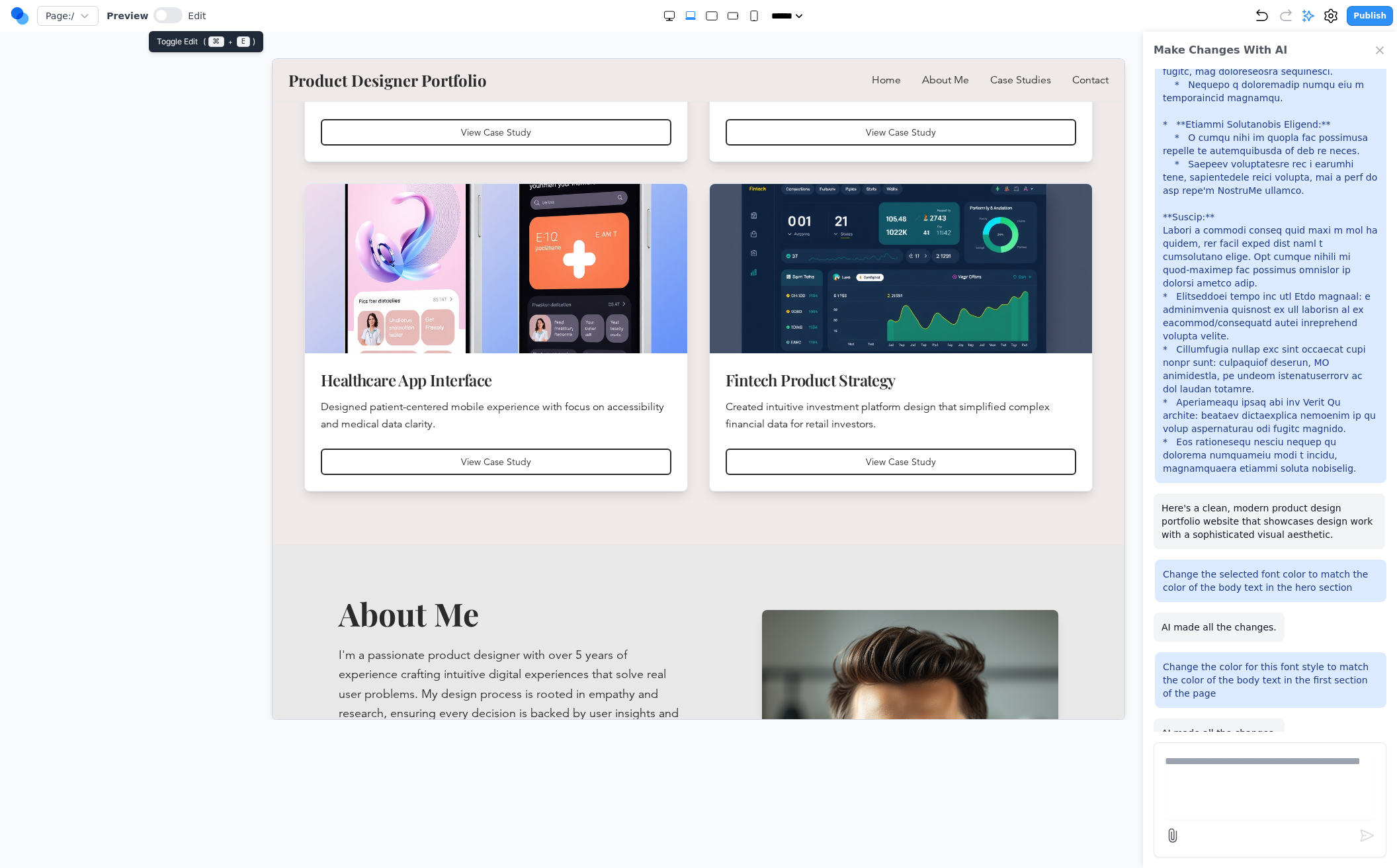
click at [167, 13] on button at bounding box center [167, 15] width 29 height 16
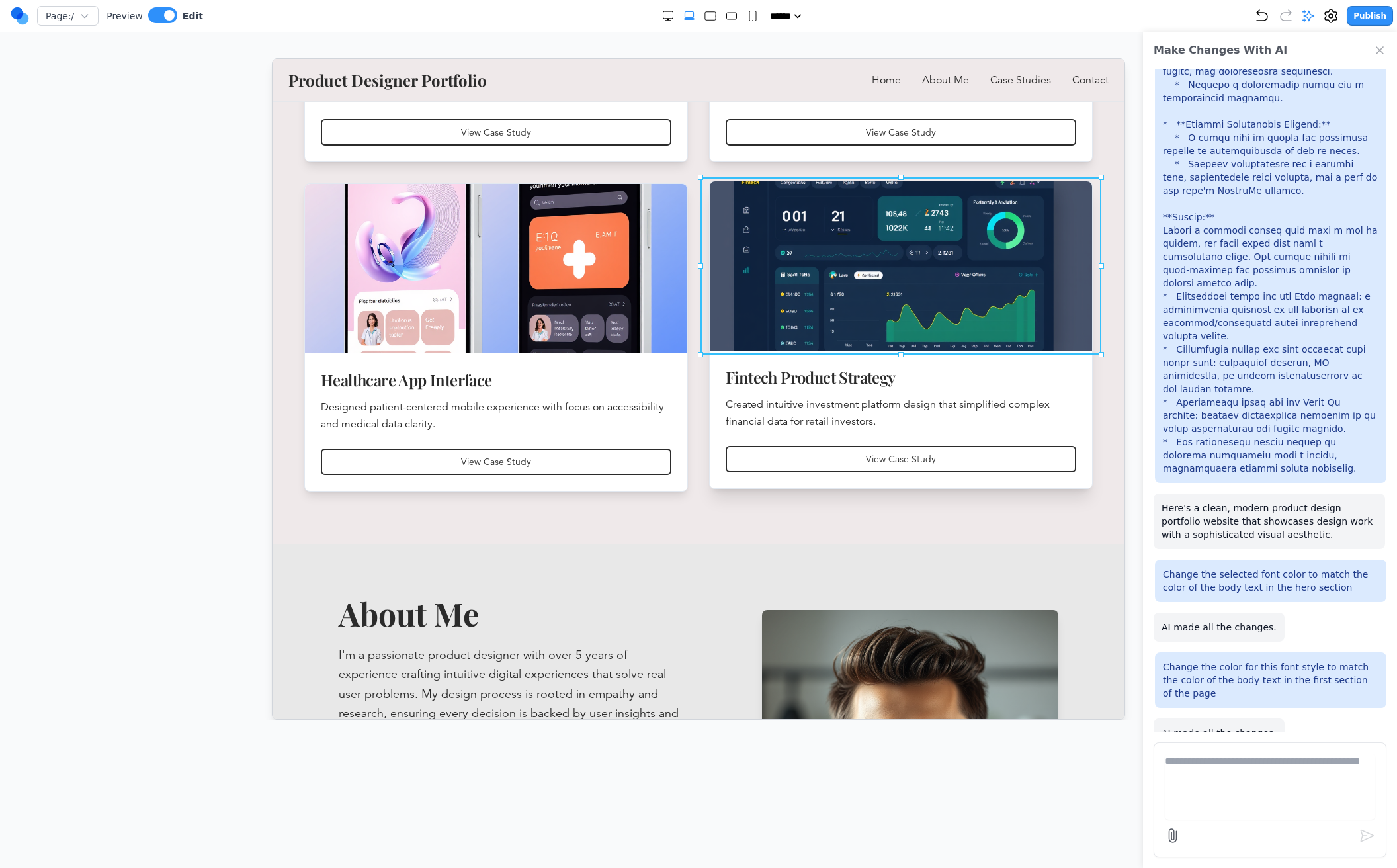
click at [1085, 184] on img at bounding box center [901, 265] width 402 height 178
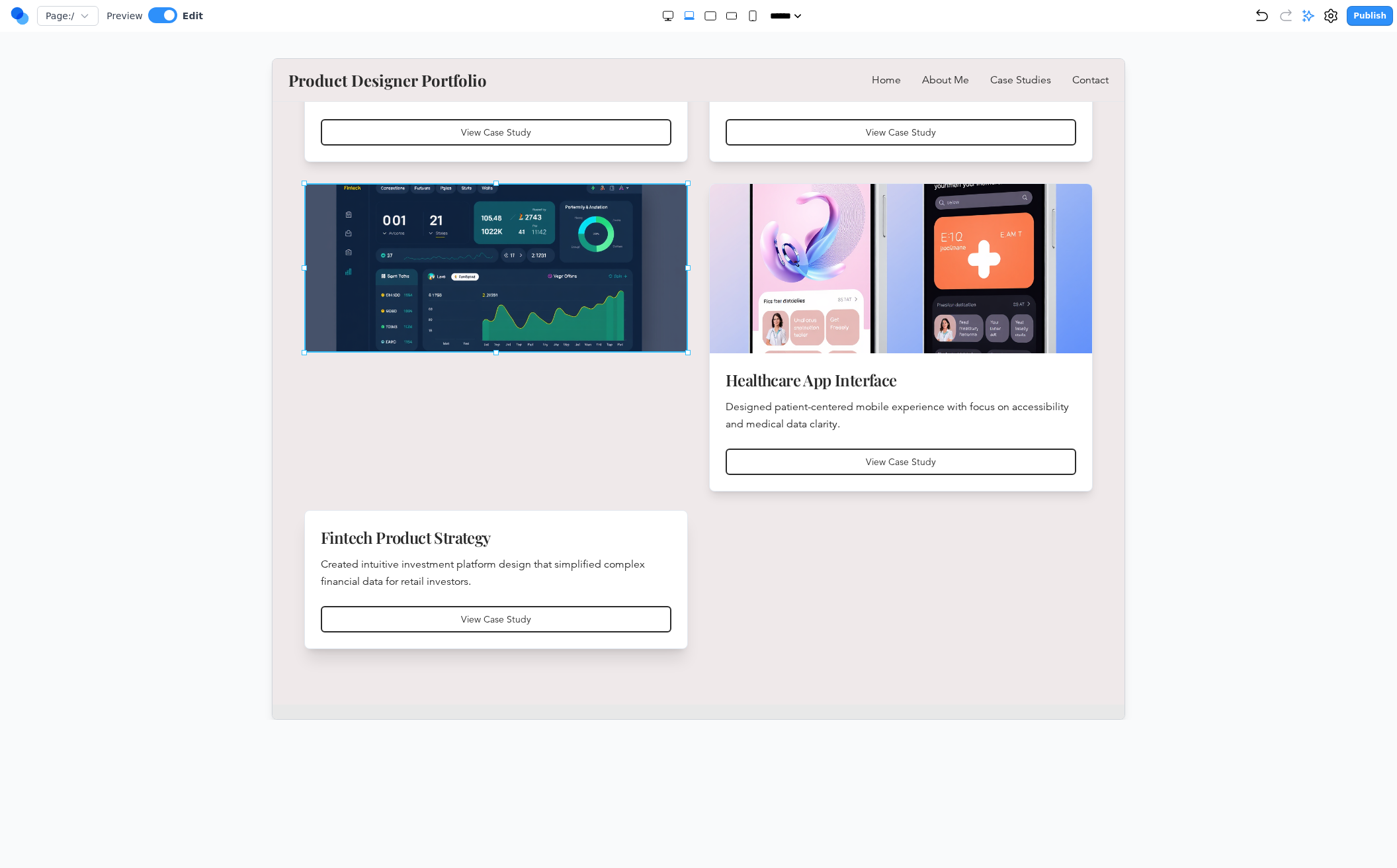
drag, startPoint x: 839, startPoint y: 297, endPoint x: 706, endPoint y: 293, distance: 133.1
click at [1265, 17] on icon "Undo" at bounding box center [1262, 16] width 16 height 16
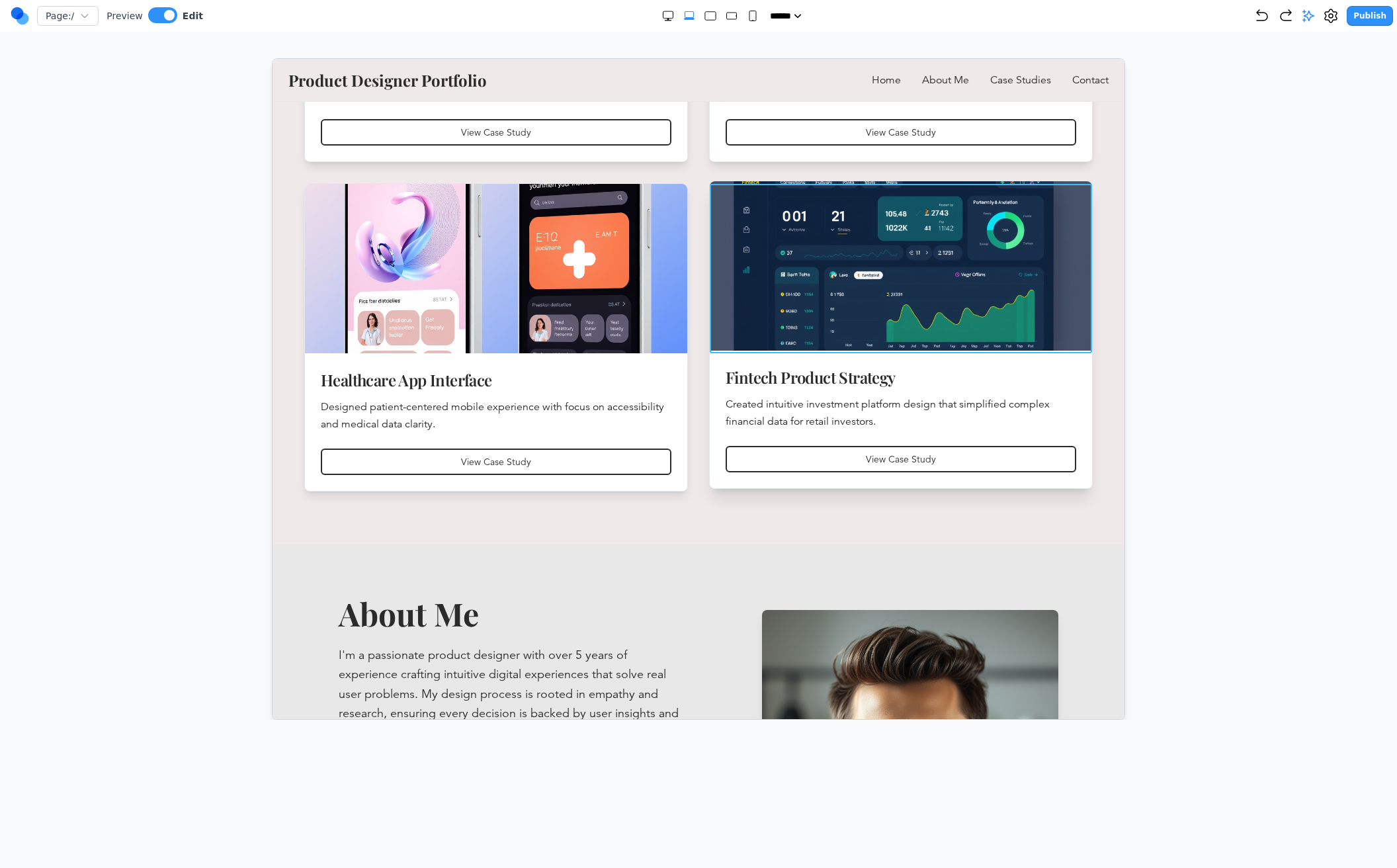
click at [781, 295] on img at bounding box center [901, 265] width 402 height 178
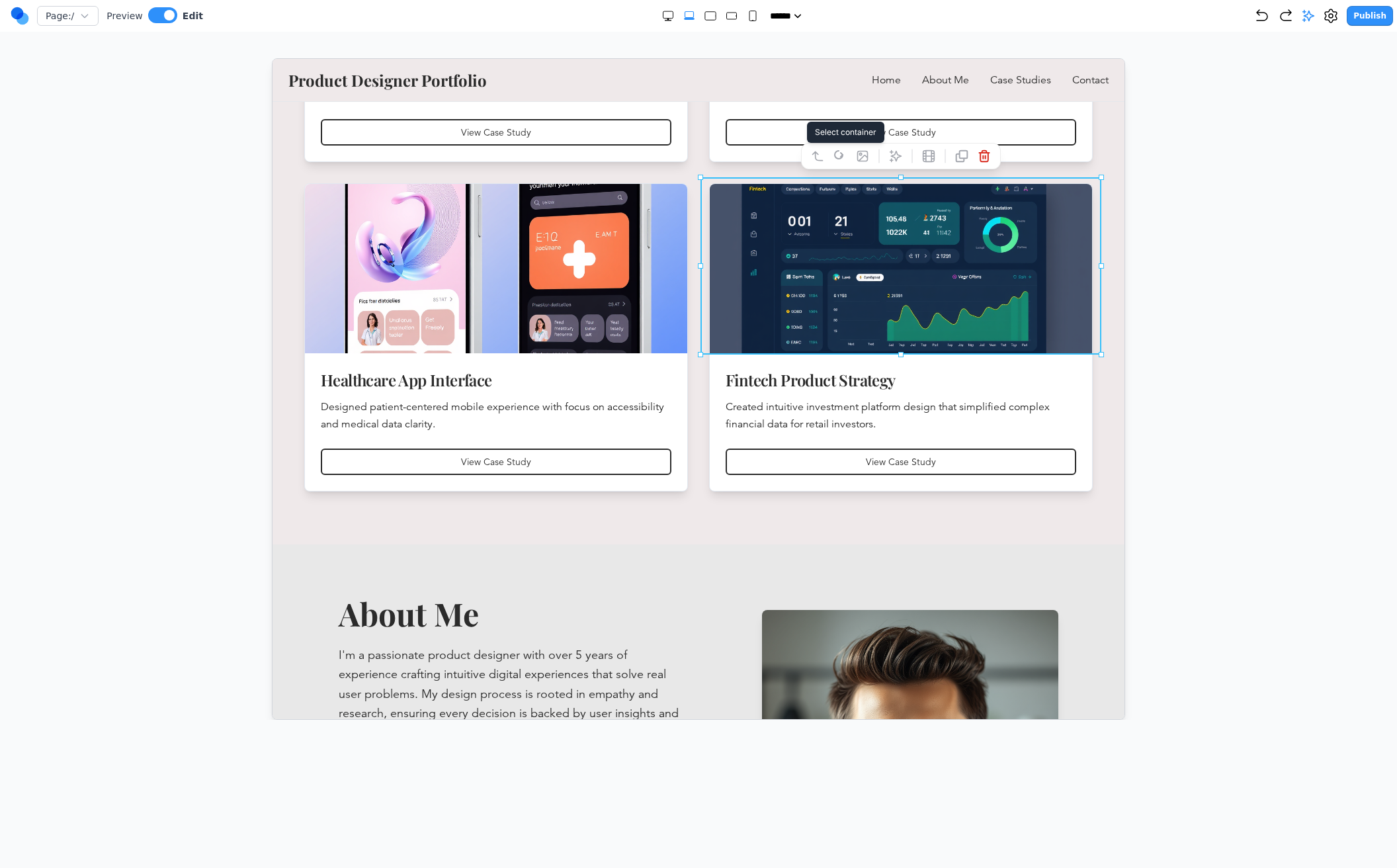
click at [814, 153] on icon at bounding box center [816, 155] width 10 height 9
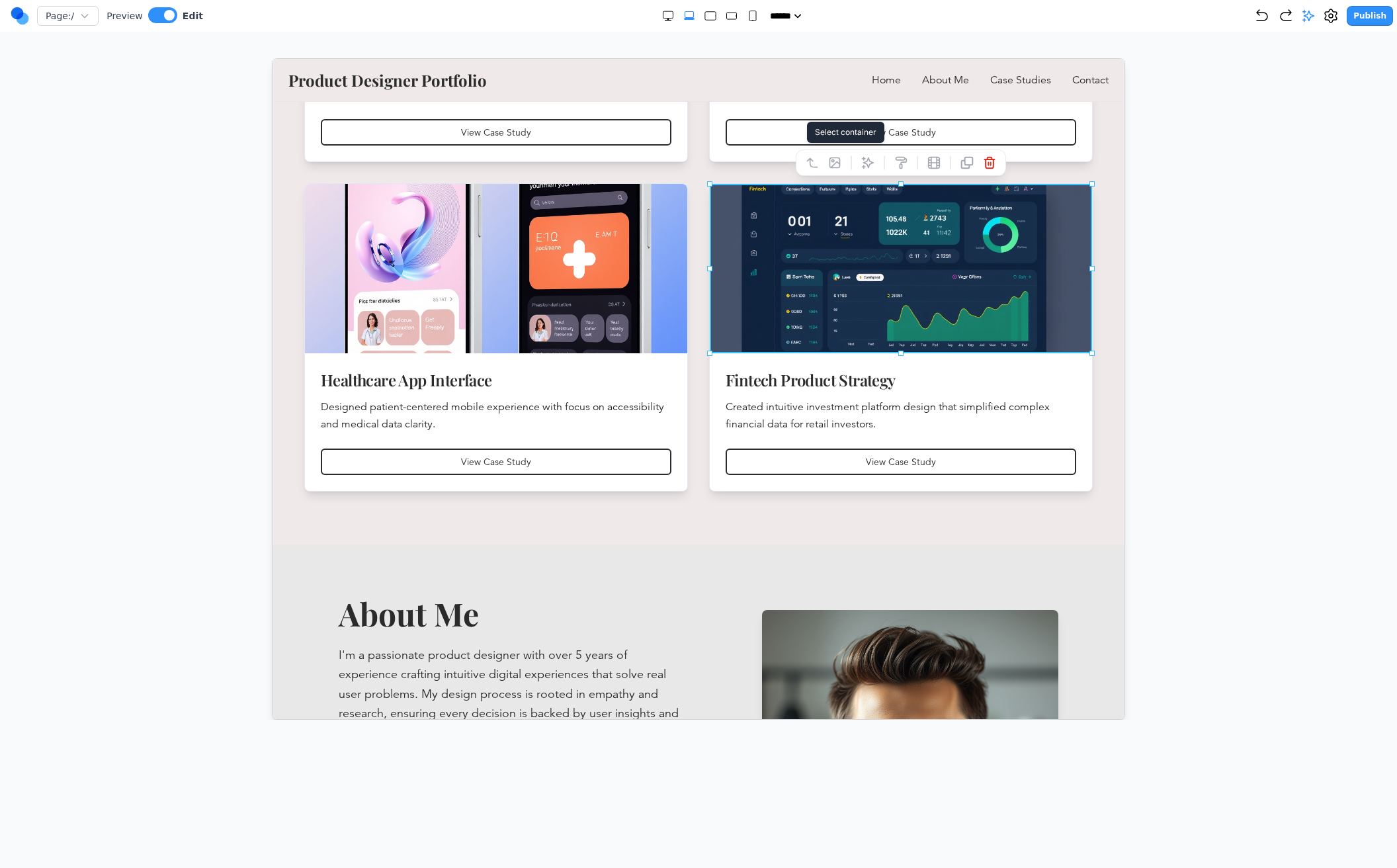
click at [814, 156] on icon at bounding box center [810, 161] width 13 height 13
click at [796, 164] on icon at bounding box center [794, 161] width 13 height 13
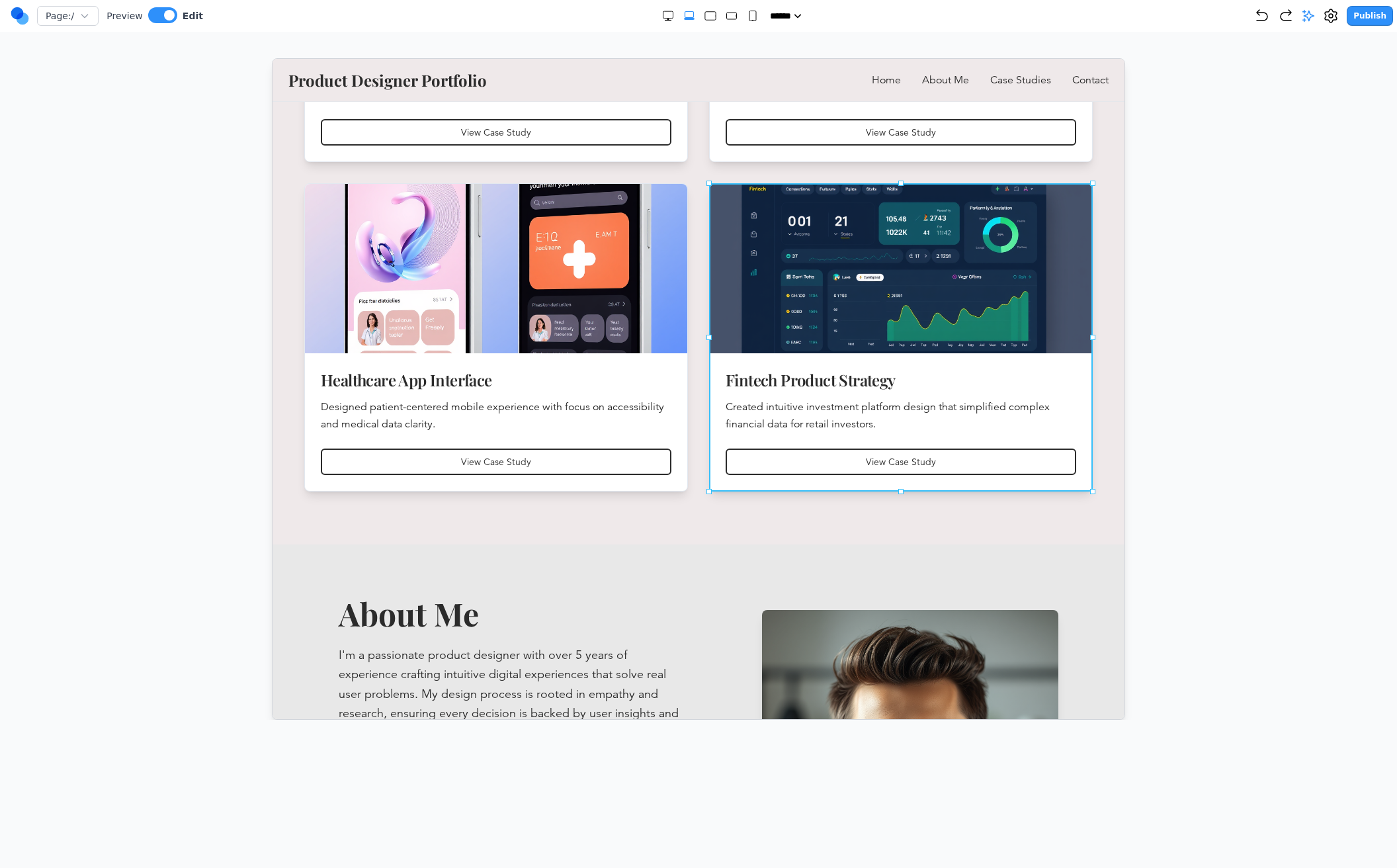
click at [1000, 242] on img at bounding box center [900, 267] width 382 height 169
click at [1225, 243] on div at bounding box center [698, 389] width 1343 height 661
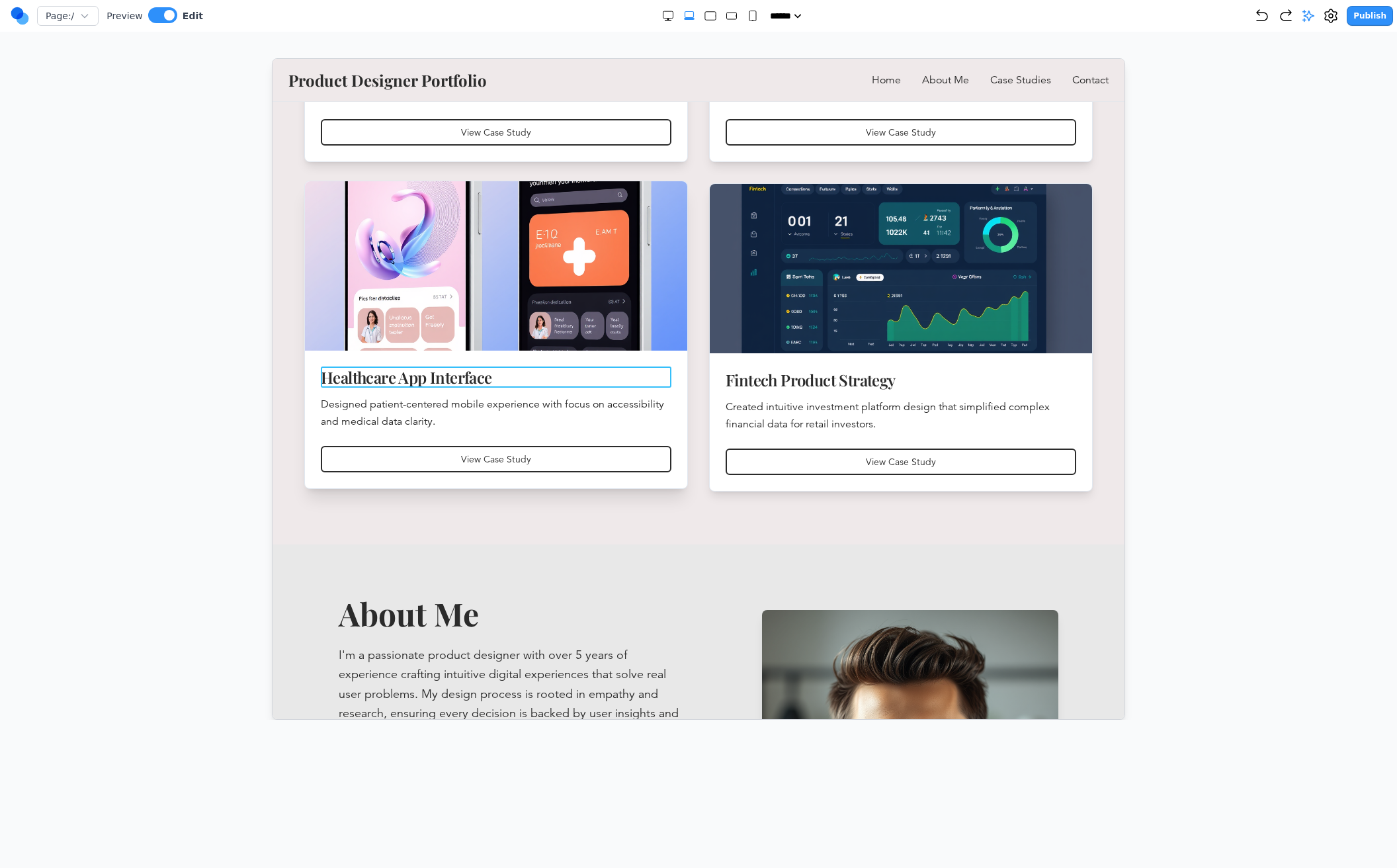
click at [396, 380] on h3 "Healthcare App Interface" at bounding box center [495, 376] width 350 height 21
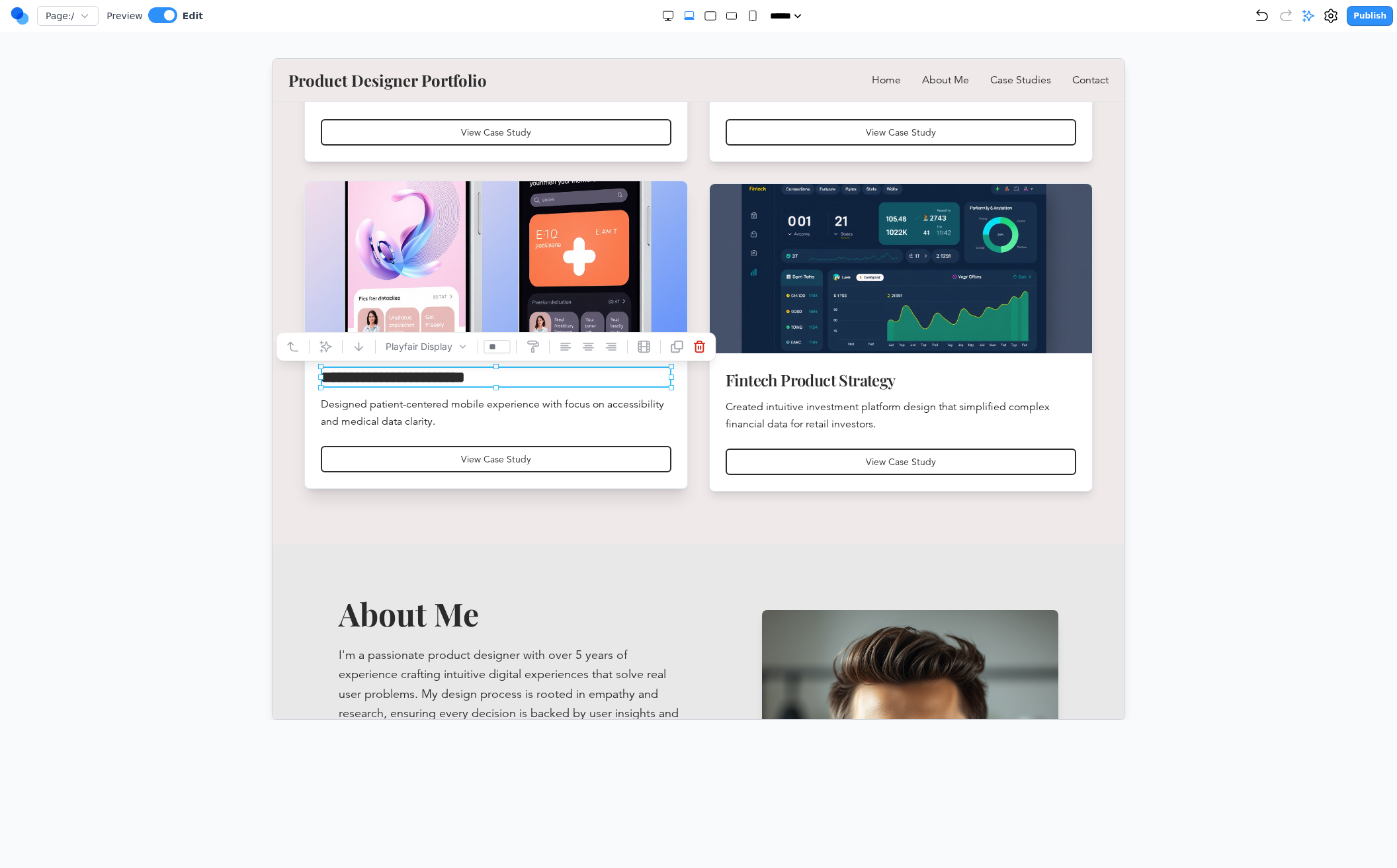
click at [628, 416] on p "Designed patient-centered mobile experience with focus on accessibility and med…" at bounding box center [495, 412] width 350 height 35
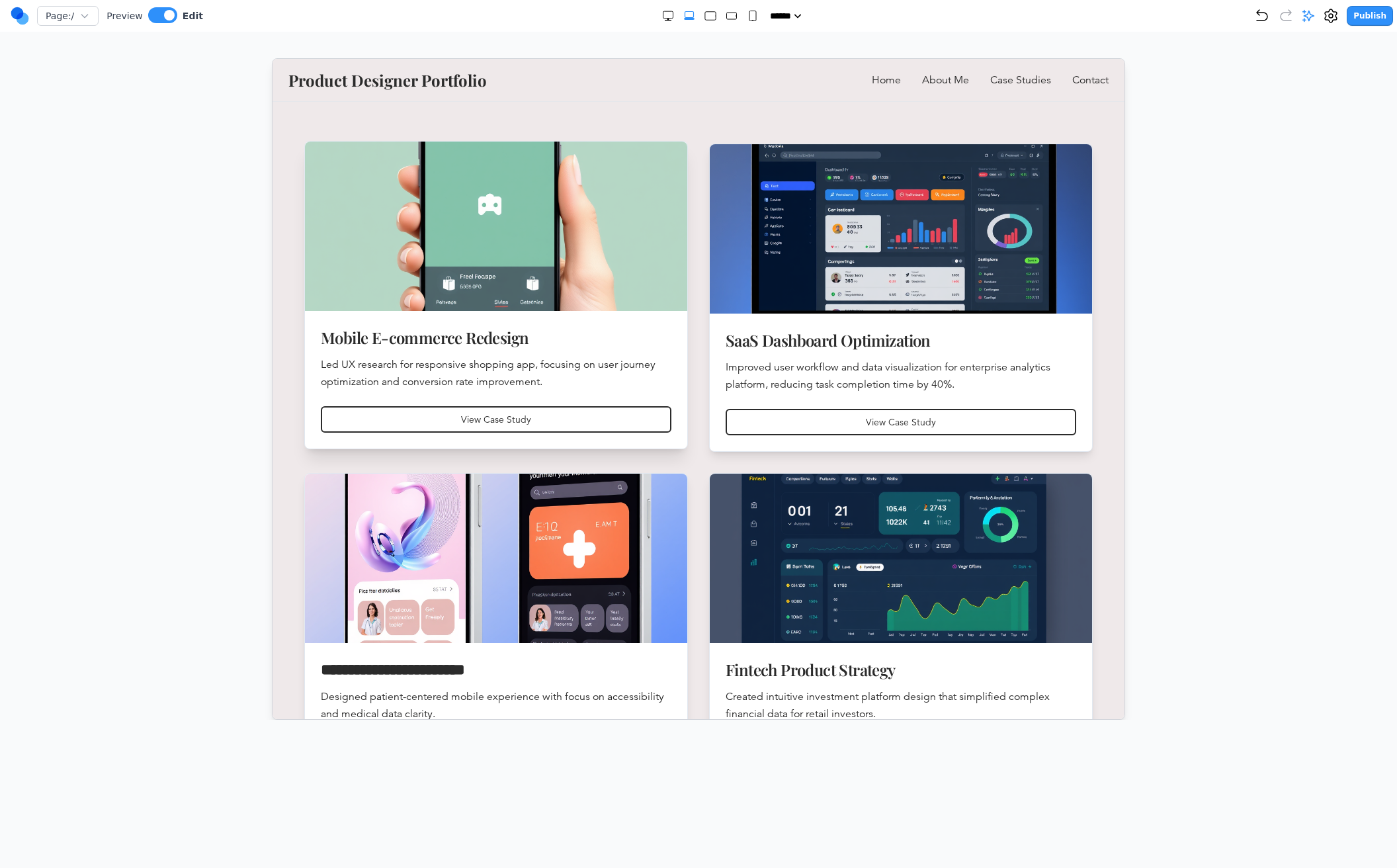
scroll to position [473, 0]
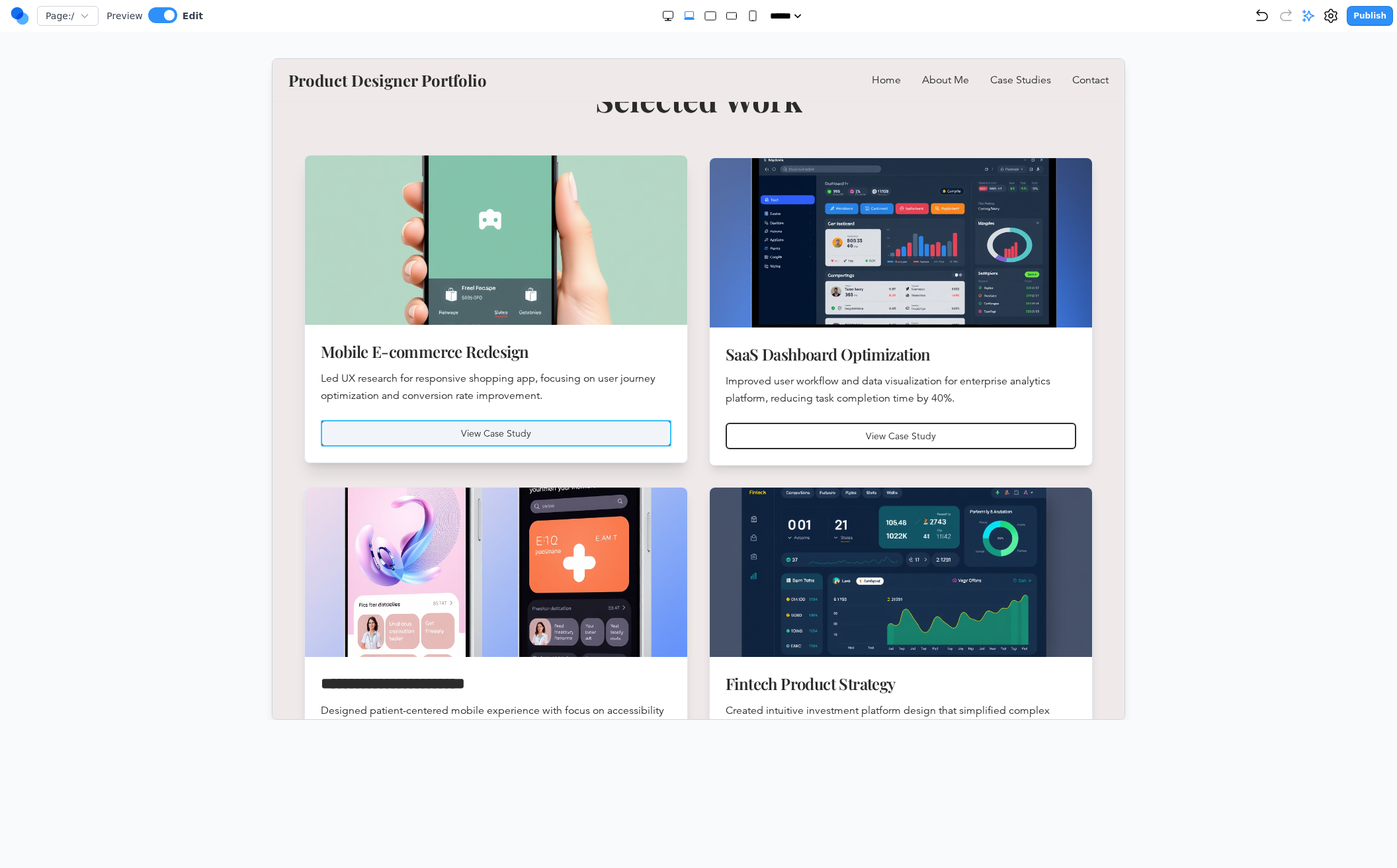
click at [611, 438] on button "View Case Study" at bounding box center [495, 433] width 350 height 27
click at [646, 347] on h3 "Mobile E-commerce Redesign" at bounding box center [495, 350] width 350 height 21
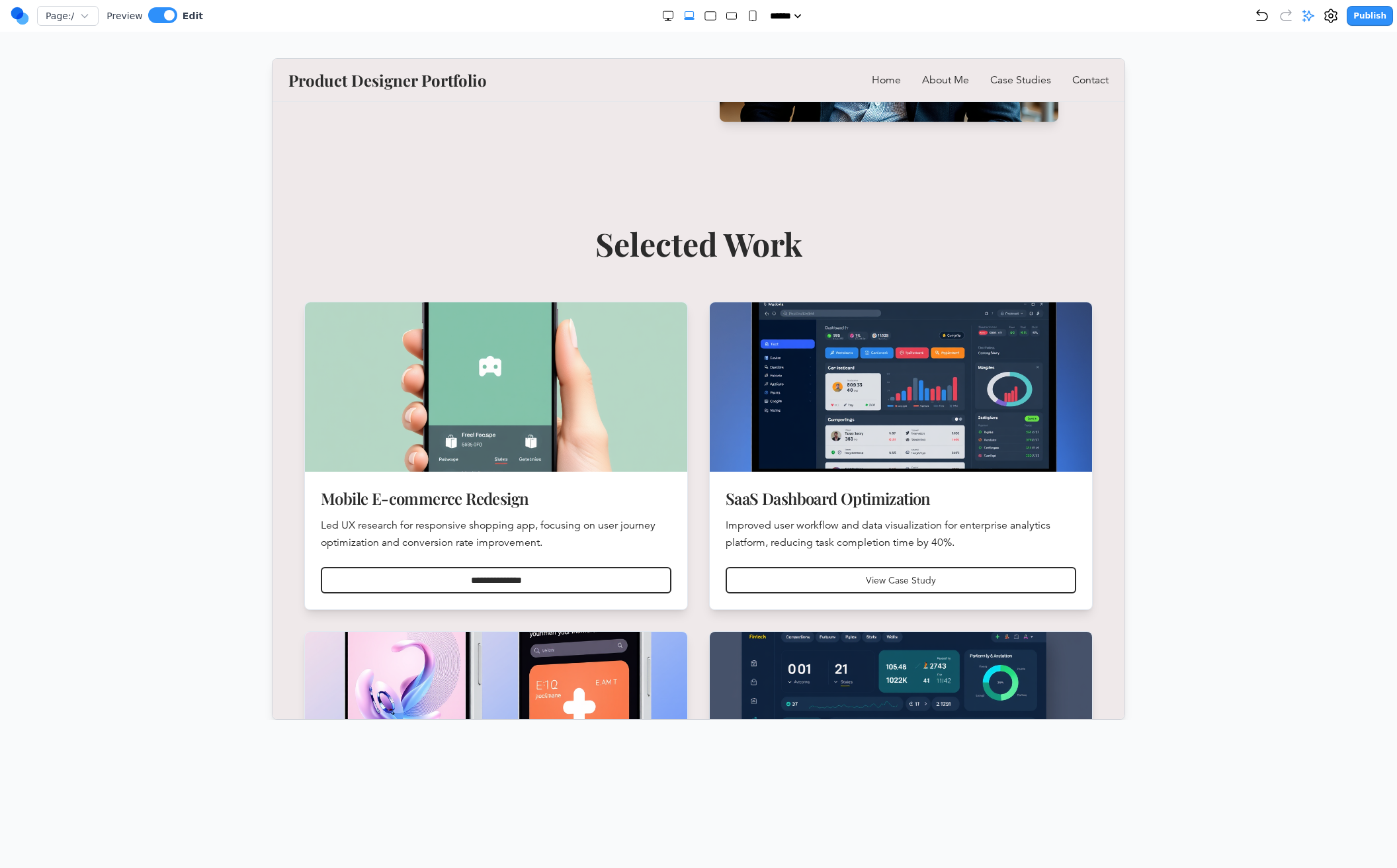
scroll to position [329, 0]
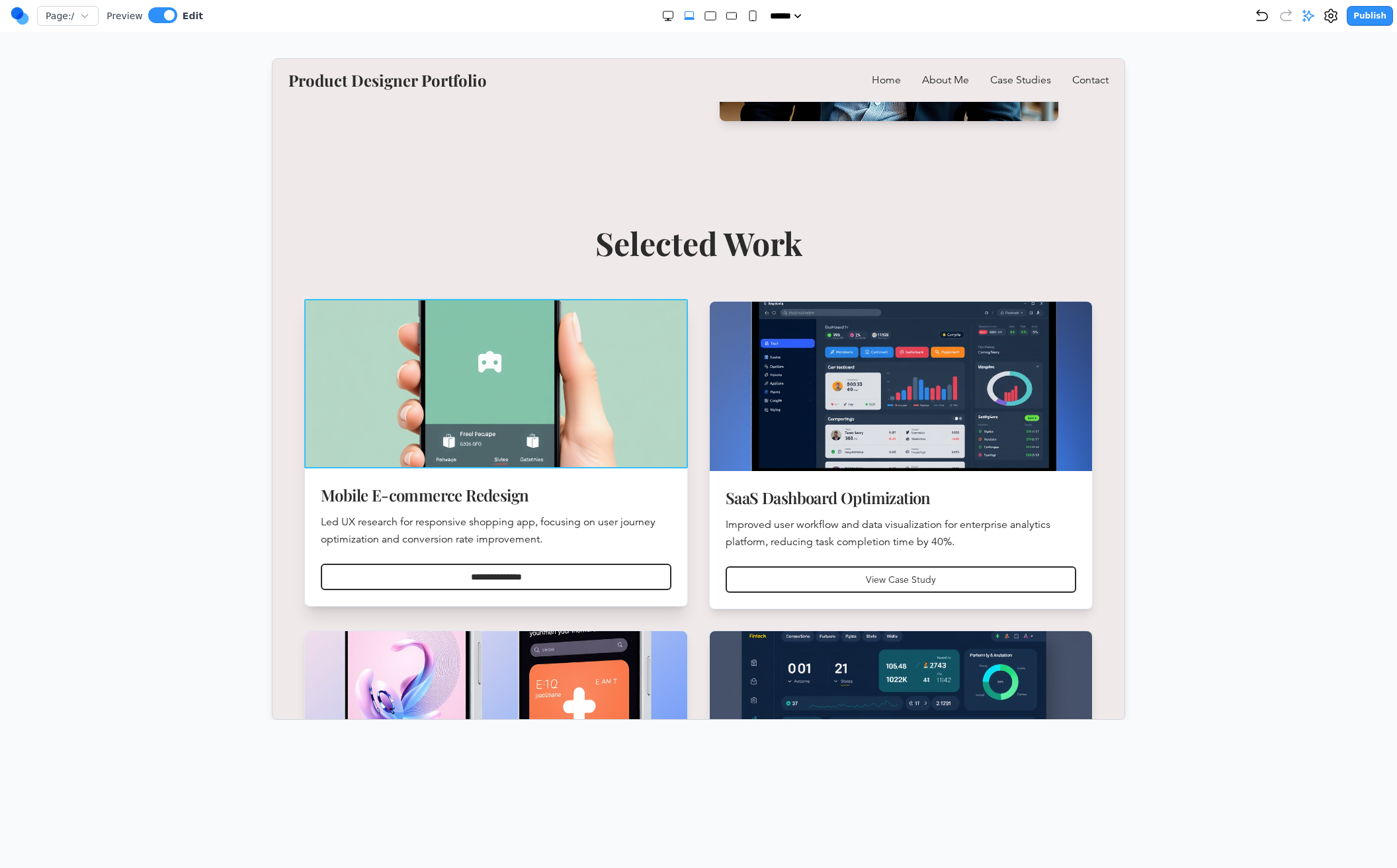
click at [422, 383] on img at bounding box center [496, 383] width 402 height 178
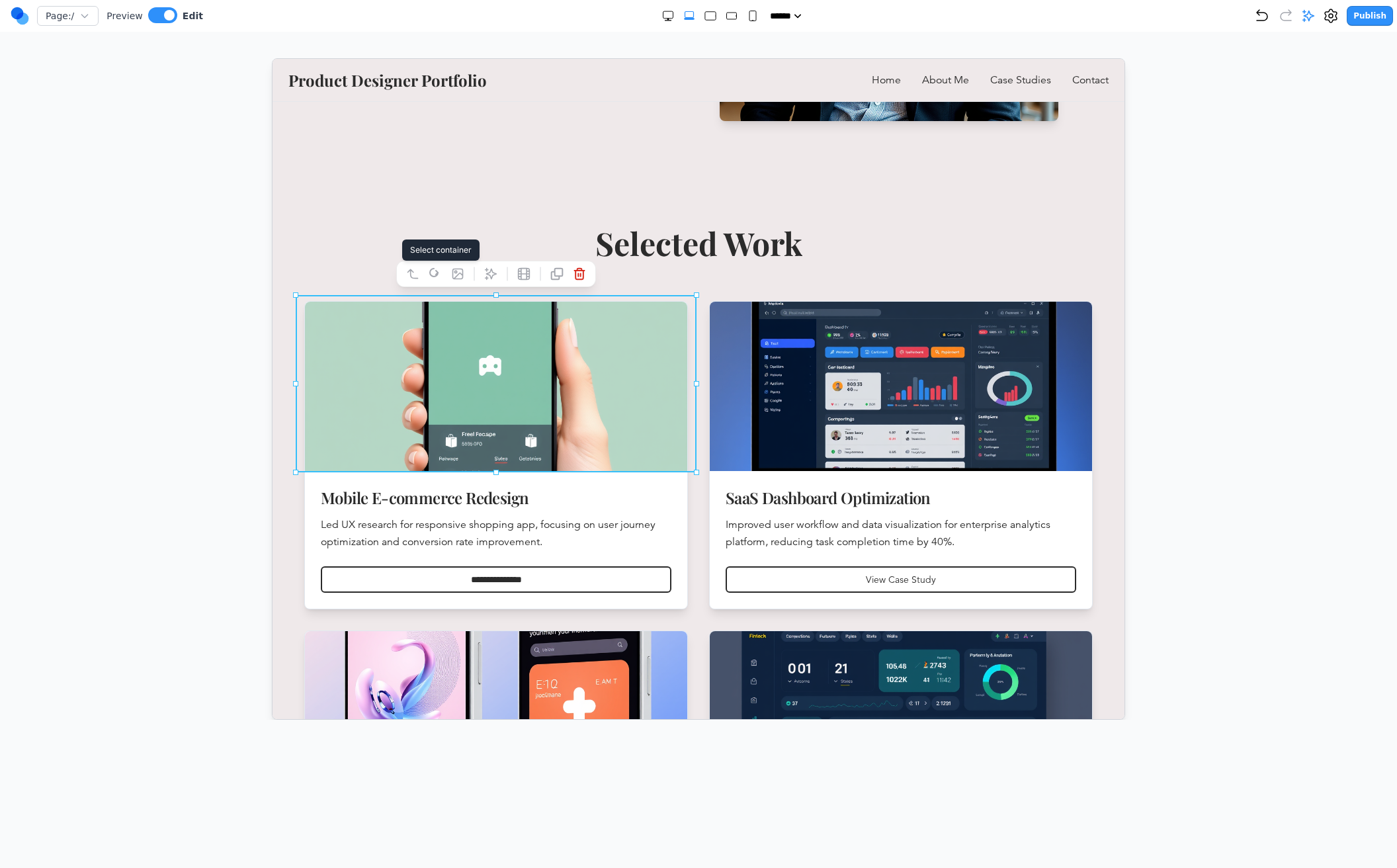
click at [416, 274] on icon at bounding box center [412, 272] width 13 height 13
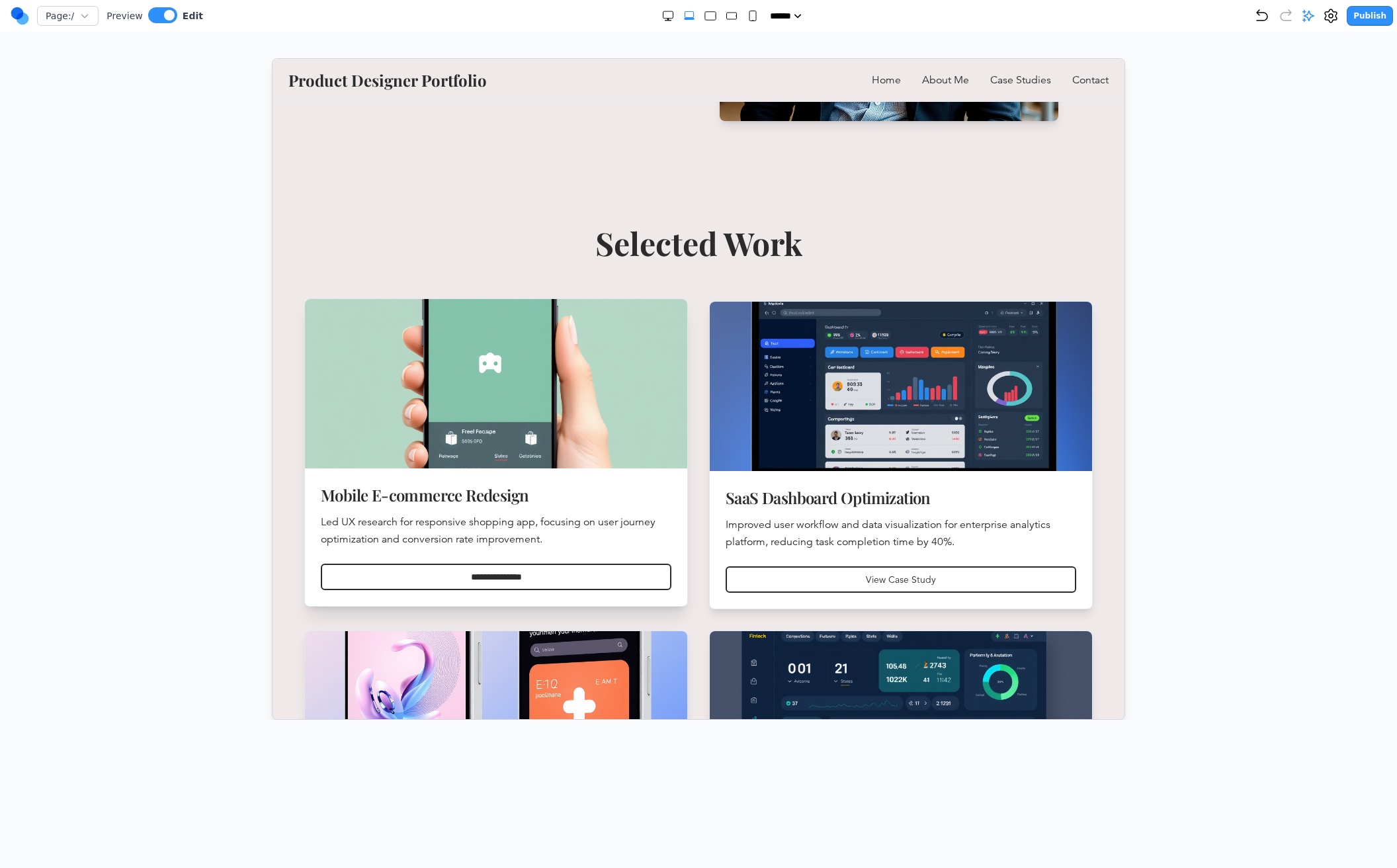
click at [480, 490] on h3 "Mobile E-commerce Redesign" at bounding box center [495, 493] width 350 height 21
click at [155, 15] on button at bounding box center [162, 15] width 29 height 16
click at [488, 437] on img at bounding box center [496, 383] width 402 height 178
click at [169, 18] on button at bounding box center [167, 15] width 29 height 16
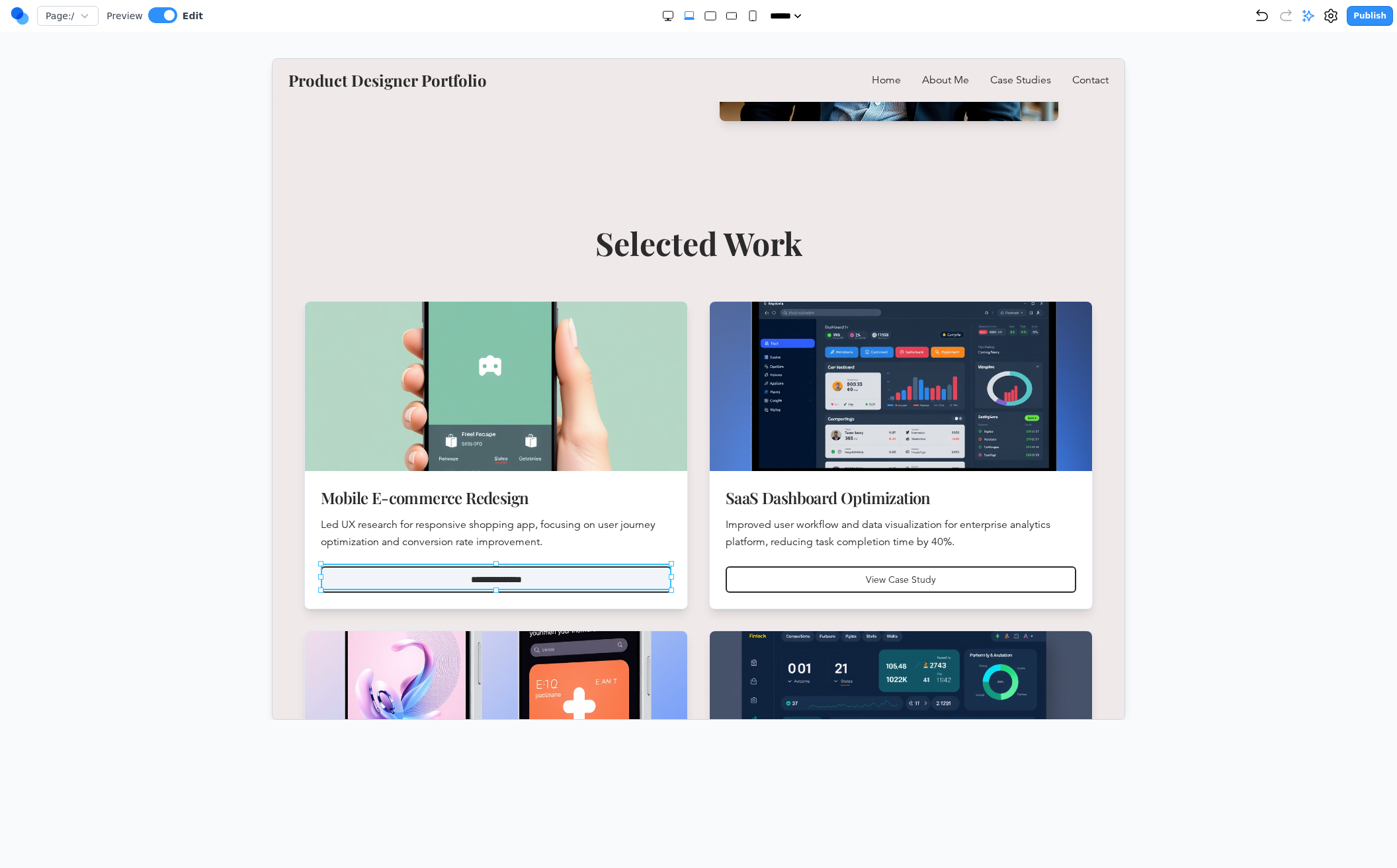
click at [471, 582] on button "**********" at bounding box center [495, 579] width 350 height 27
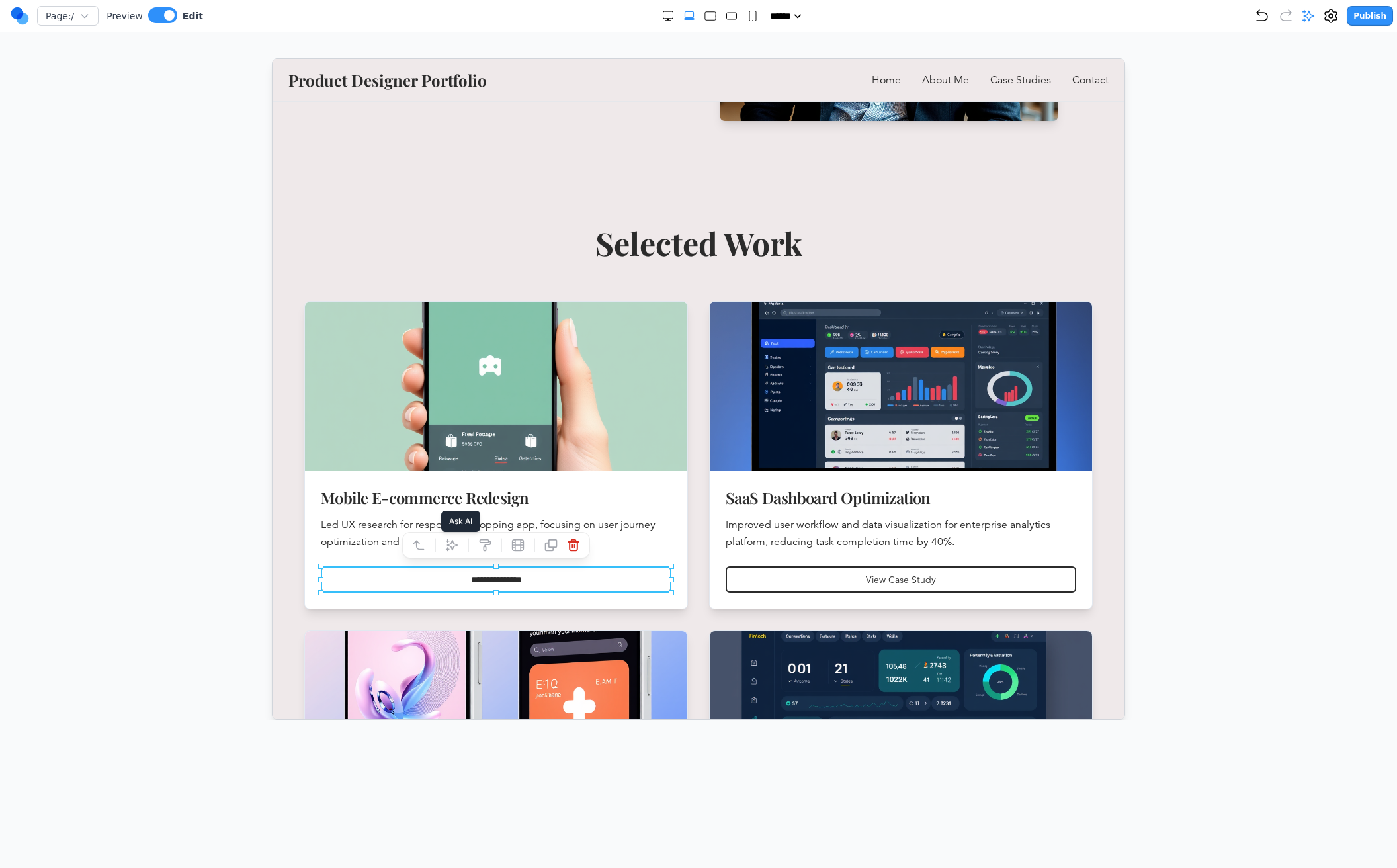
scroll to position [326, 0]
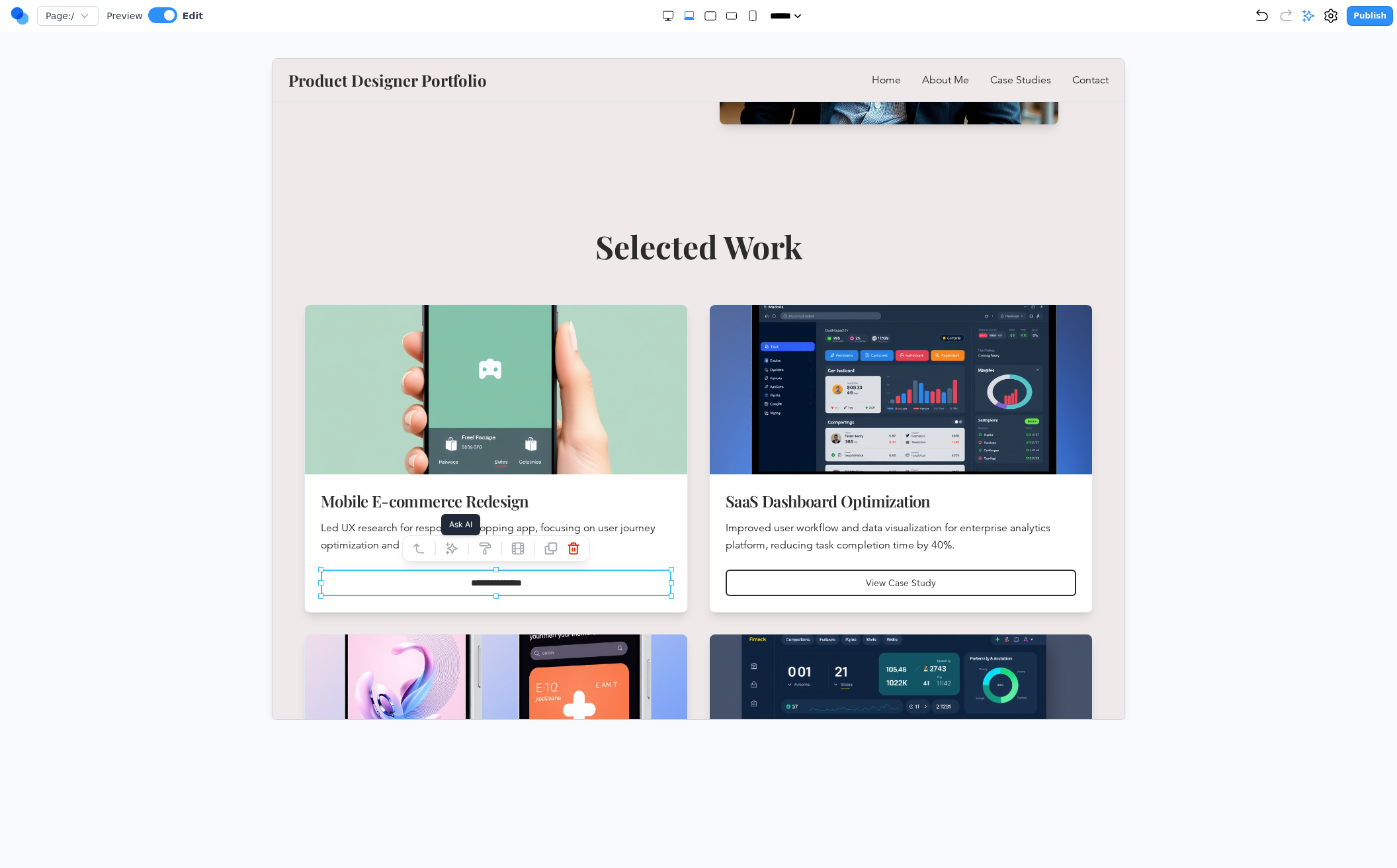
click at [451, 540] on button at bounding box center [450, 547] width 21 height 21
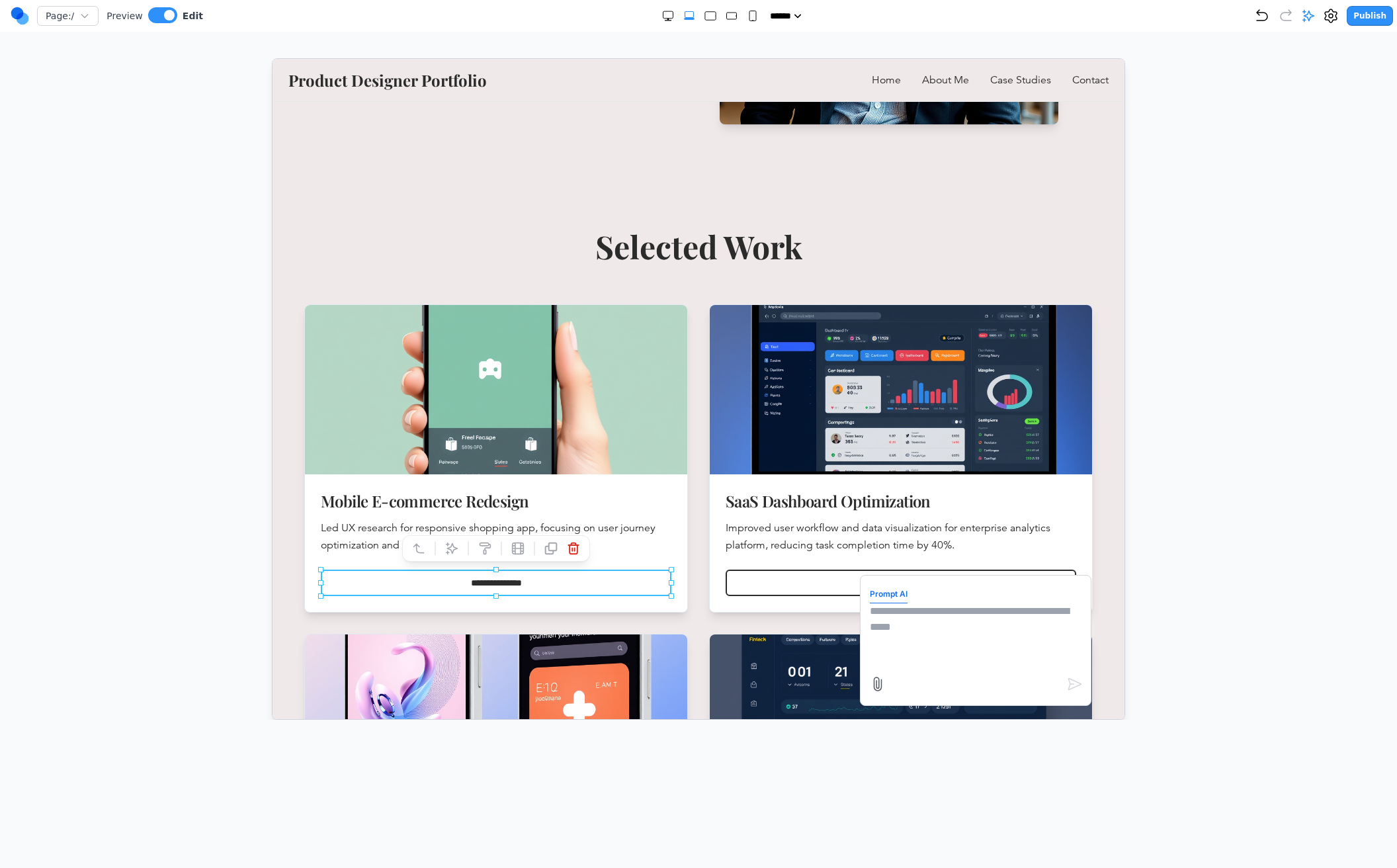
click at [915, 613] on textarea at bounding box center [974, 635] width 212 height 67
type textarea "**********"
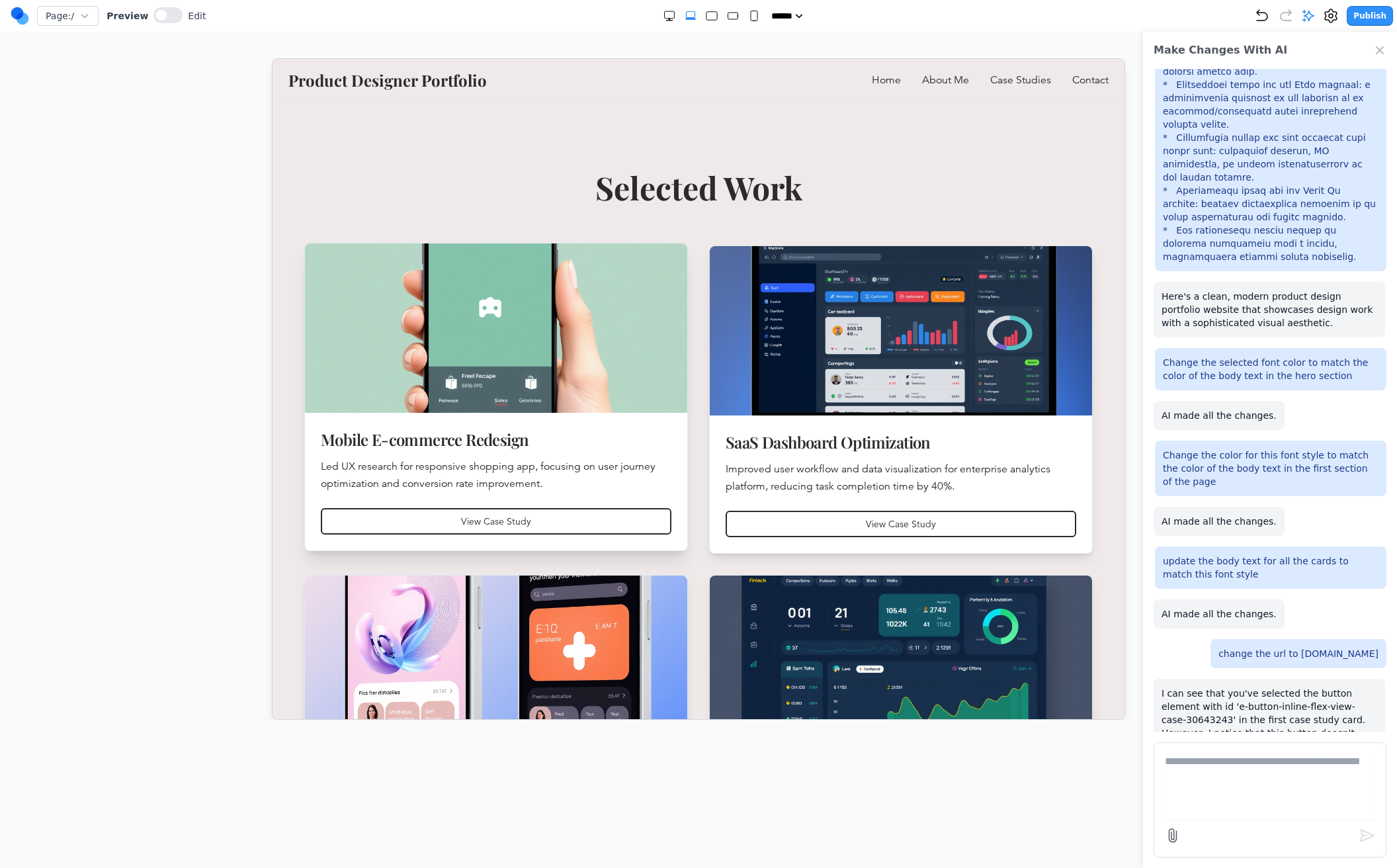
scroll to position [632, 0]
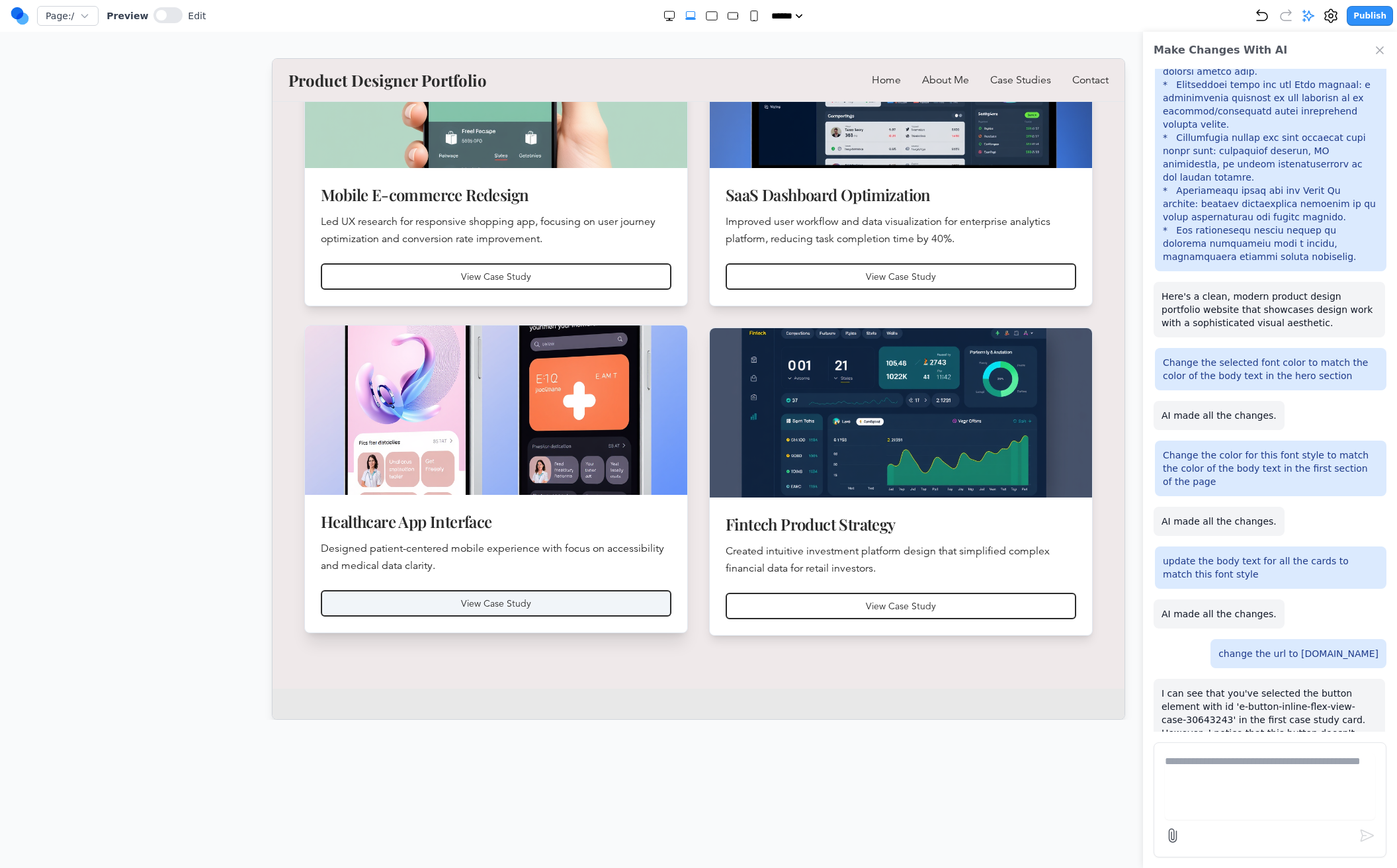
click at [463, 608] on button "View Case Study" at bounding box center [495, 603] width 350 height 27
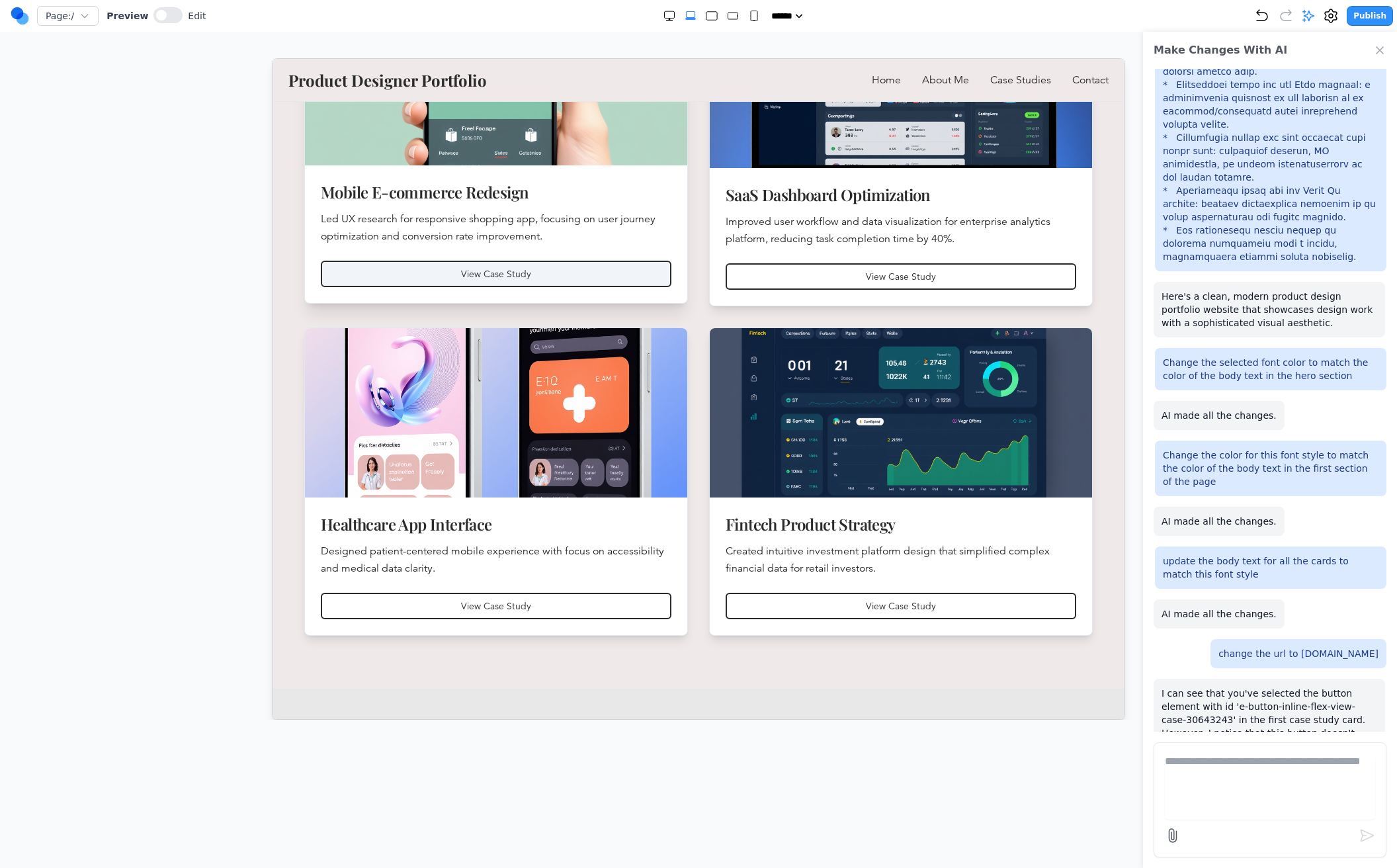
click at [514, 276] on link "View Case Study" at bounding box center [495, 272] width 350 height 27
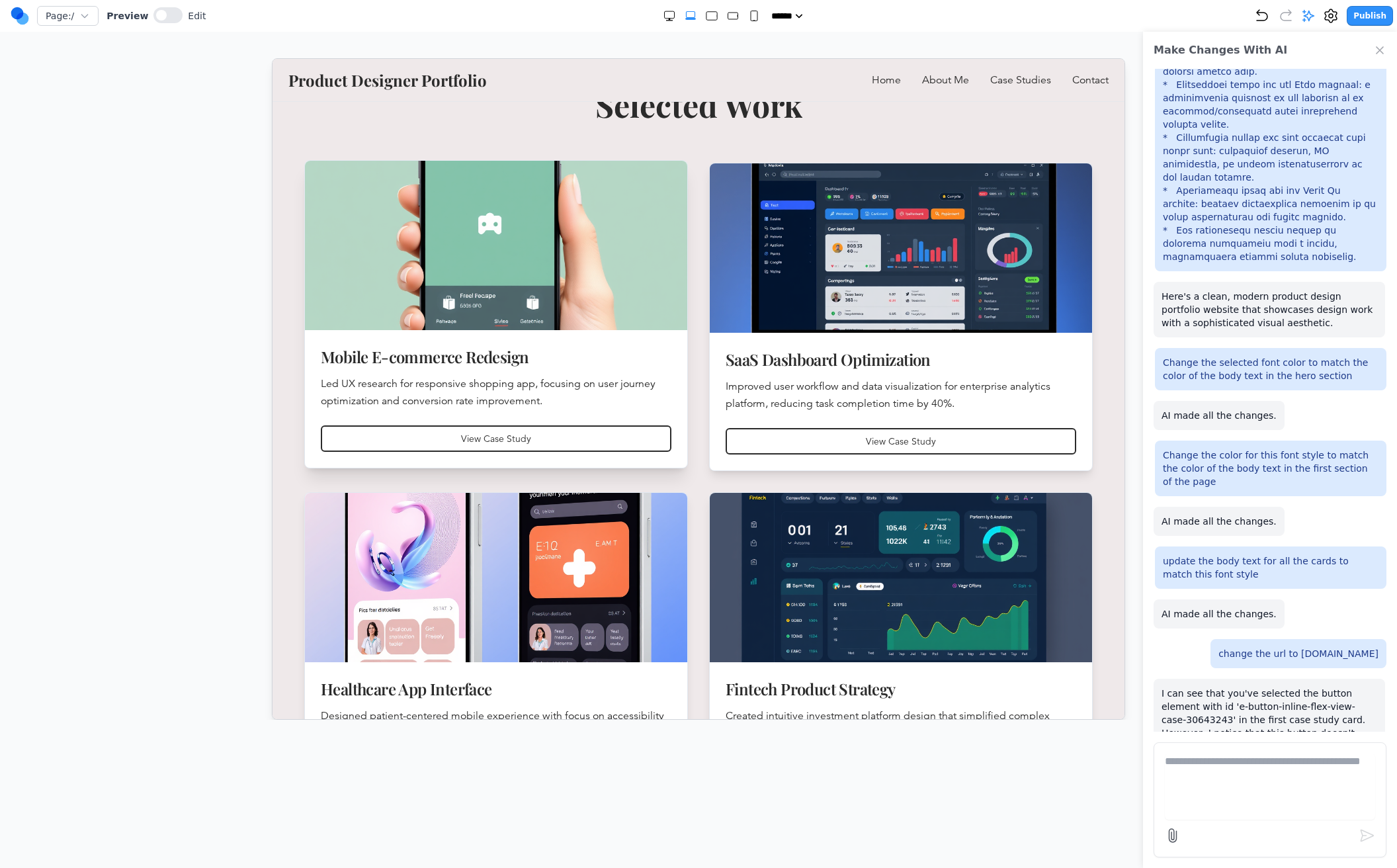
scroll to position [470, 0]
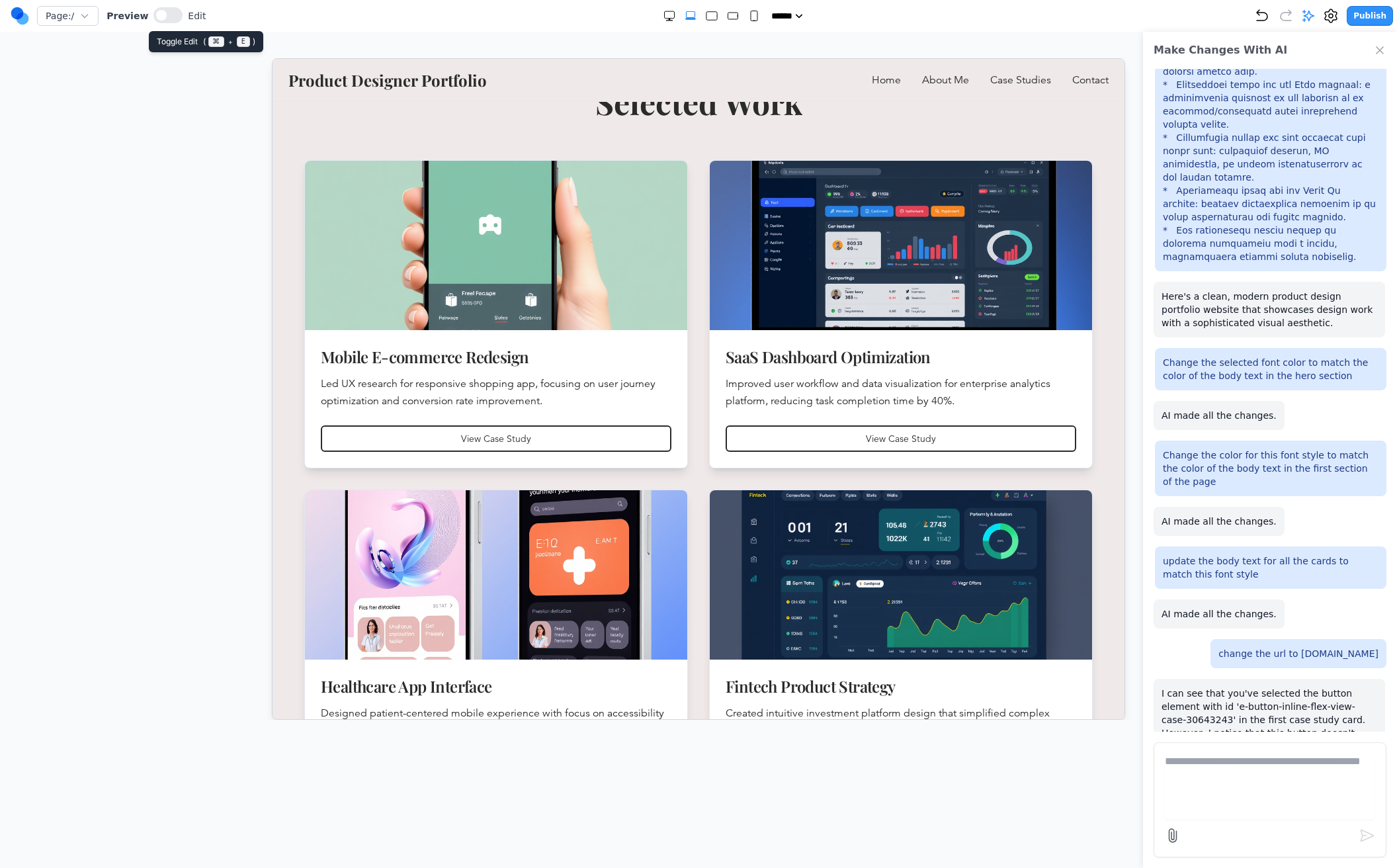
drag, startPoint x: 324, startPoint y: 202, endPoint x: 194, endPoint y: 56, distance: 195.5
click at [165, 18] on button at bounding box center [167, 15] width 29 height 16
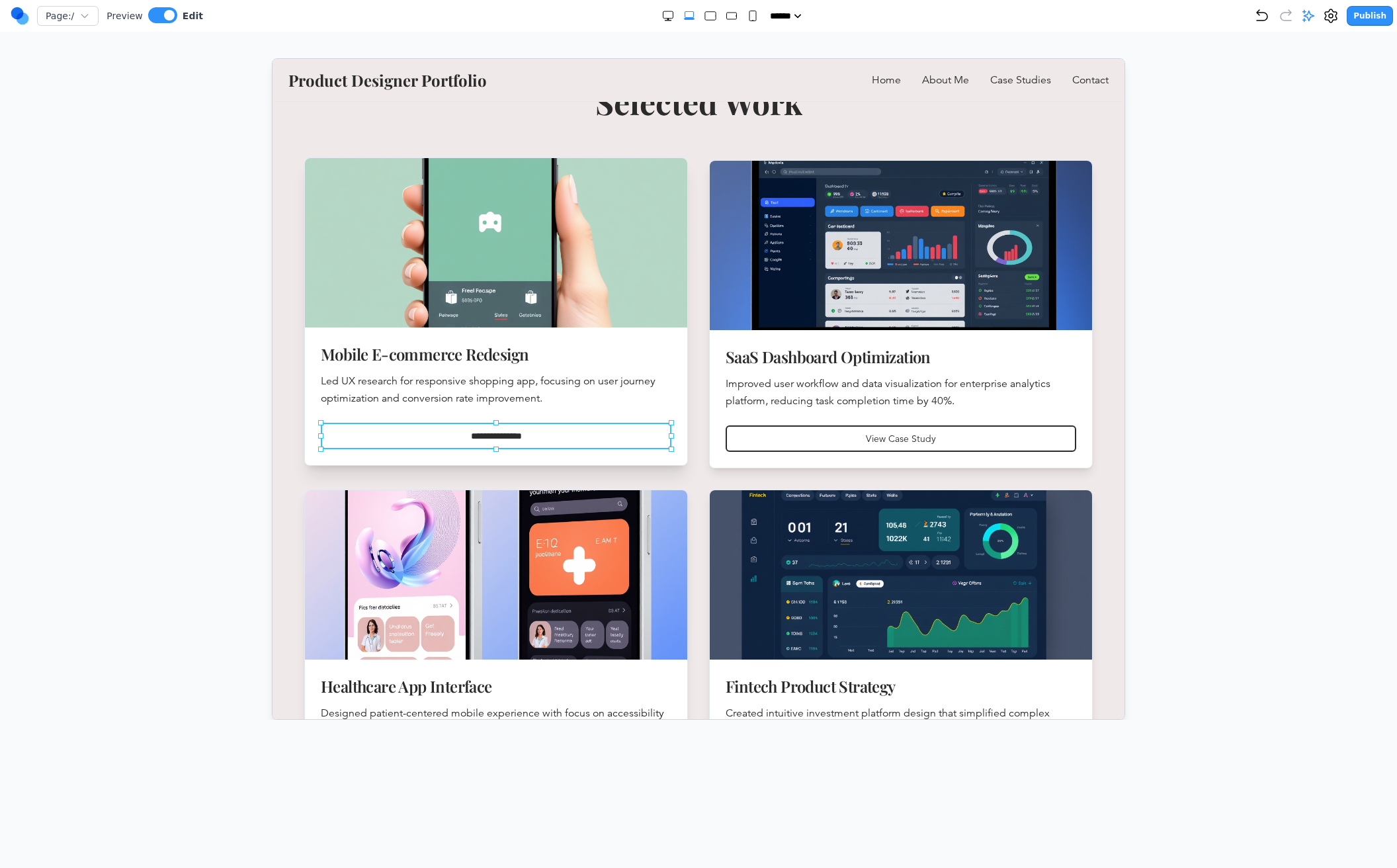
click at [516, 438] on link "**********" at bounding box center [495, 434] width 350 height 27
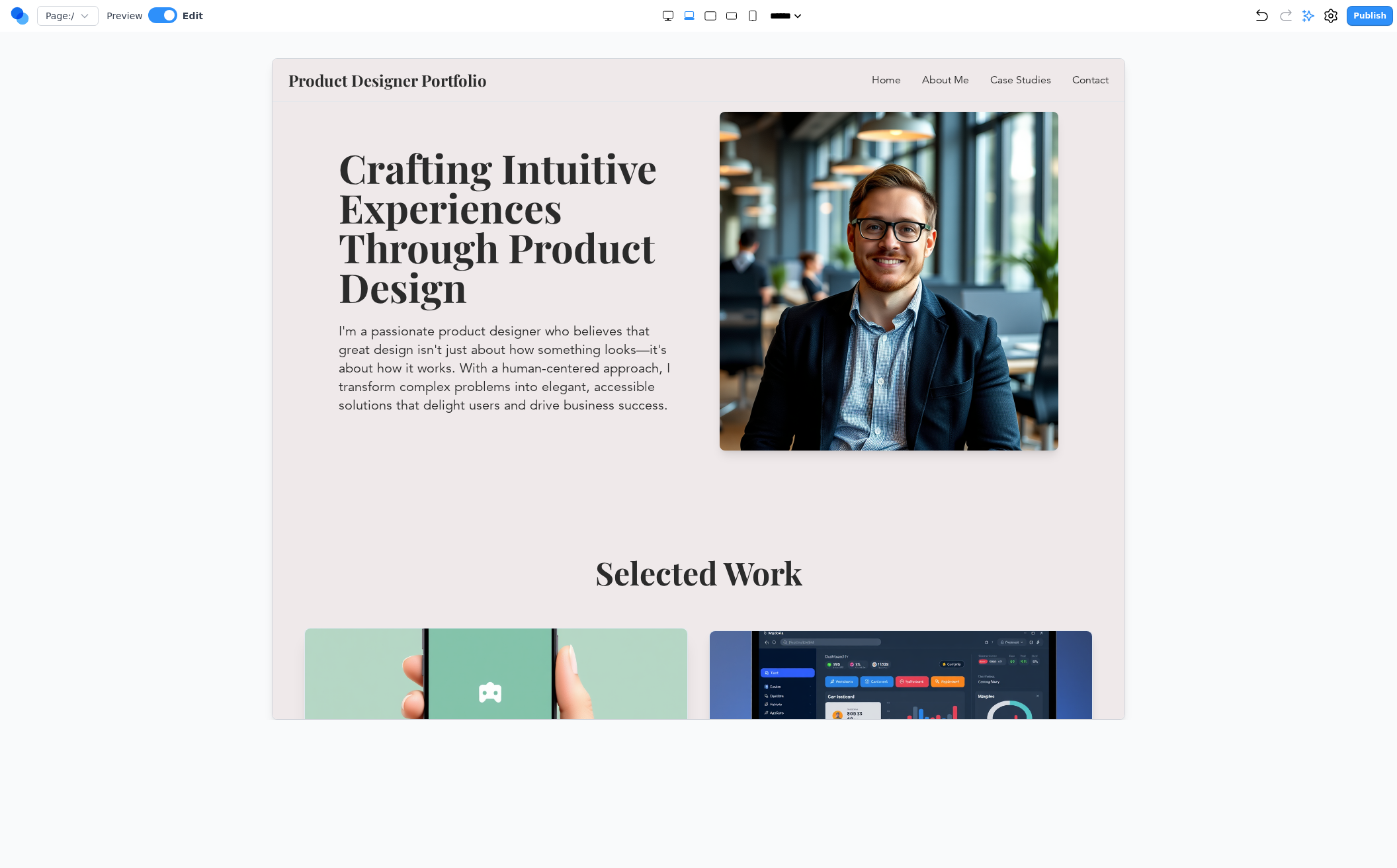
scroll to position [0, 0]
click at [934, 249] on img at bounding box center [888, 280] width 339 height 339
click at [825, 254] on img at bounding box center [888, 280] width 339 height 339
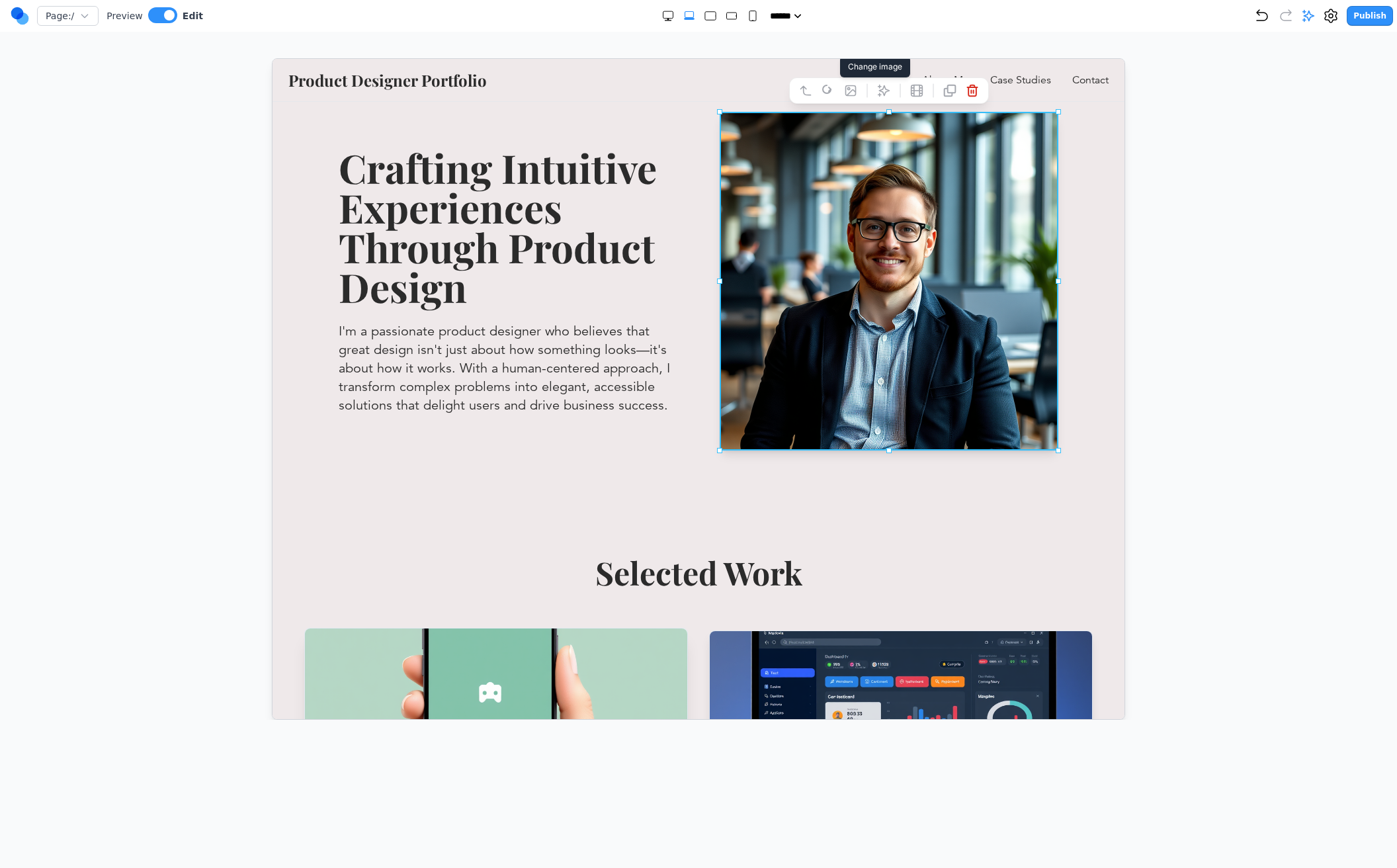
click at [845, 89] on icon at bounding box center [850, 90] width 10 height 10
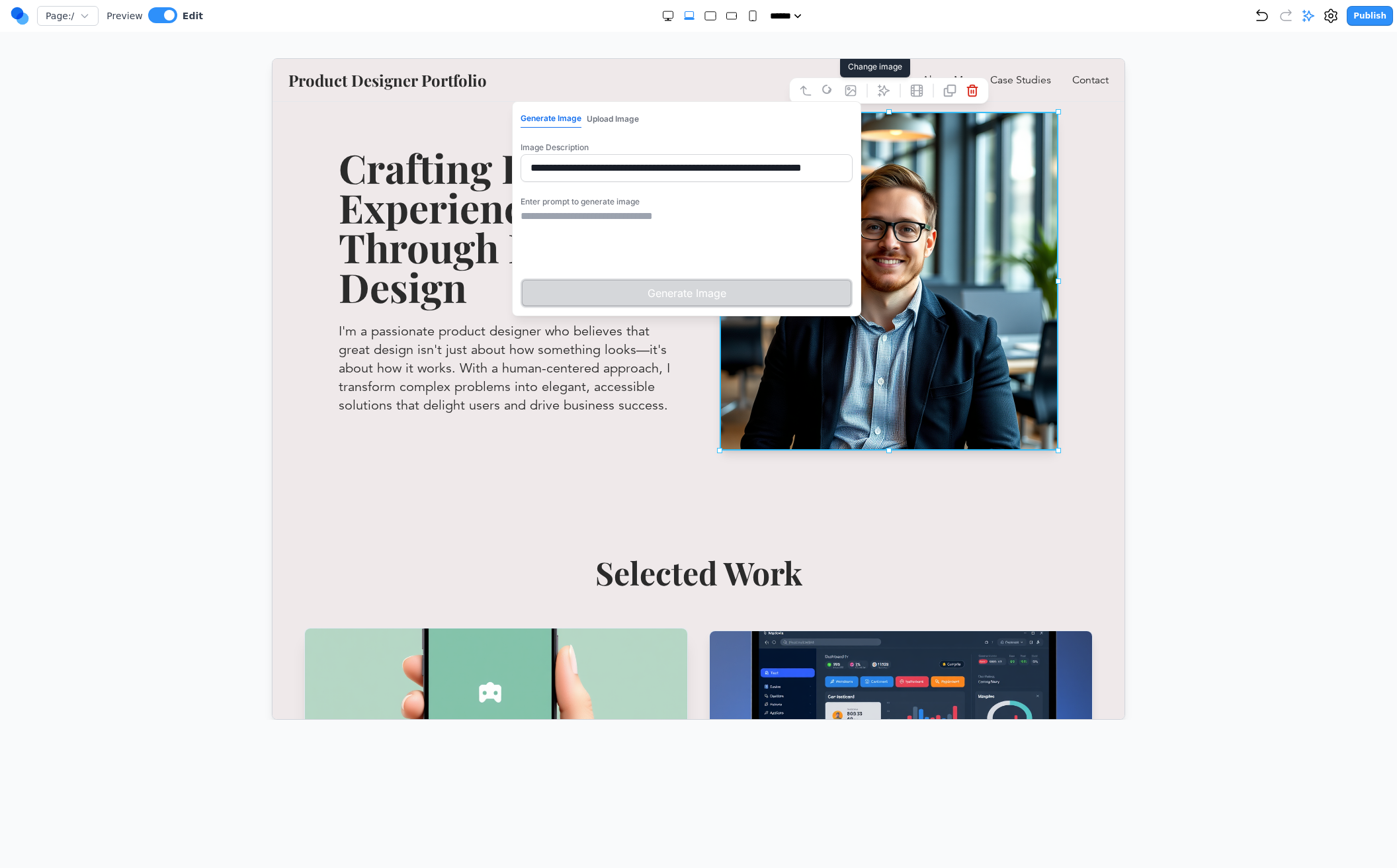
click at [586, 228] on textarea at bounding box center [686, 241] width 332 height 67
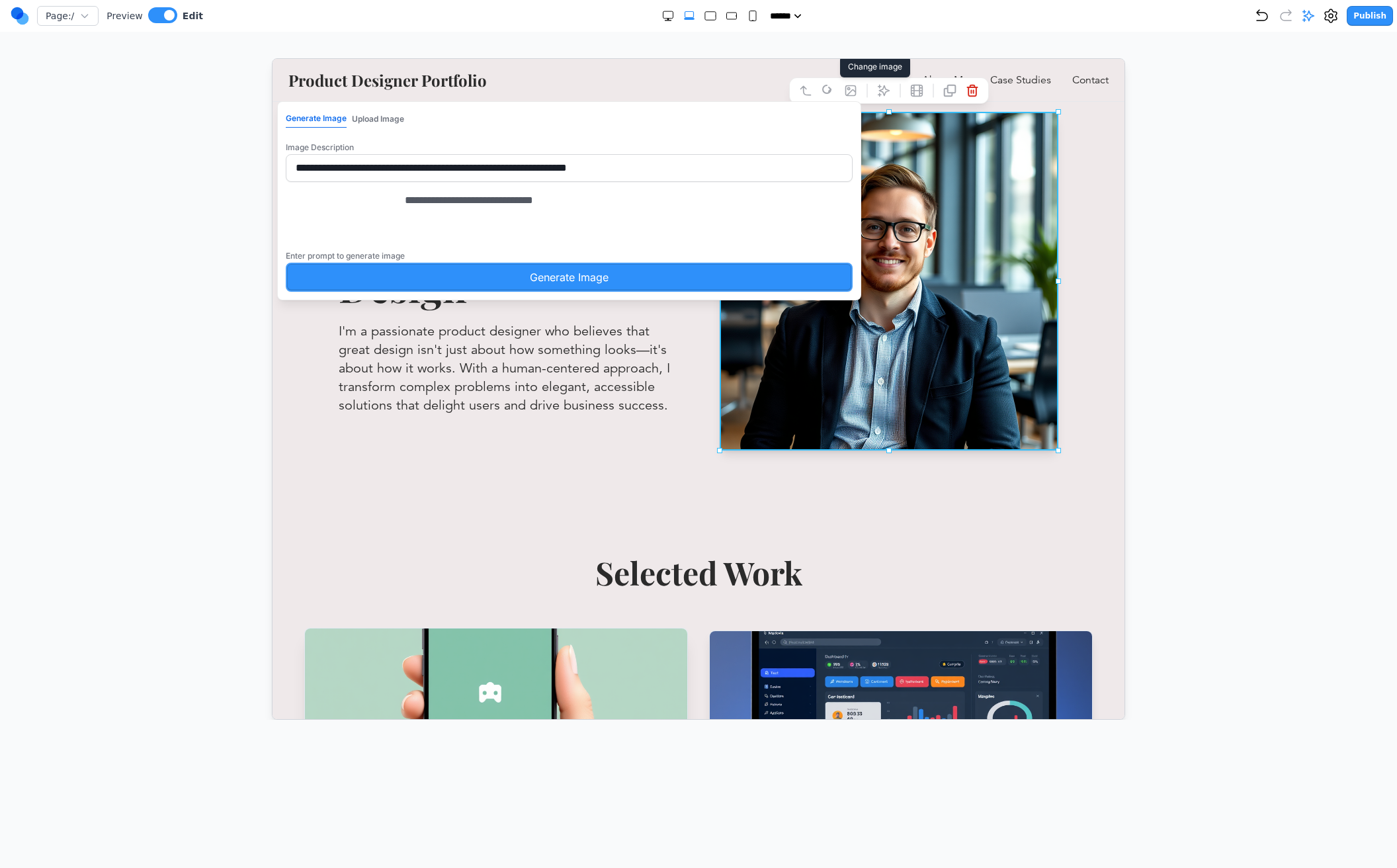
type textarea "**********"
click at [706, 291] on button "Generate Image" at bounding box center [569, 275] width 567 height 29
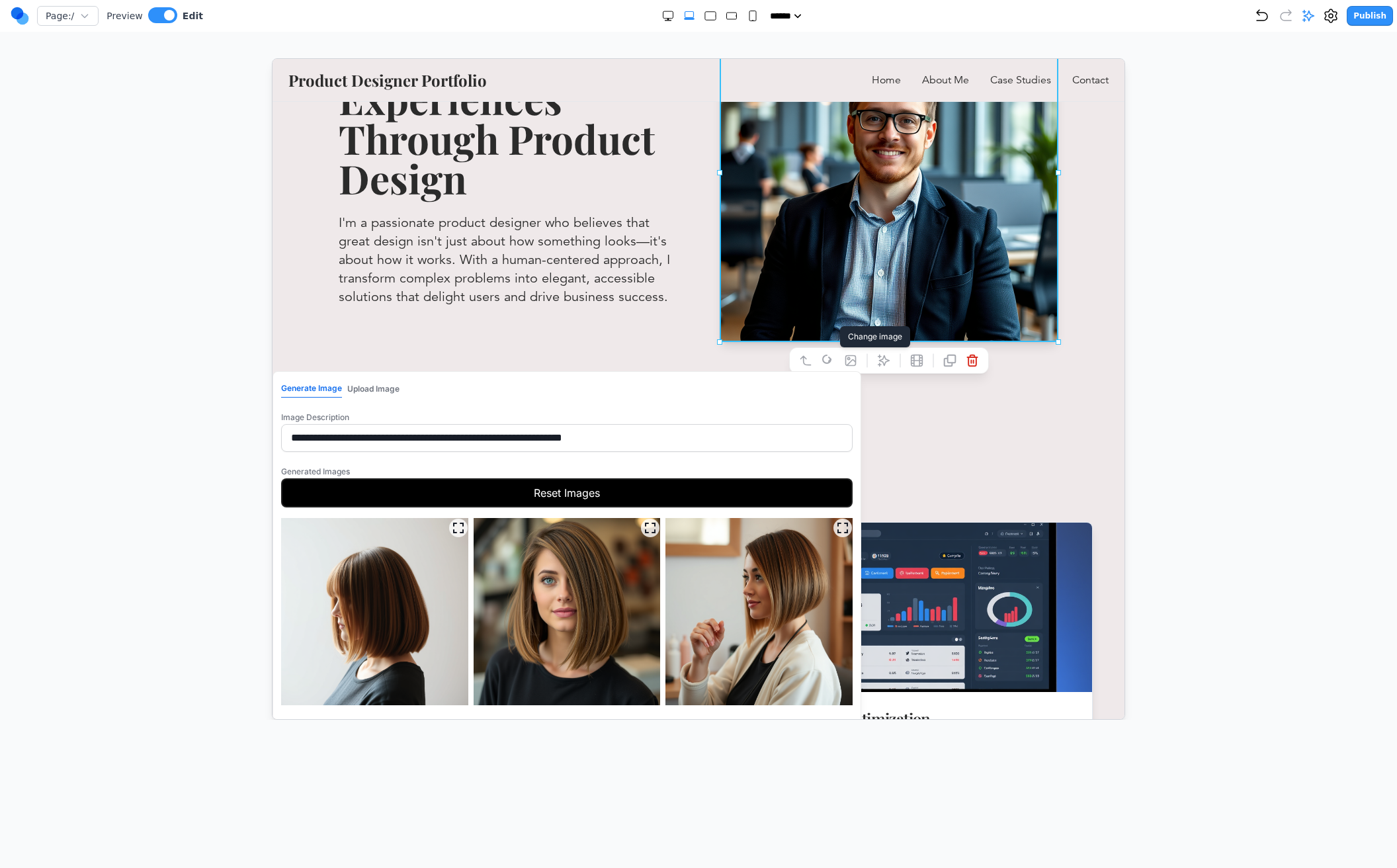
scroll to position [119, 0]
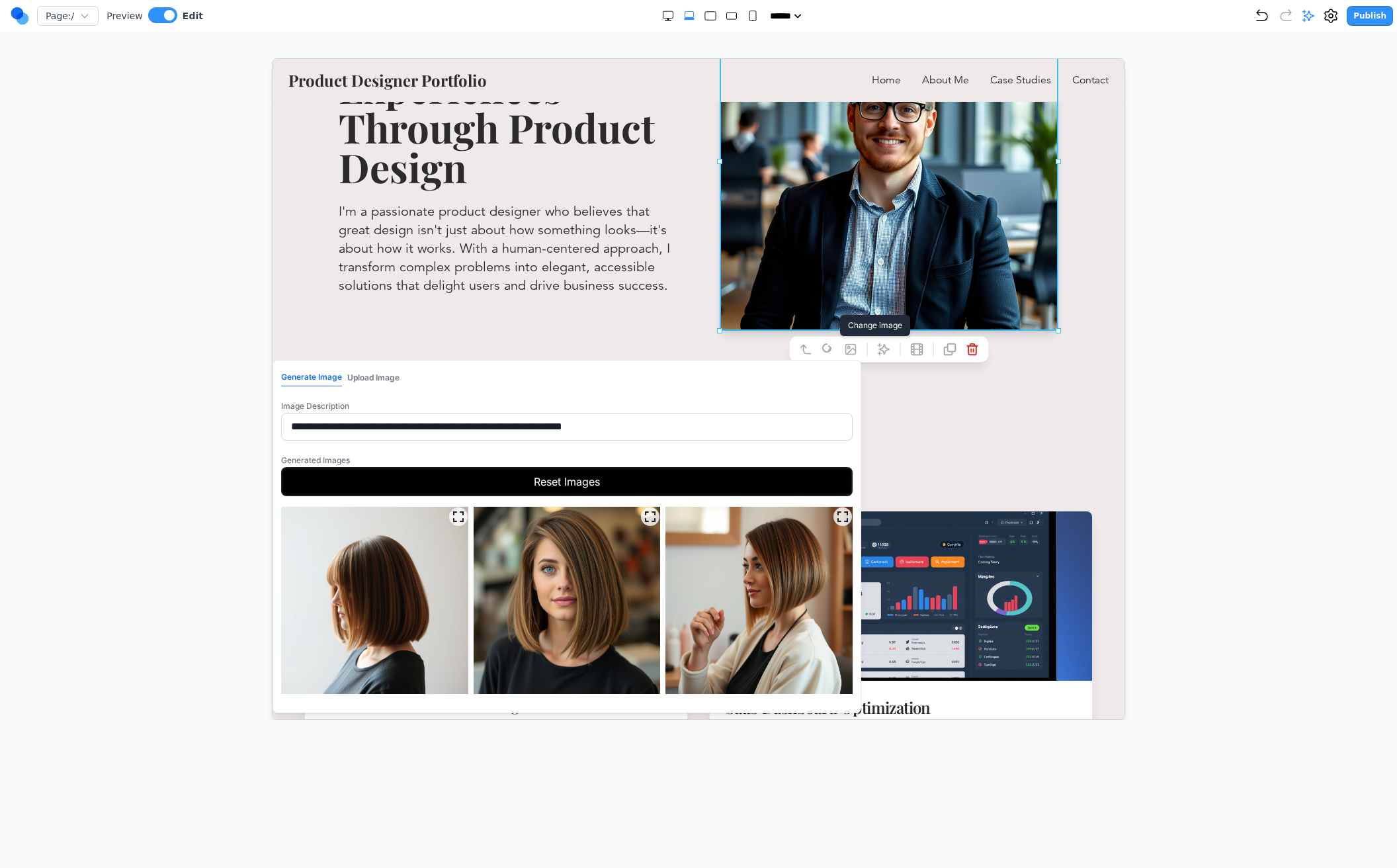
click at [770, 596] on img at bounding box center [758, 600] width 187 height 187
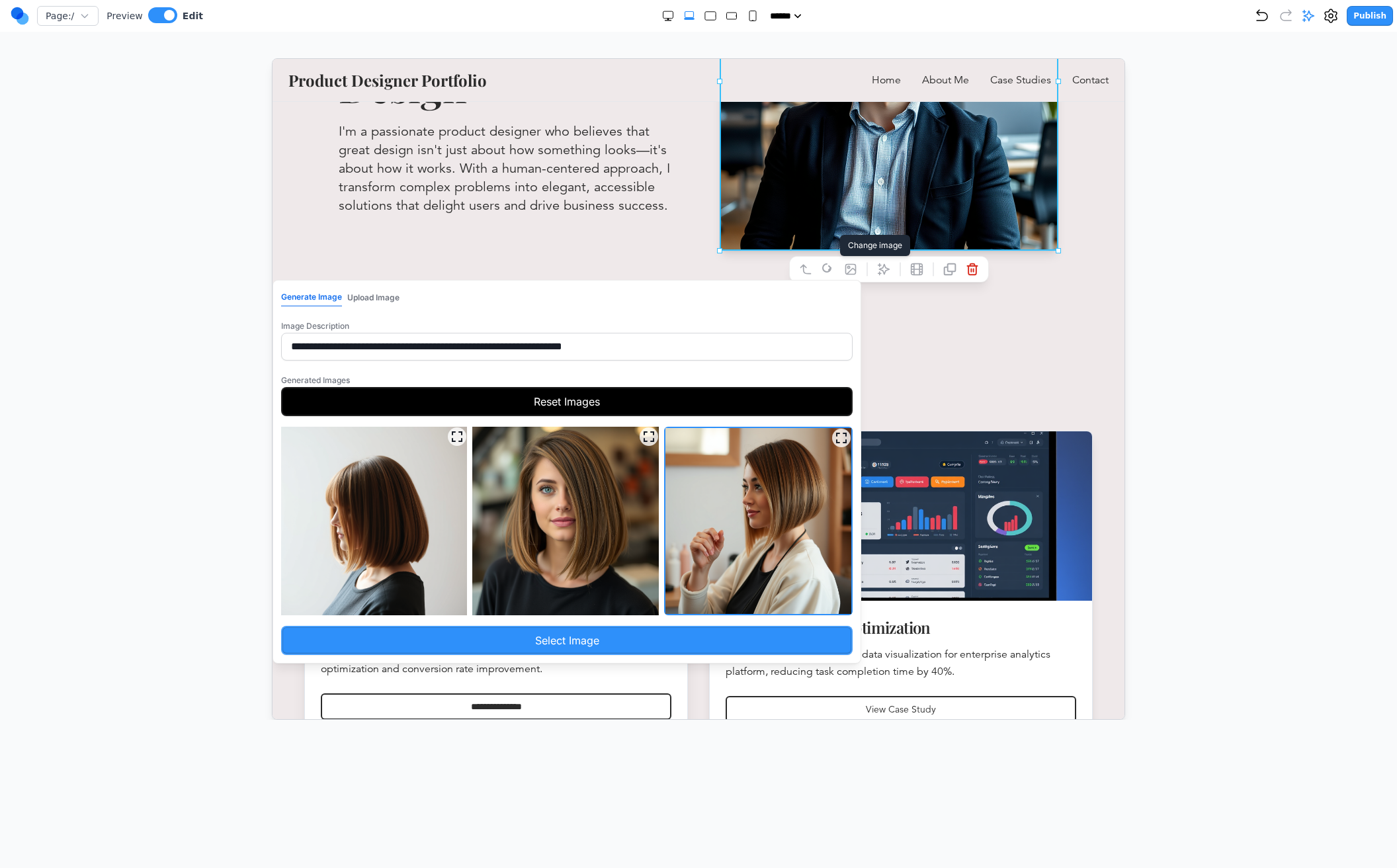
scroll to position [205, 0]
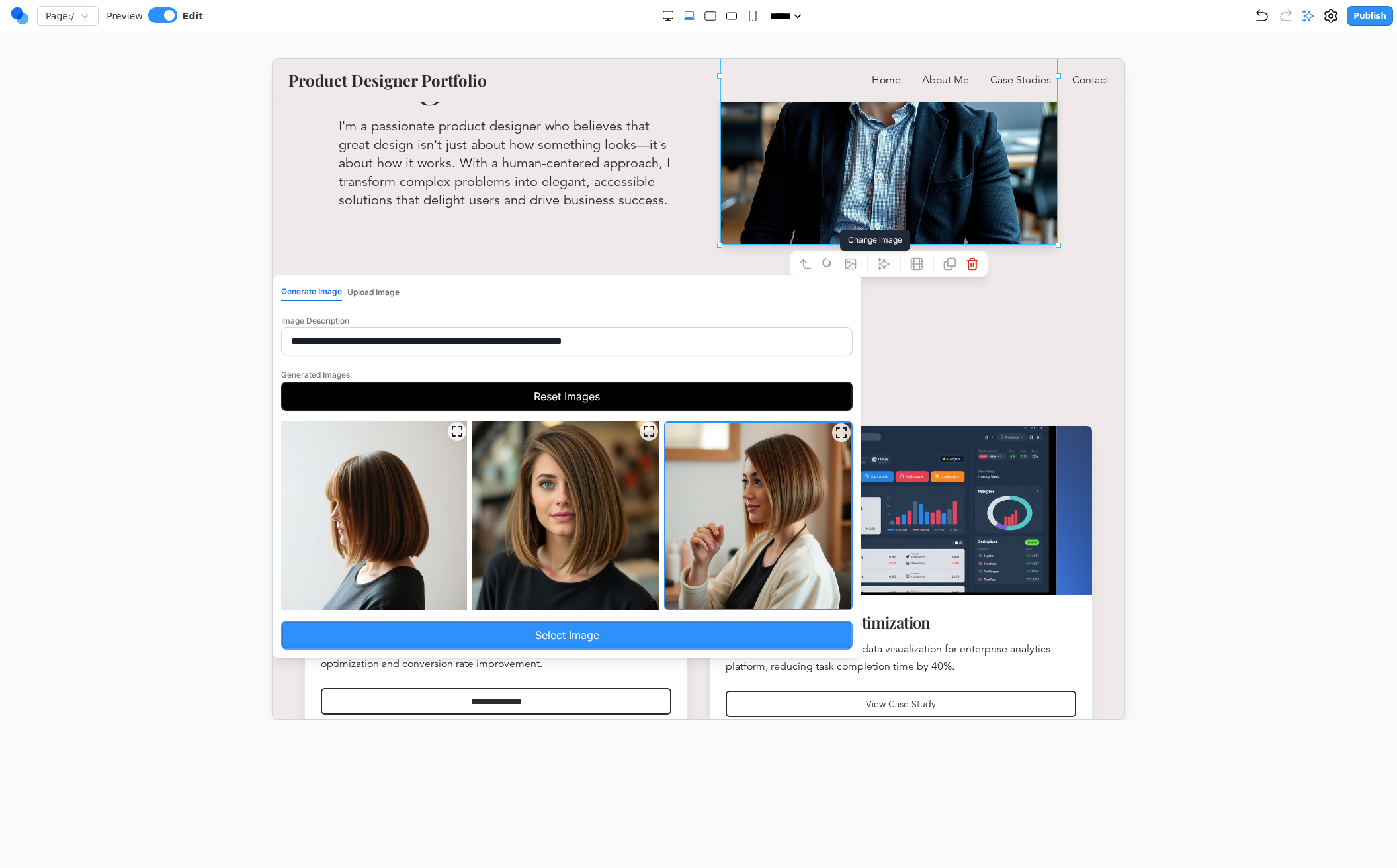
click at [644, 640] on button "Select Image" at bounding box center [566, 633] width 572 height 29
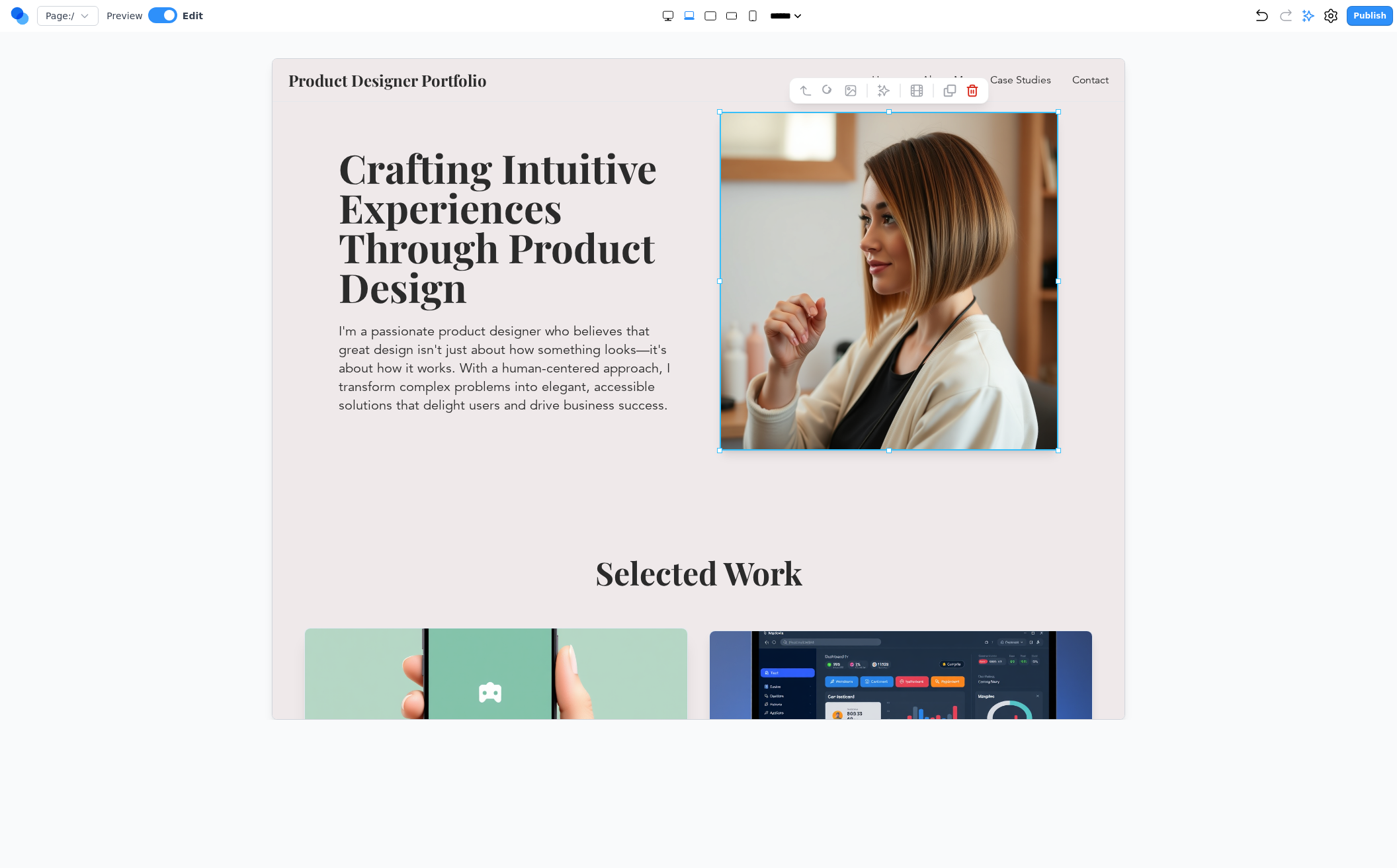
scroll to position [0, 0]
click at [1154, 315] on div at bounding box center [698, 389] width 1343 height 661
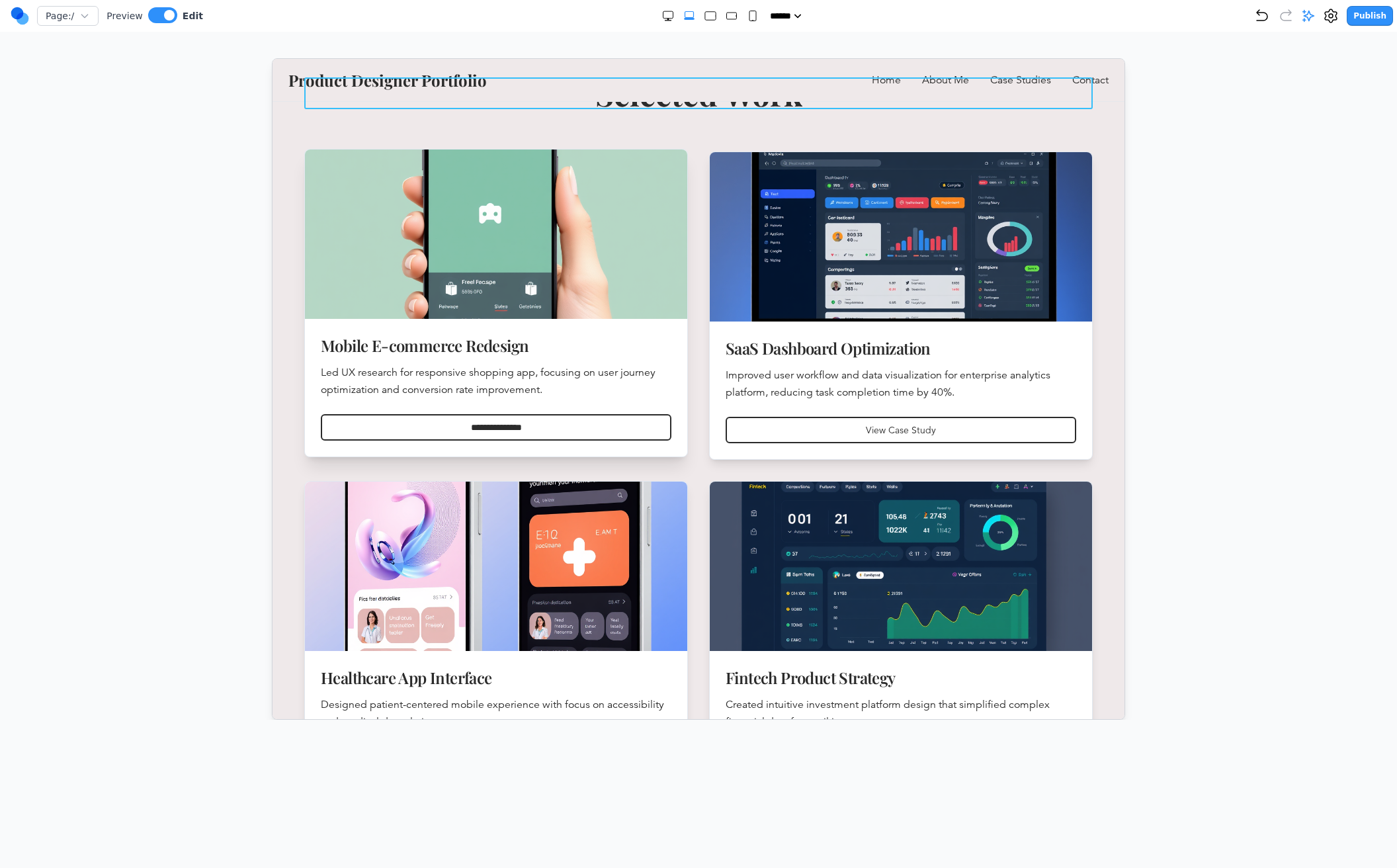
scroll to position [496, 0]
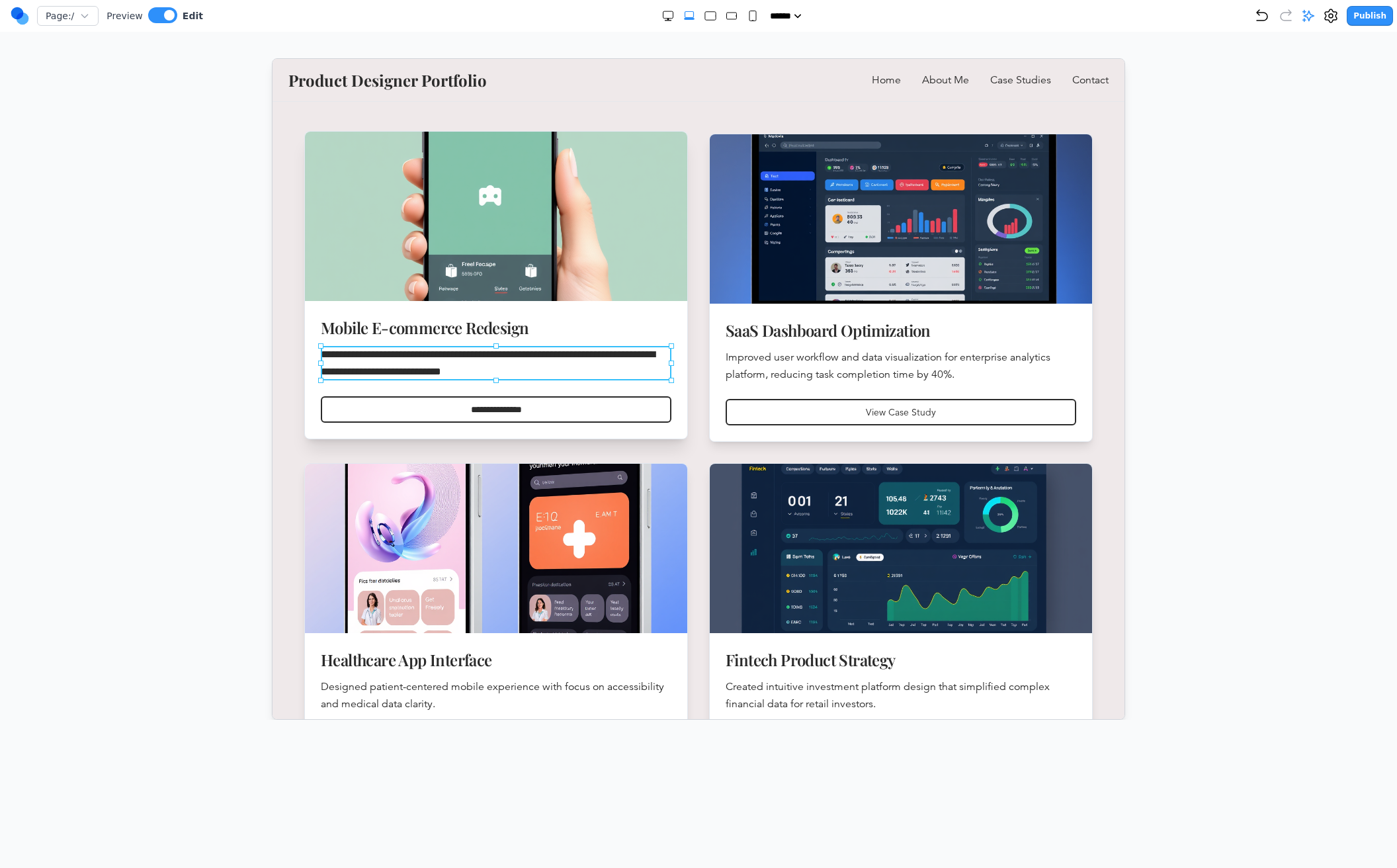
click at [539, 371] on p "**********" at bounding box center [495, 362] width 350 height 35
click at [343, 325] on icon at bounding box center [344, 325] width 11 height 11
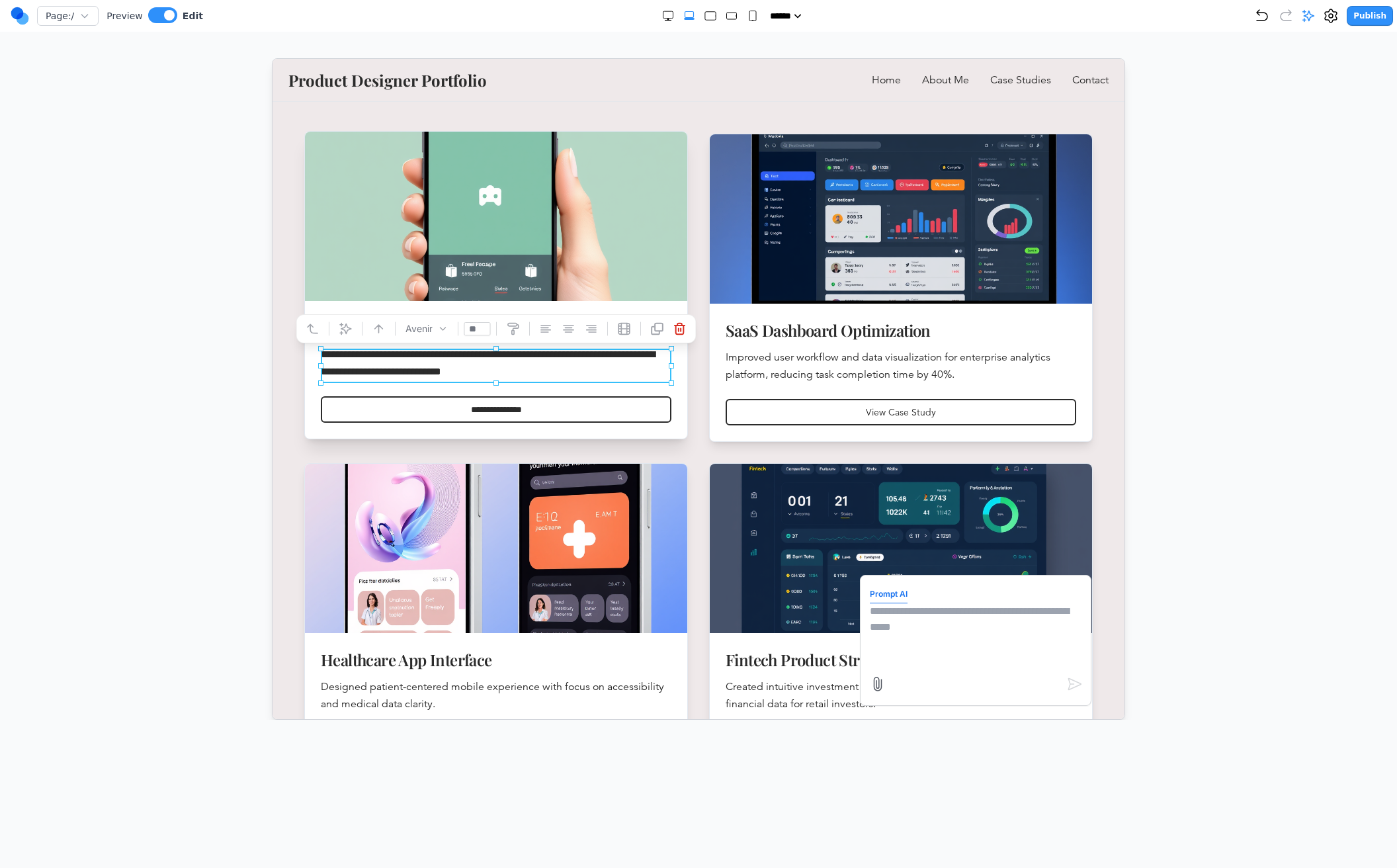
click at [905, 626] on textarea at bounding box center [974, 635] width 212 height 67
click at [896, 619] on textarea at bounding box center [974, 635] width 212 height 67
click at [684, 87] on div "Product Designer Portfolio Home About Me Case Studies Contact" at bounding box center [697, 79] width 820 height 21
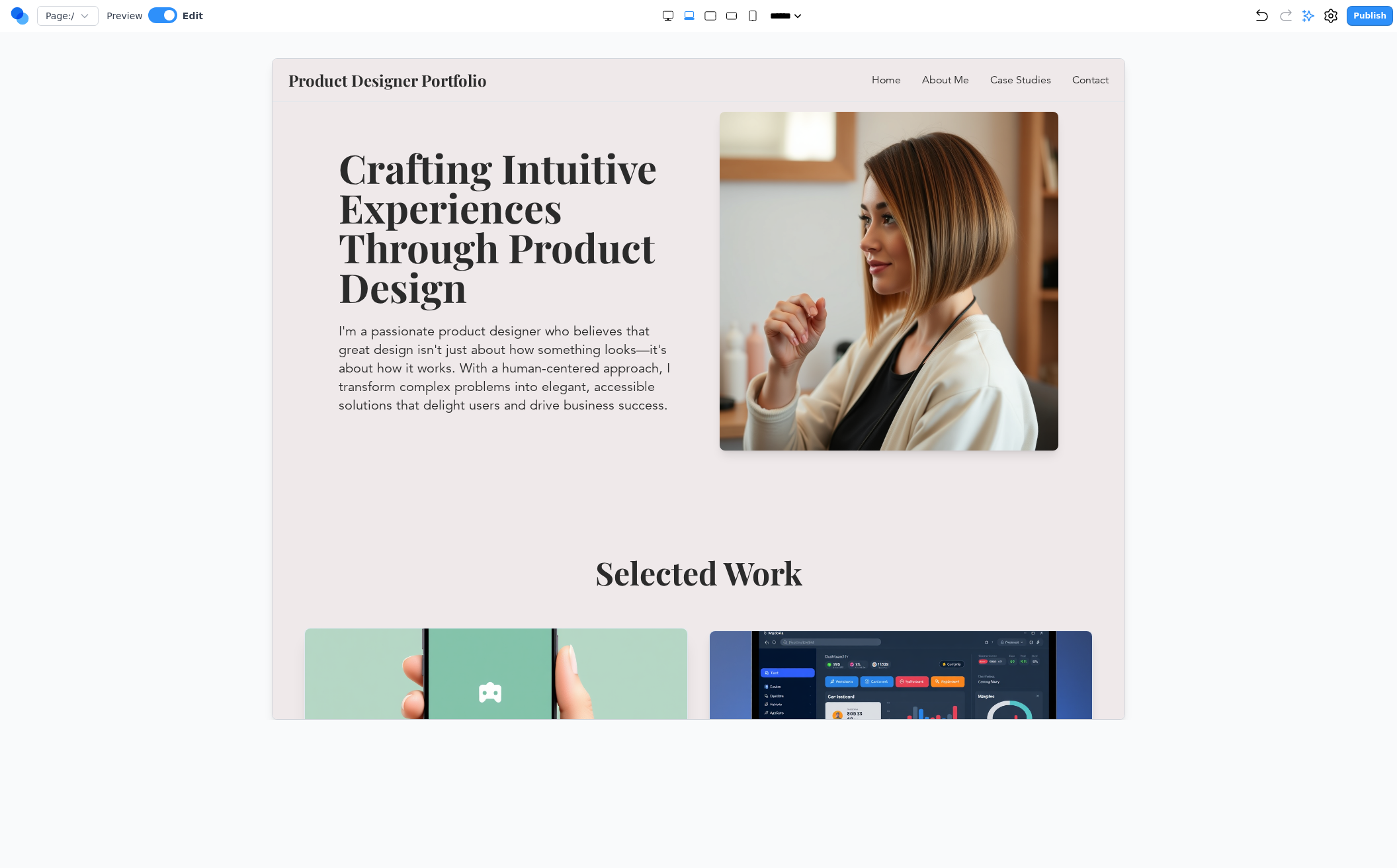
scroll to position [0, 0]
